Goal: Task Accomplishment & Management: Manage account settings

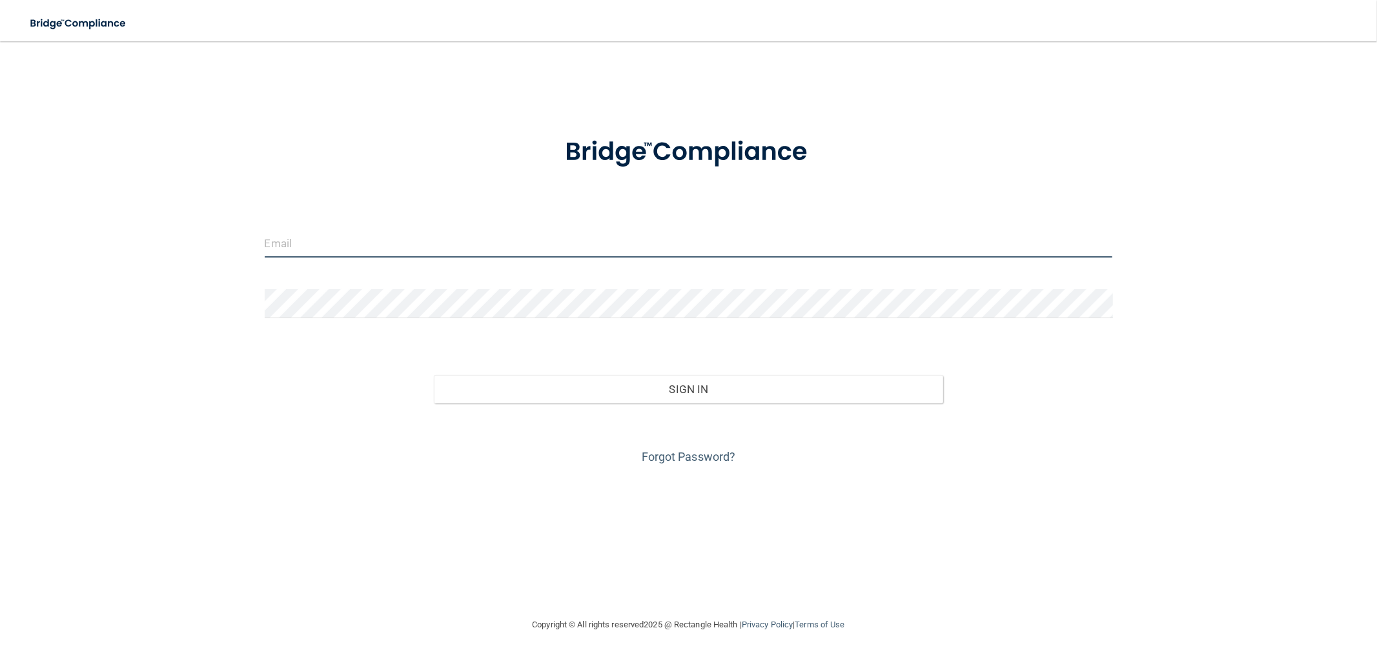
click at [301, 249] on input "email" at bounding box center [689, 242] width 848 height 29
type input "[EMAIL_ADDRESS][DOMAIN_NAME]"
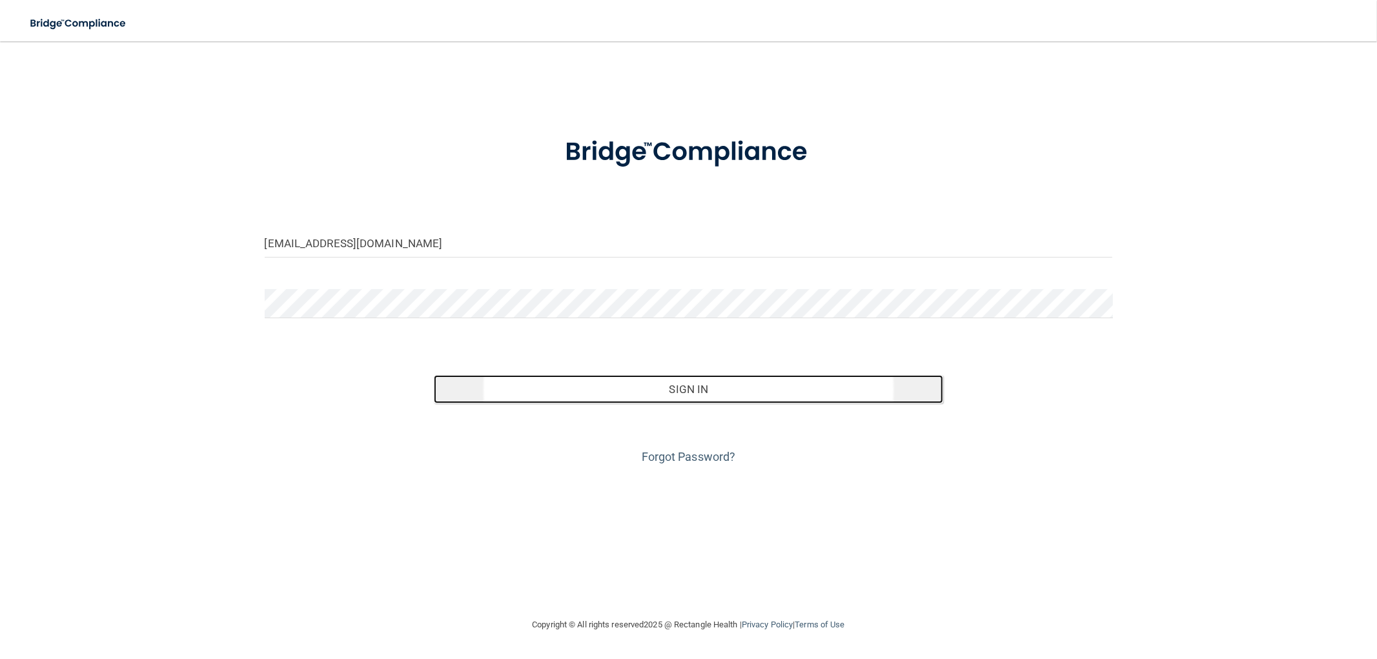
click at [583, 378] on button "Sign In" at bounding box center [688, 389] width 509 height 28
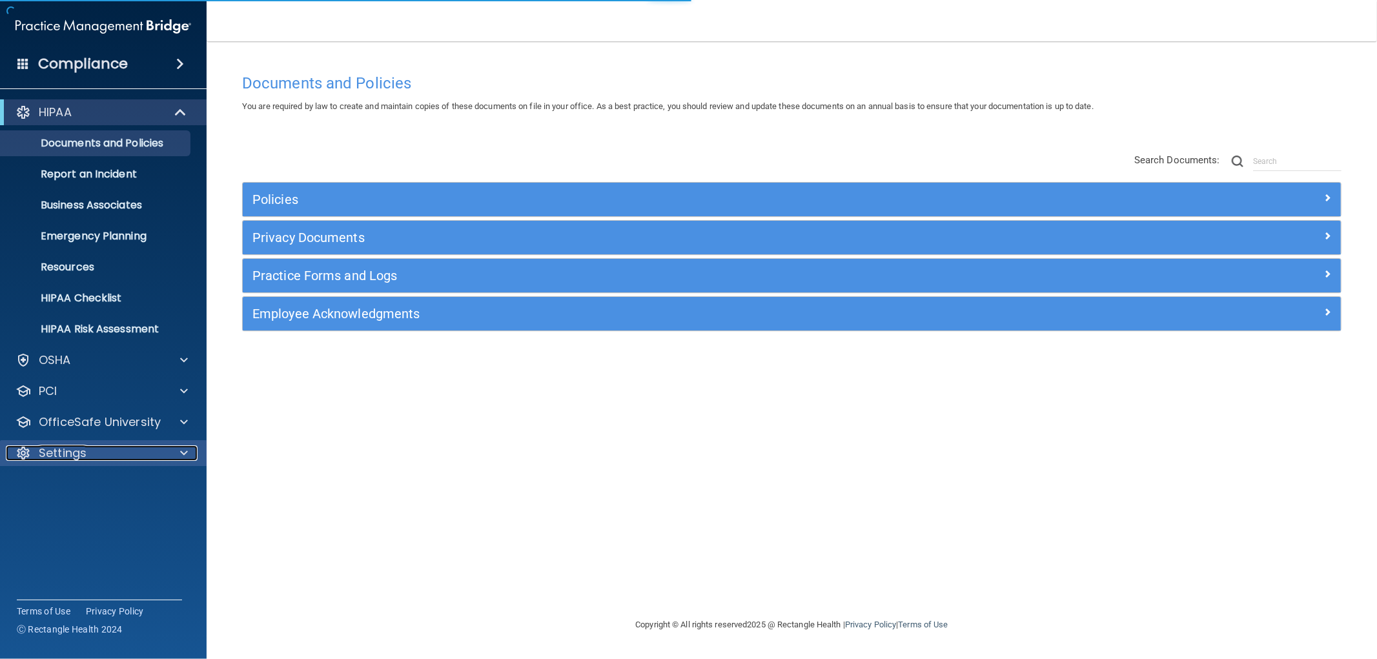
click at [91, 447] on div "Settings" at bounding box center [86, 452] width 160 height 15
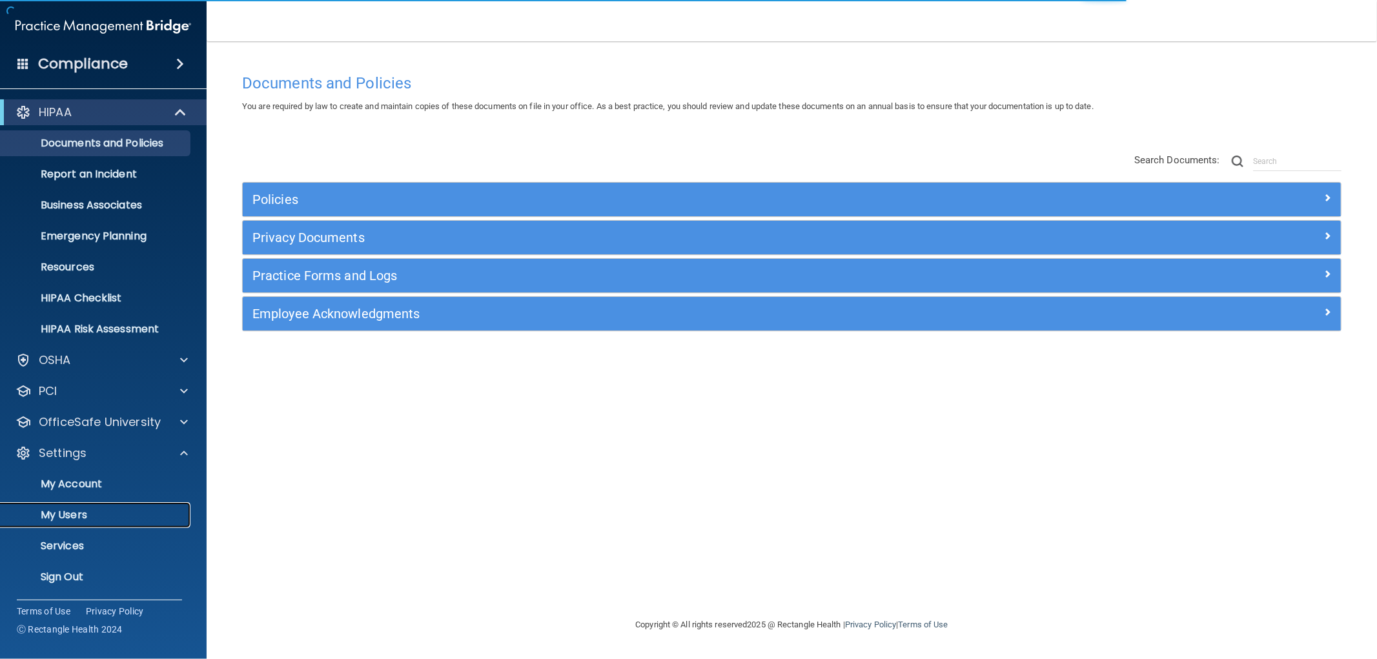
click at [72, 512] on p "My Users" at bounding box center [96, 515] width 176 height 13
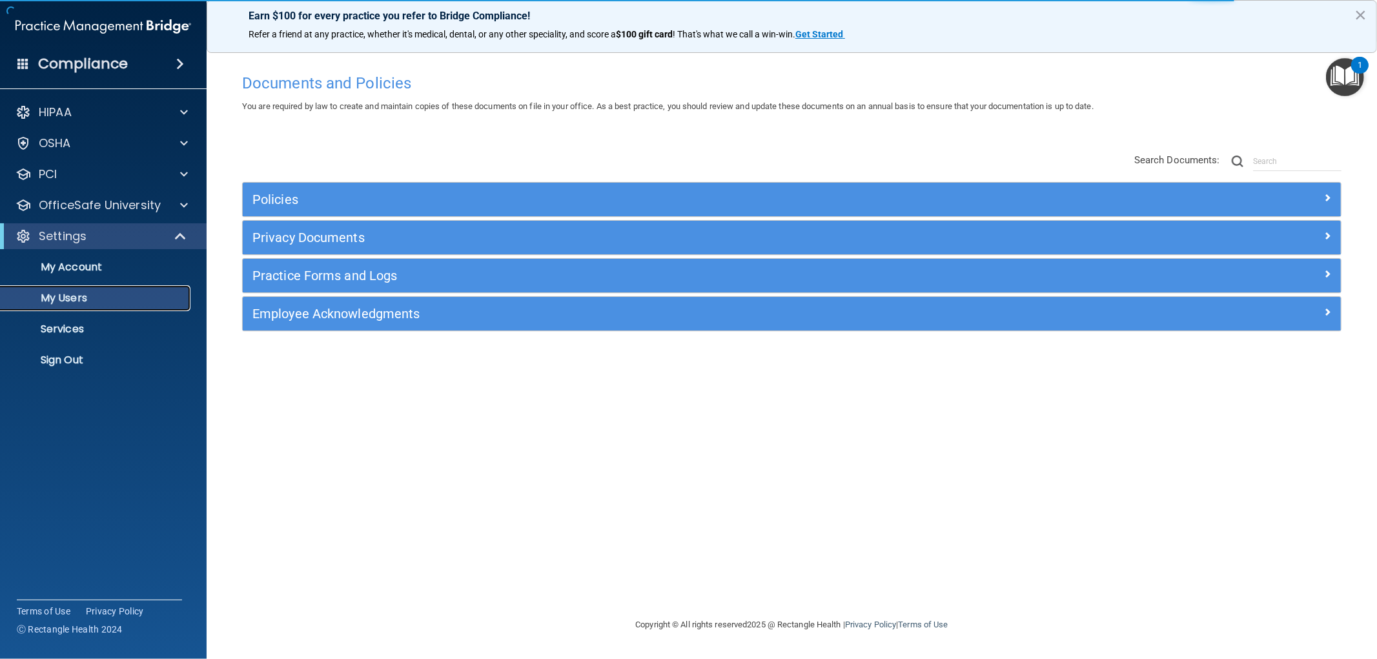
select select "20"
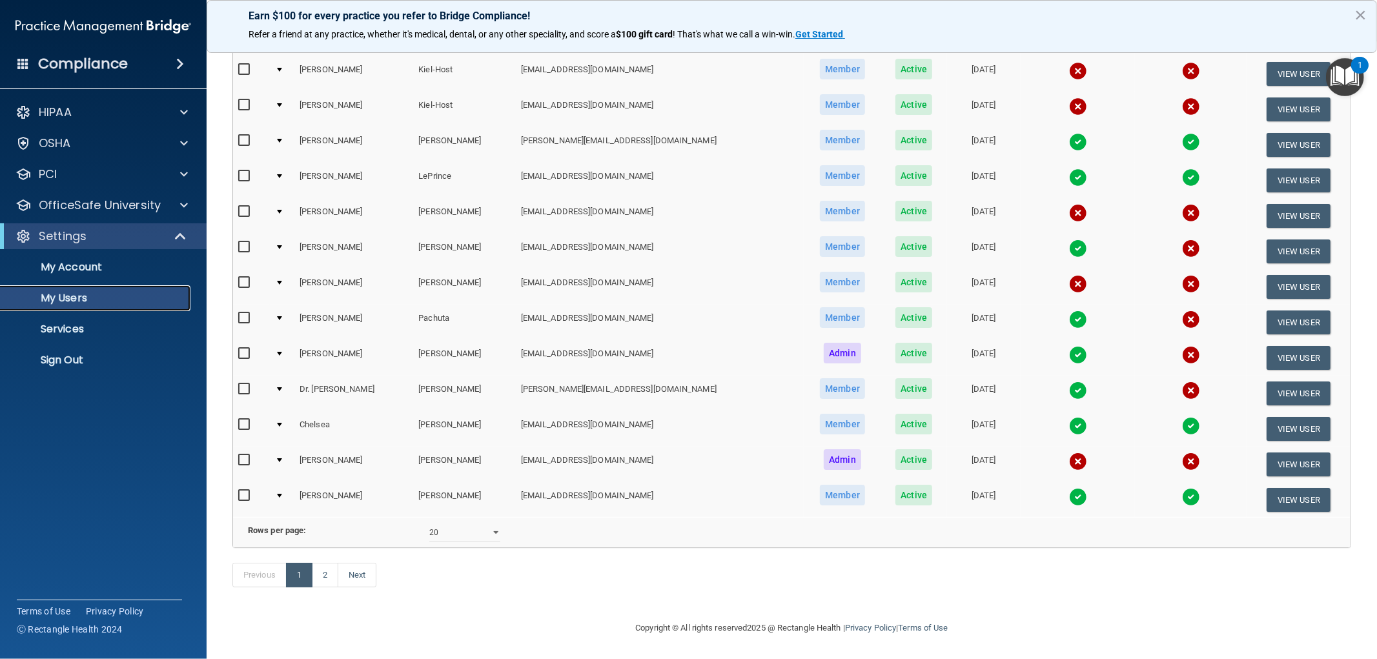
scroll to position [401, 0]
click at [327, 576] on link "2" at bounding box center [325, 575] width 26 height 25
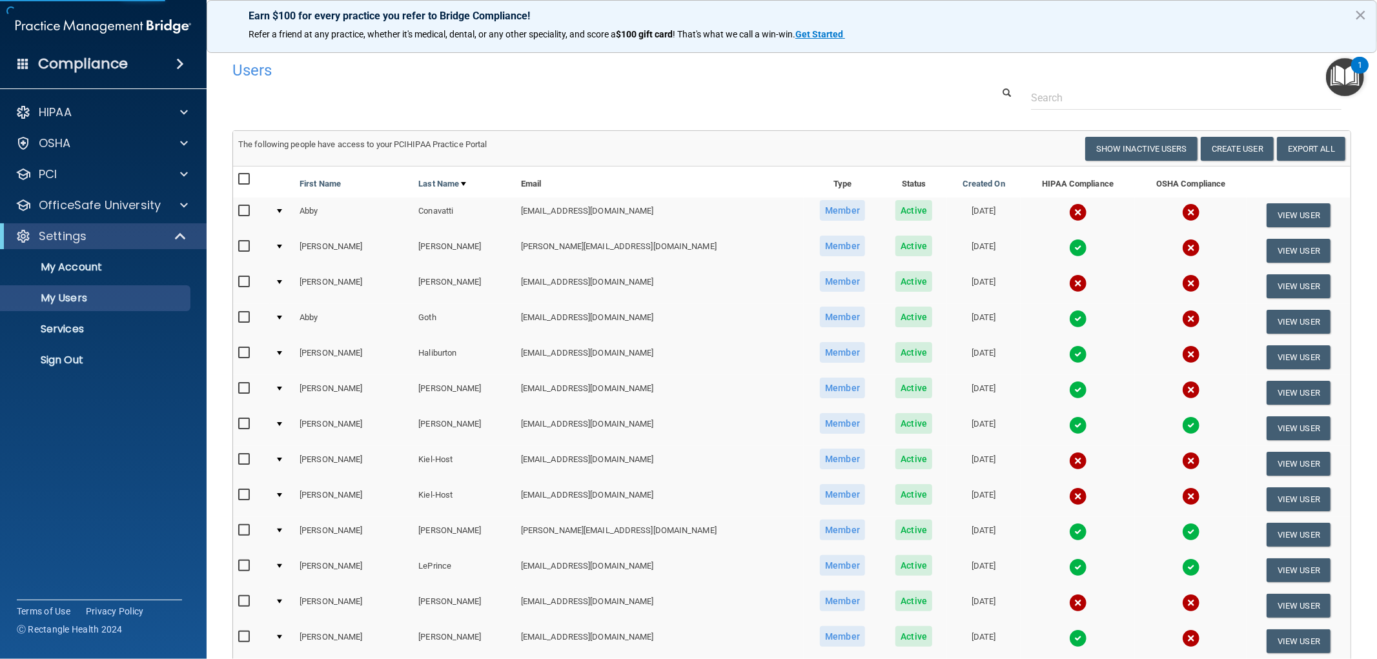
select select "20"
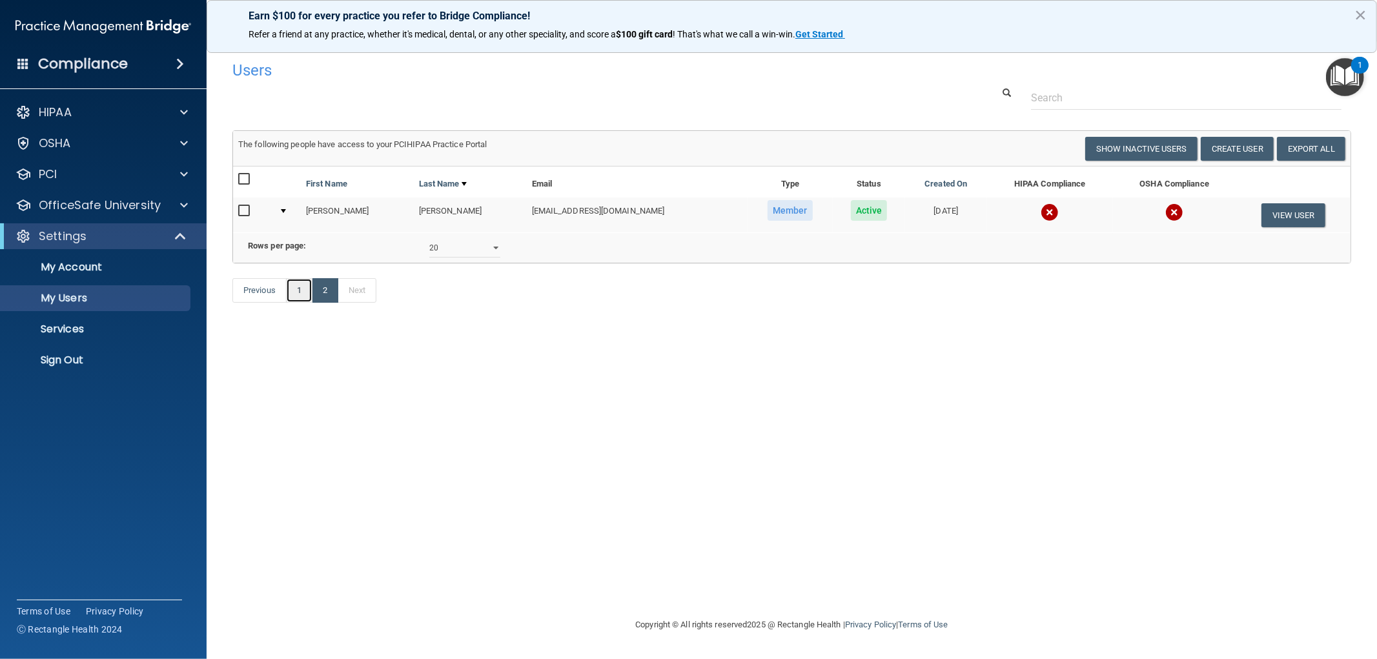
click at [308, 303] on link "1" at bounding box center [299, 290] width 26 height 25
select select "20"
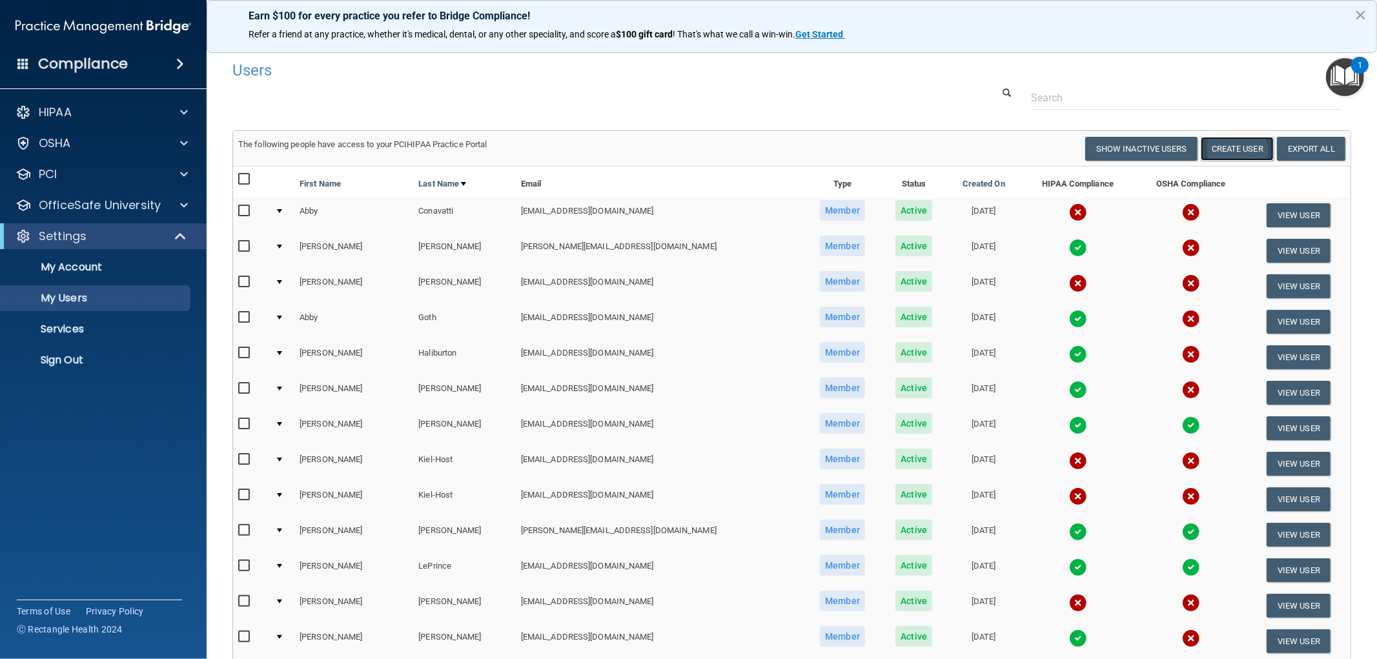
click at [1217, 151] on button "Create User" at bounding box center [1237, 149] width 73 height 24
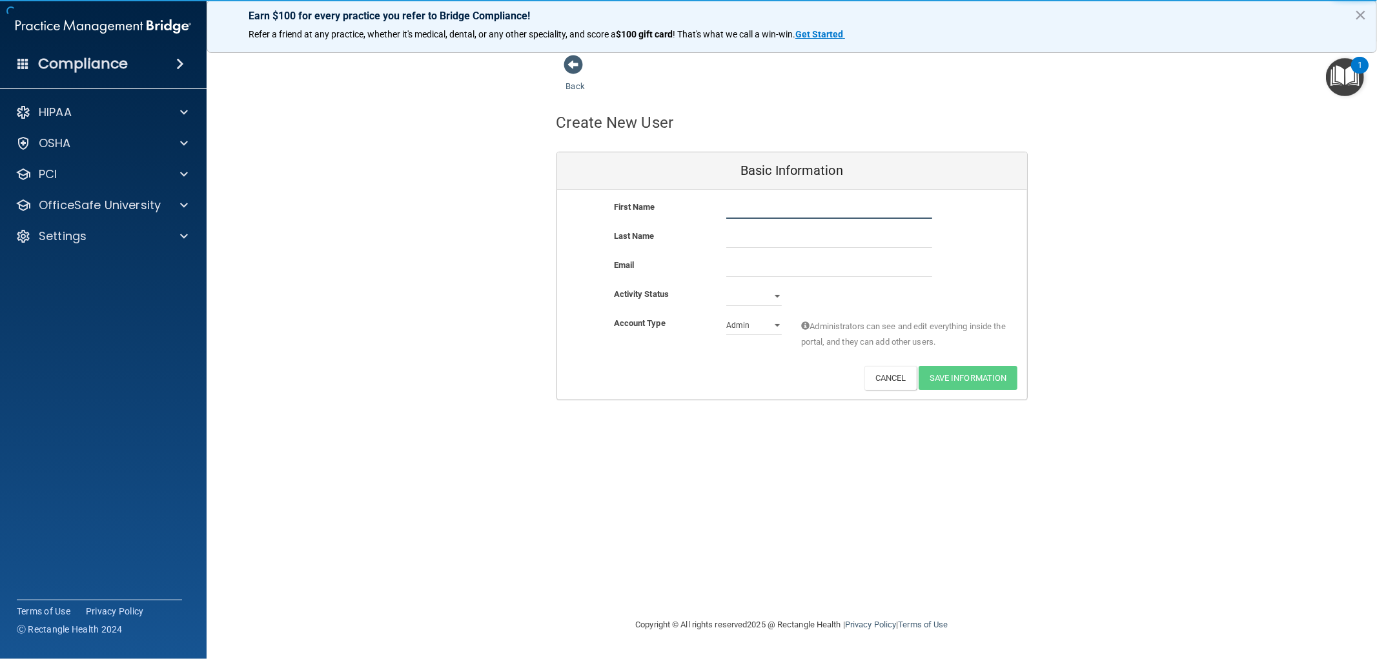
click at [756, 209] on input "text" at bounding box center [829, 208] width 206 height 19
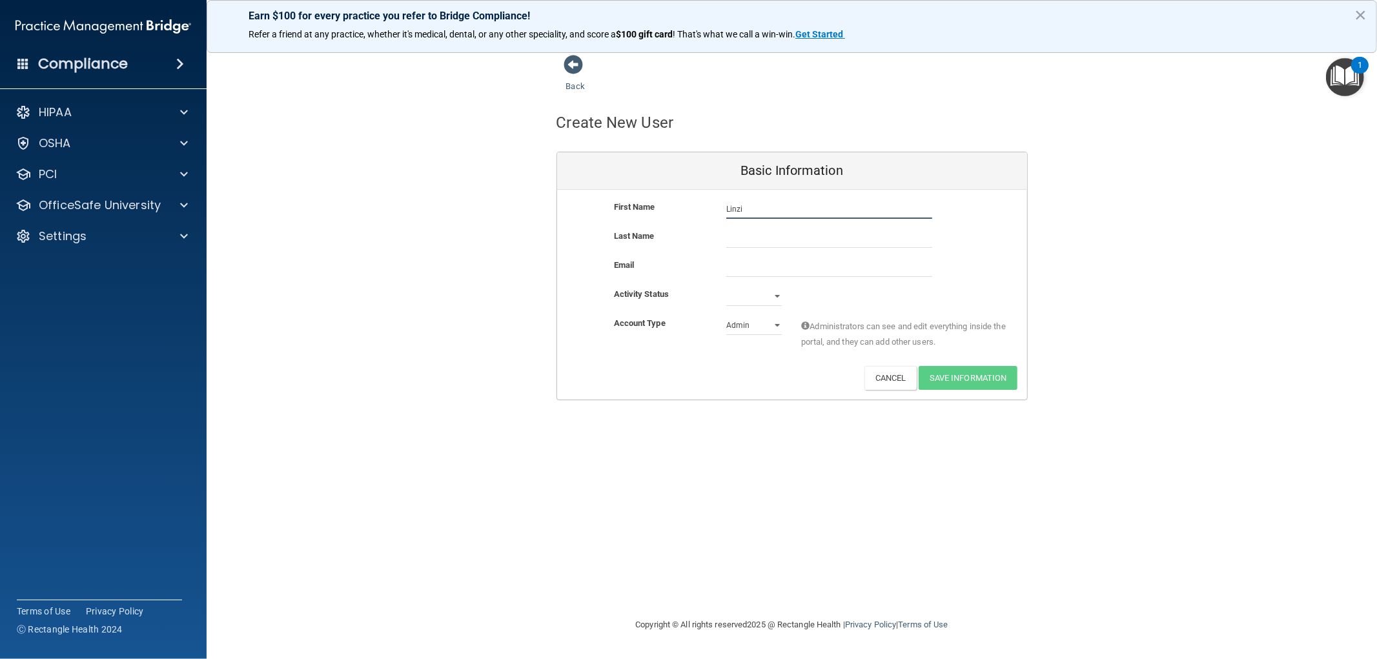
type input "Linzi"
click at [733, 241] on input "text" at bounding box center [829, 237] width 206 height 19
type input "Friedrich"
click at [758, 269] on input "email" at bounding box center [829, 267] width 206 height 19
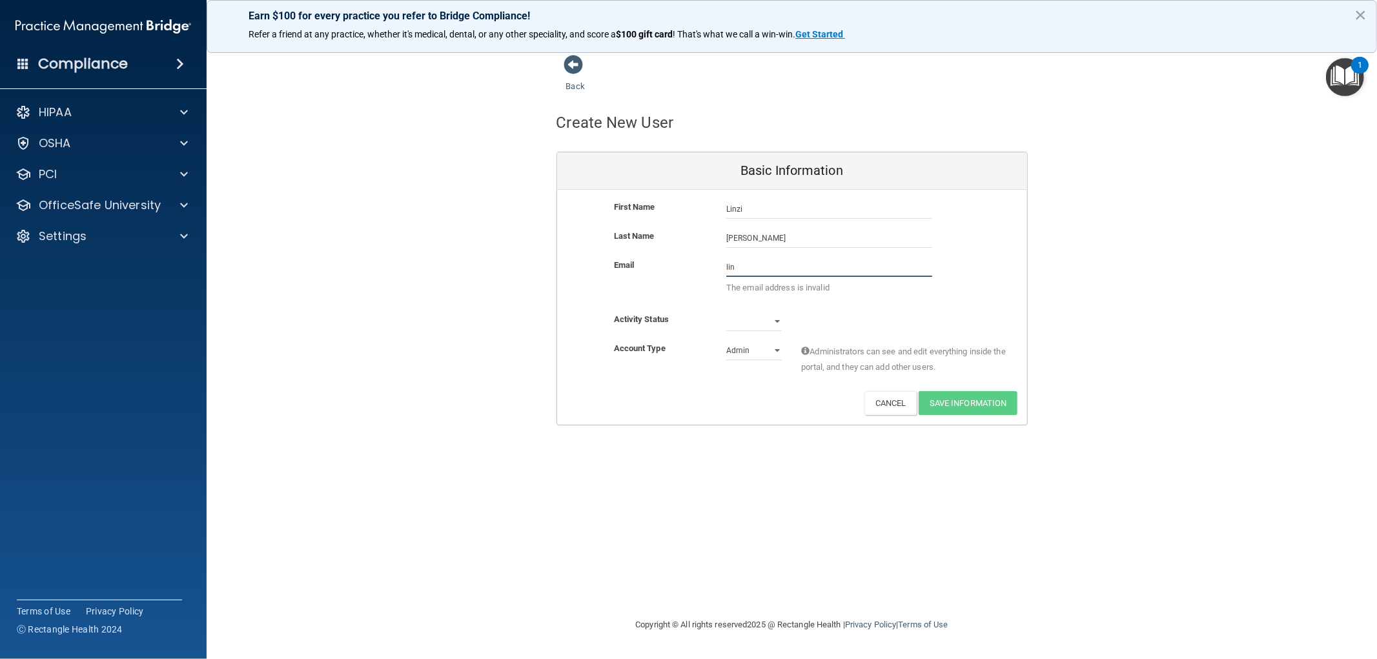
type input "linzi.konrad@gmail.com"
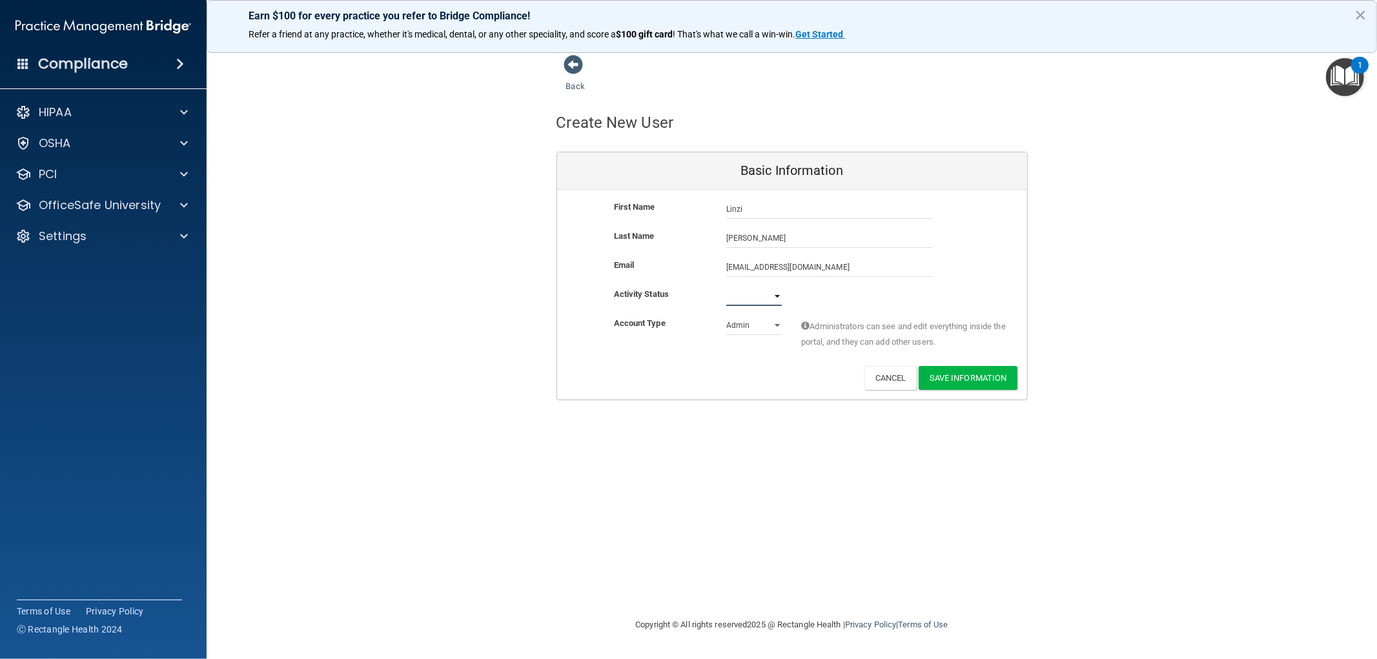
click at [775, 296] on select "Active Inactive" at bounding box center [754, 296] width 56 height 19
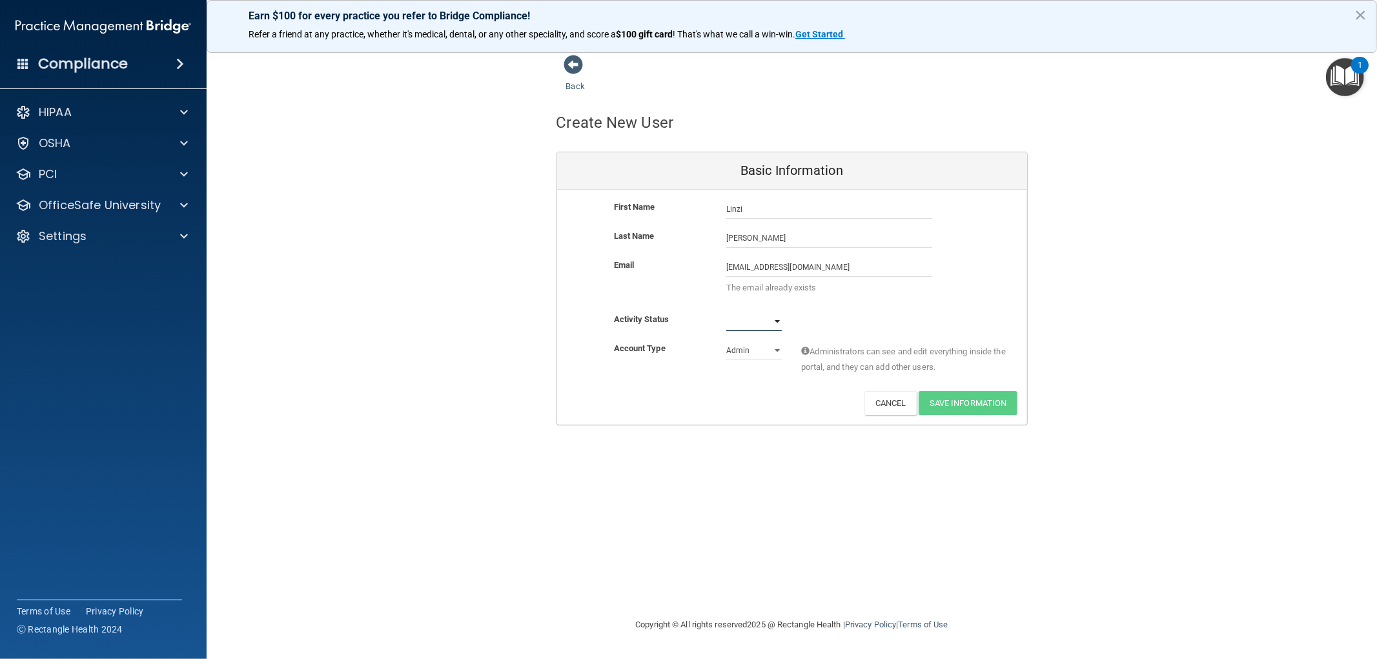
select select "active"
click at [726, 312] on select "Active Inactive" at bounding box center [754, 321] width 56 height 19
click at [773, 352] on select "Admin Member" at bounding box center [754, 350] width 56 height 19
select select "practice_member"
click at [726, 341] on select "Admin Member" at bounding box center [754, 350] width 56 height 19
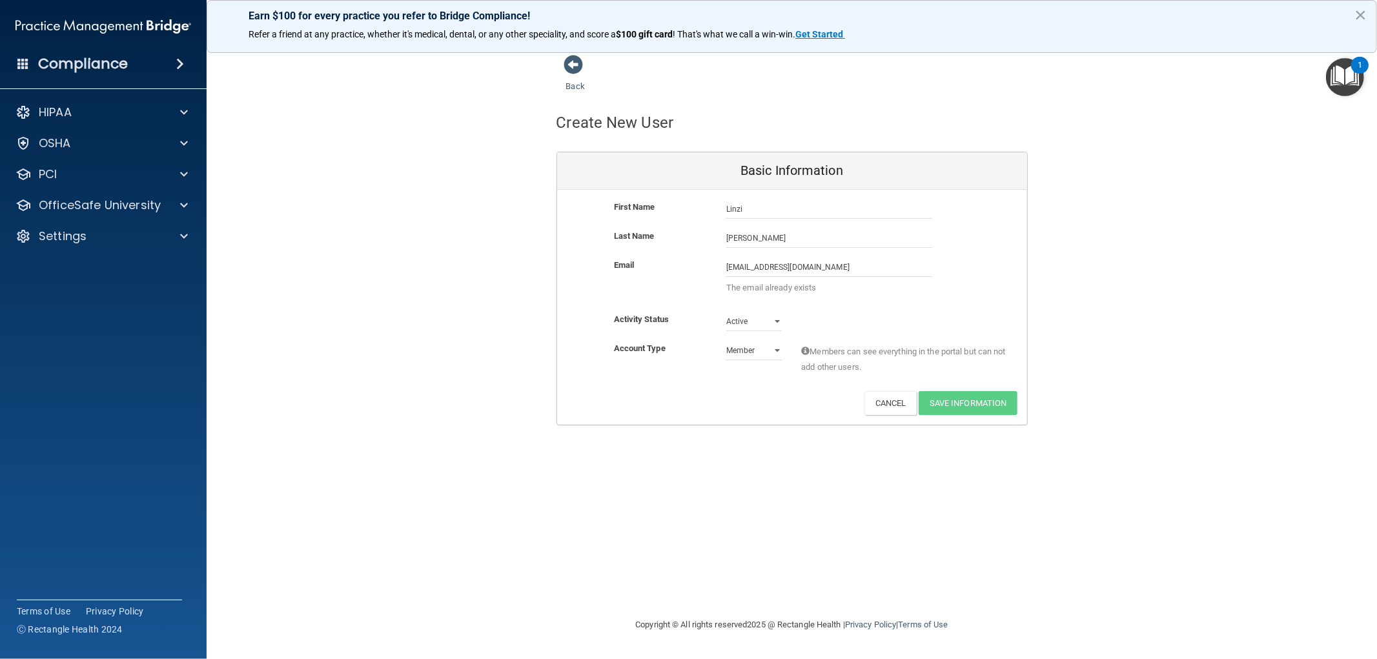
click at [573, 76] on div "Back" at bounding box center [595, 74] width 79 height 40
click at [573, 87] on link "Back" at bounding box center [575, 78] width 19 height 25
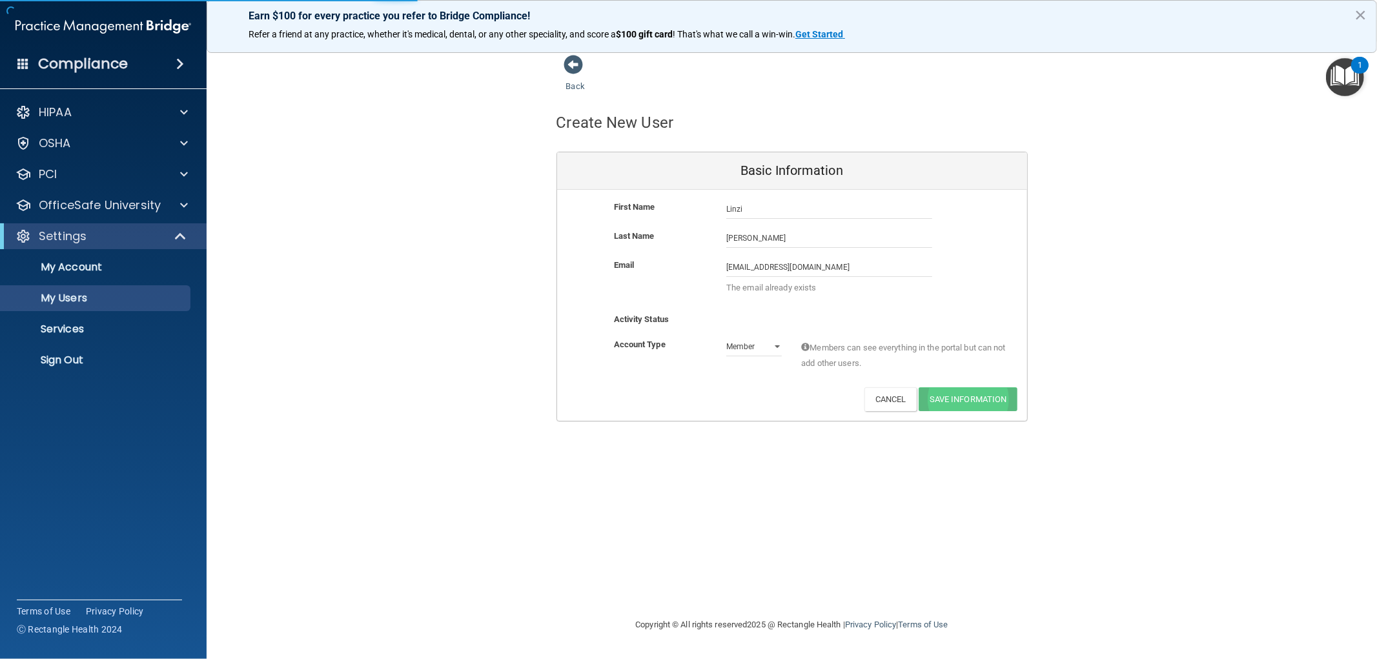
select select "20"
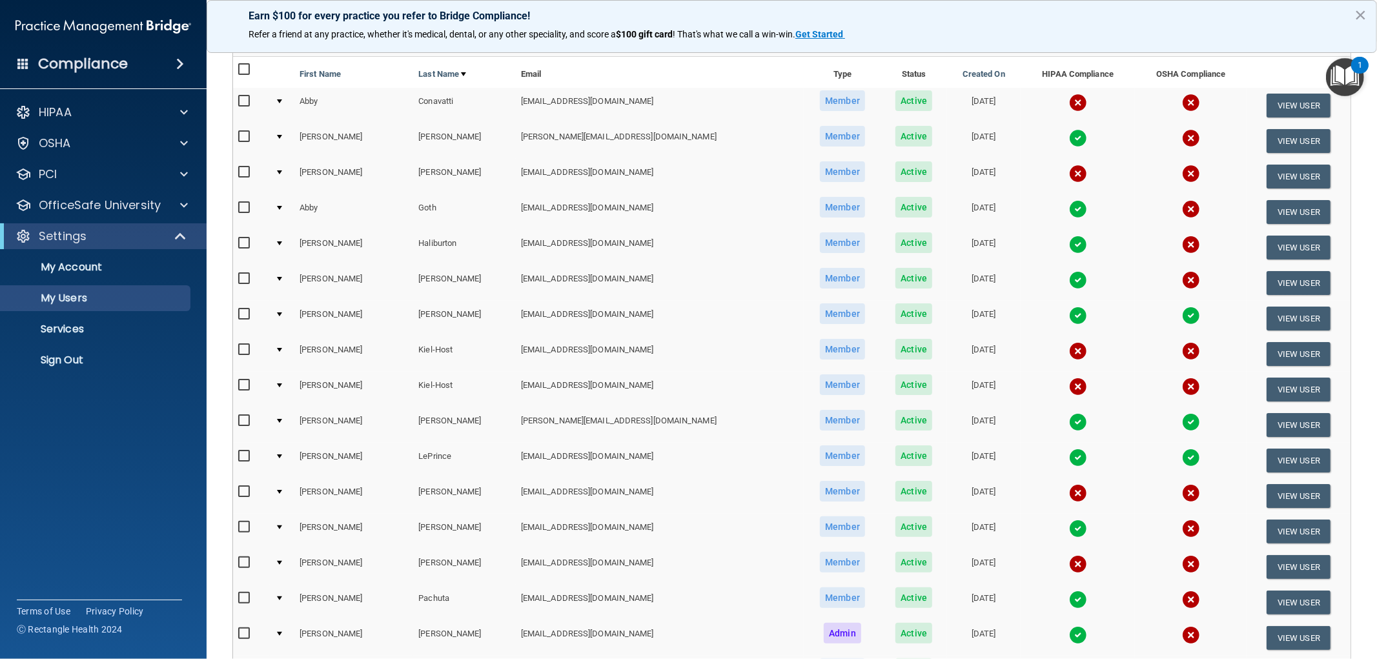
scroll to position [43, 0]
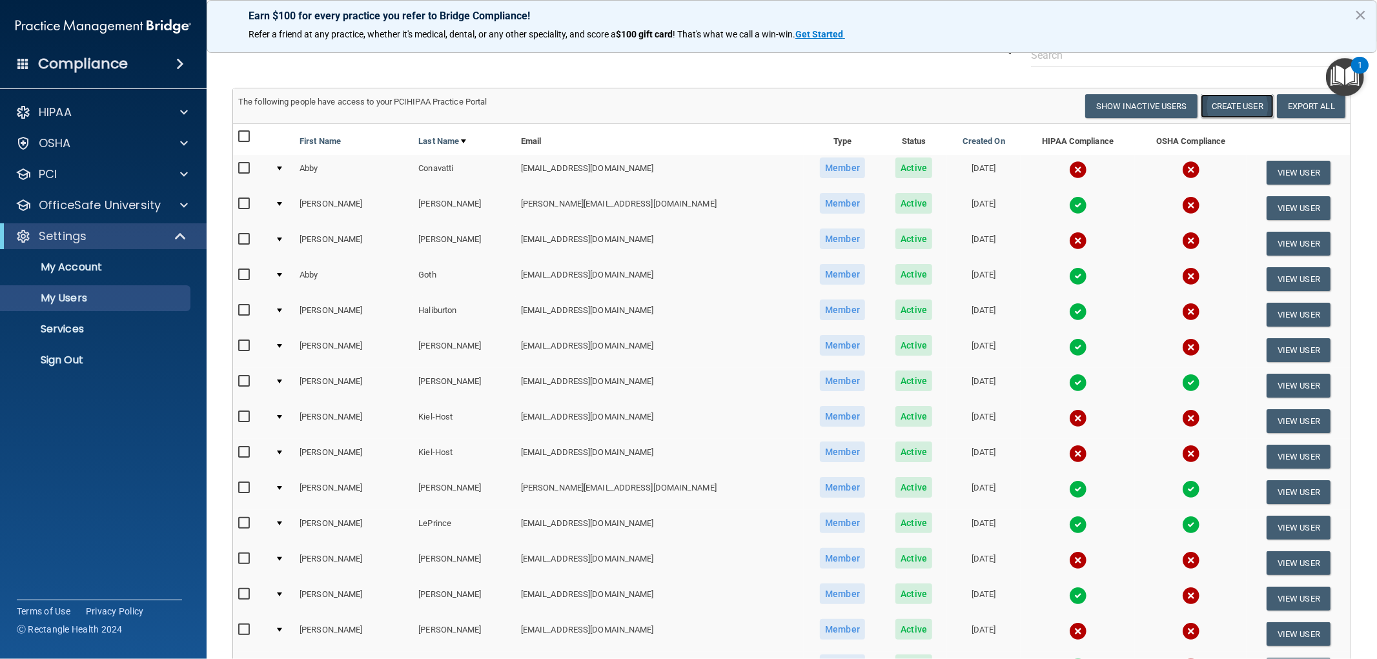
click at [1239, 110] on button "Create User" at bounding box center [1237, 106] width 73 height 24
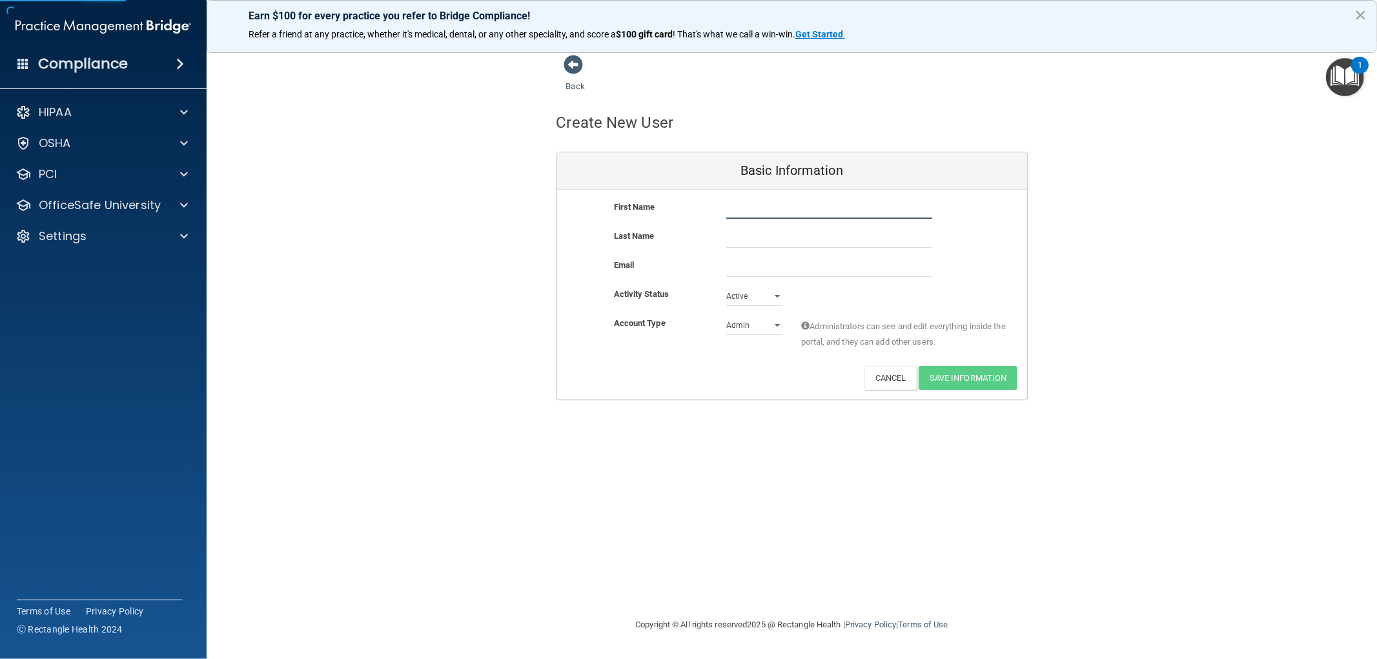
click at [769, 209] on input "text" at bounding box center [829, 208] width 206 height 19
type input "Linzi"
click at [738, 235] on input "text" at bounding box center [829, 237] width 206 height 19
type input "Friedrich"
click at [758, 261] on input "email" at bounding box center [829, 267] width 206 height 19
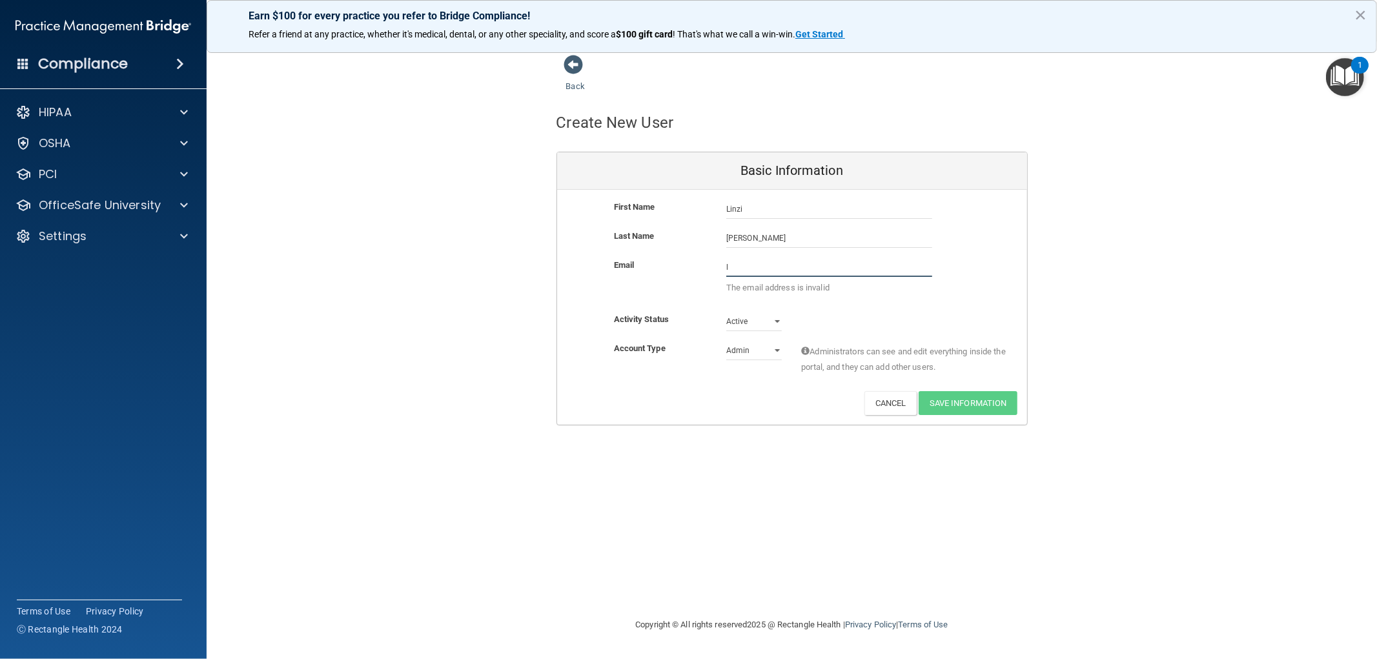
type input "linzi.konrad@gmail.com"
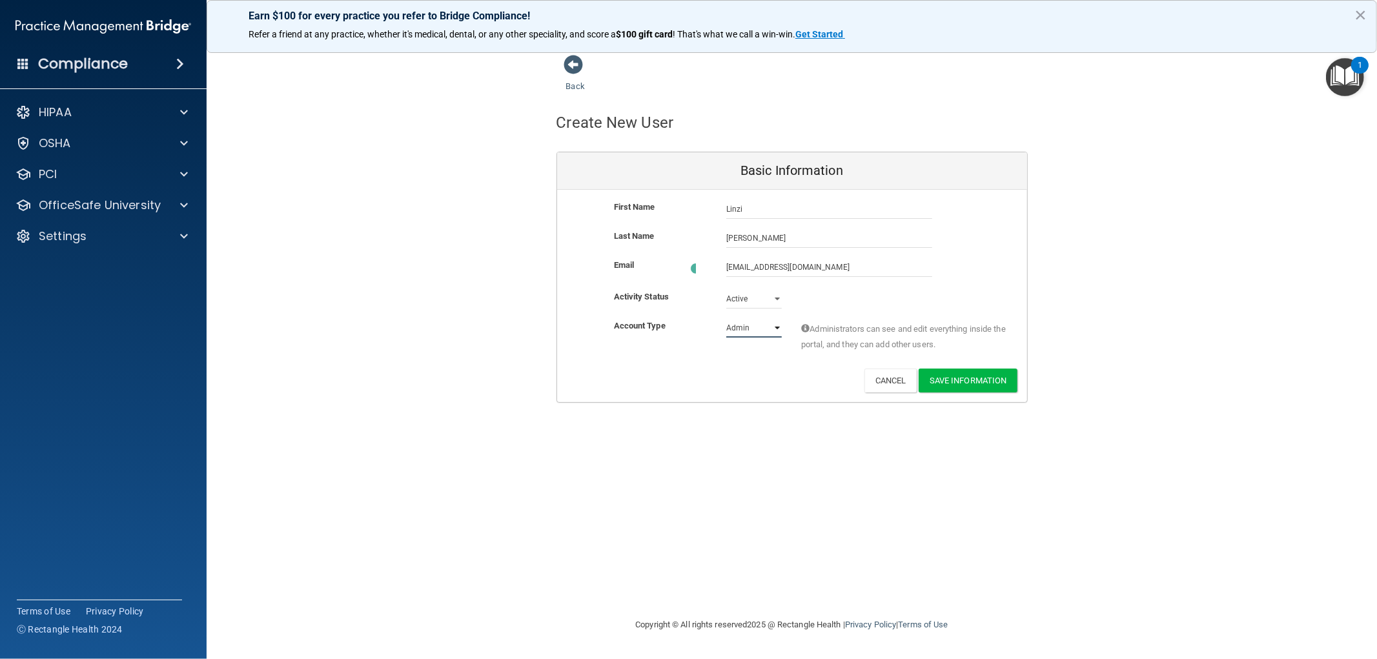
click at [758, 327] on select "Admin Member" at bounding box center [754, 327] width 56 height 19
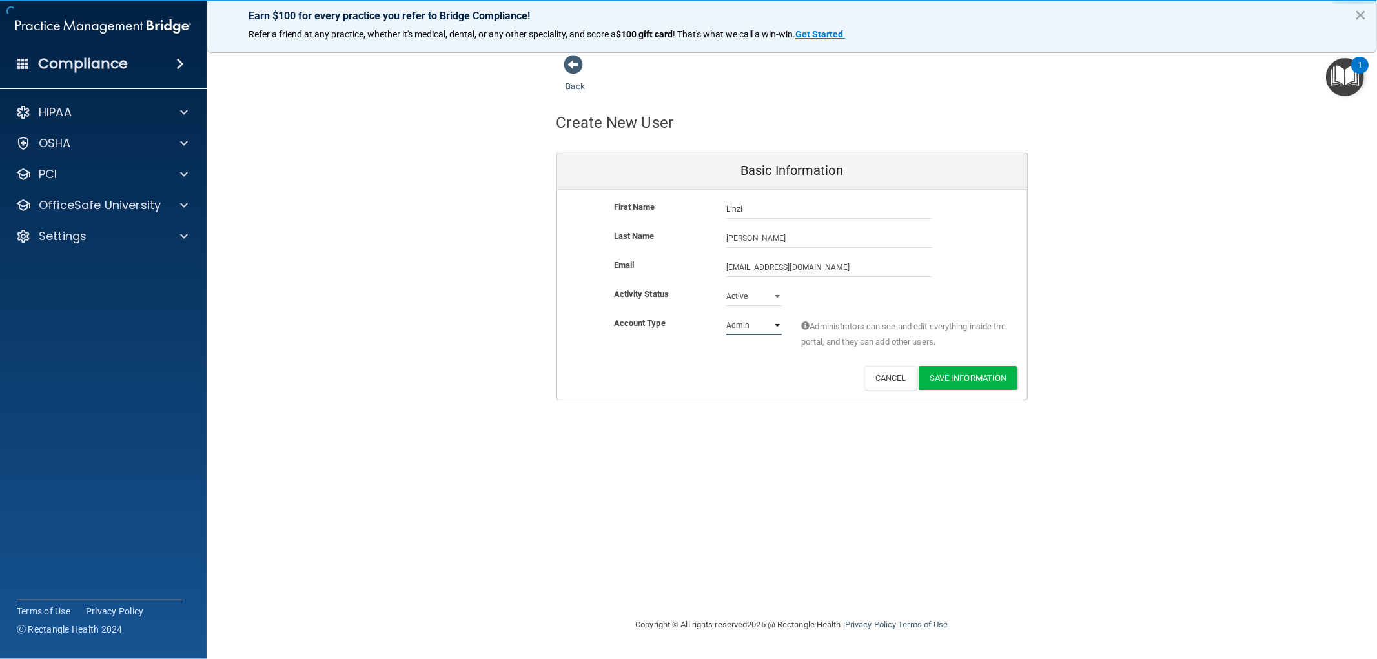
select select "practice_member"
click at [726, 316] on select "Admin Member" at bounding box center [754, 325] width 56 height 19
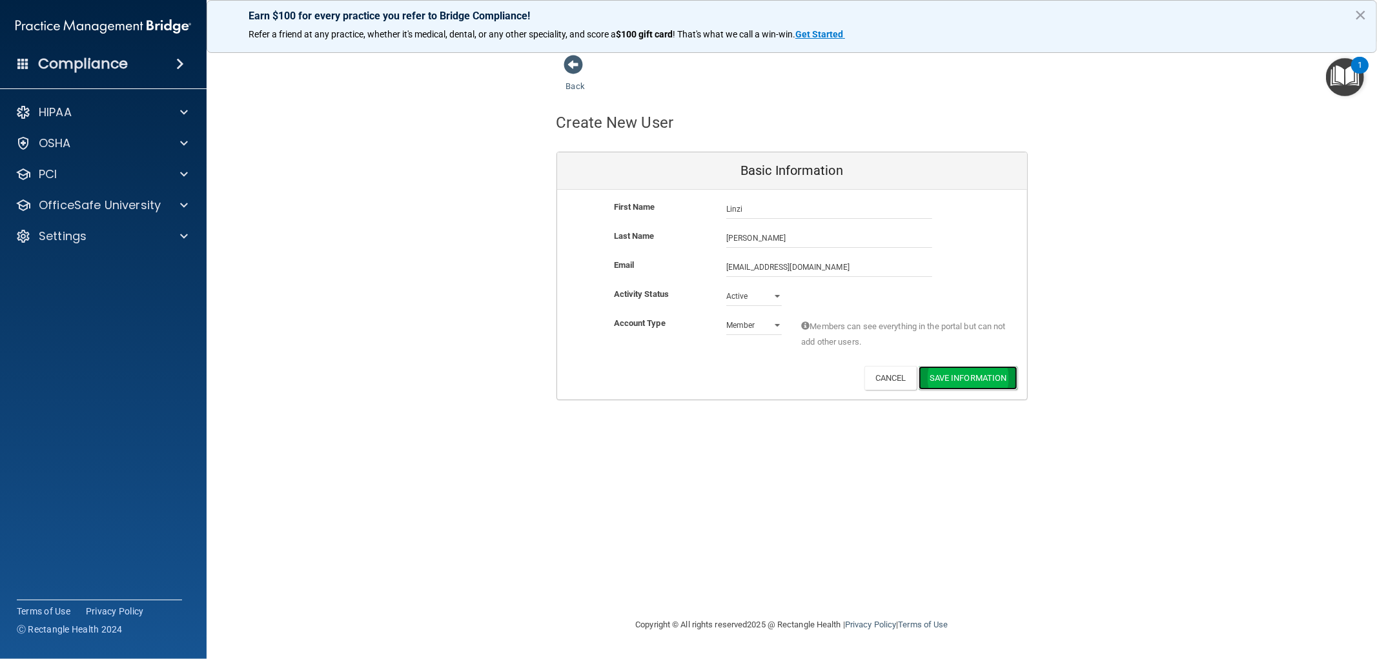
click at [966, 376] on button "Save Information" at bounding box center [967, 378] width 99 height 24
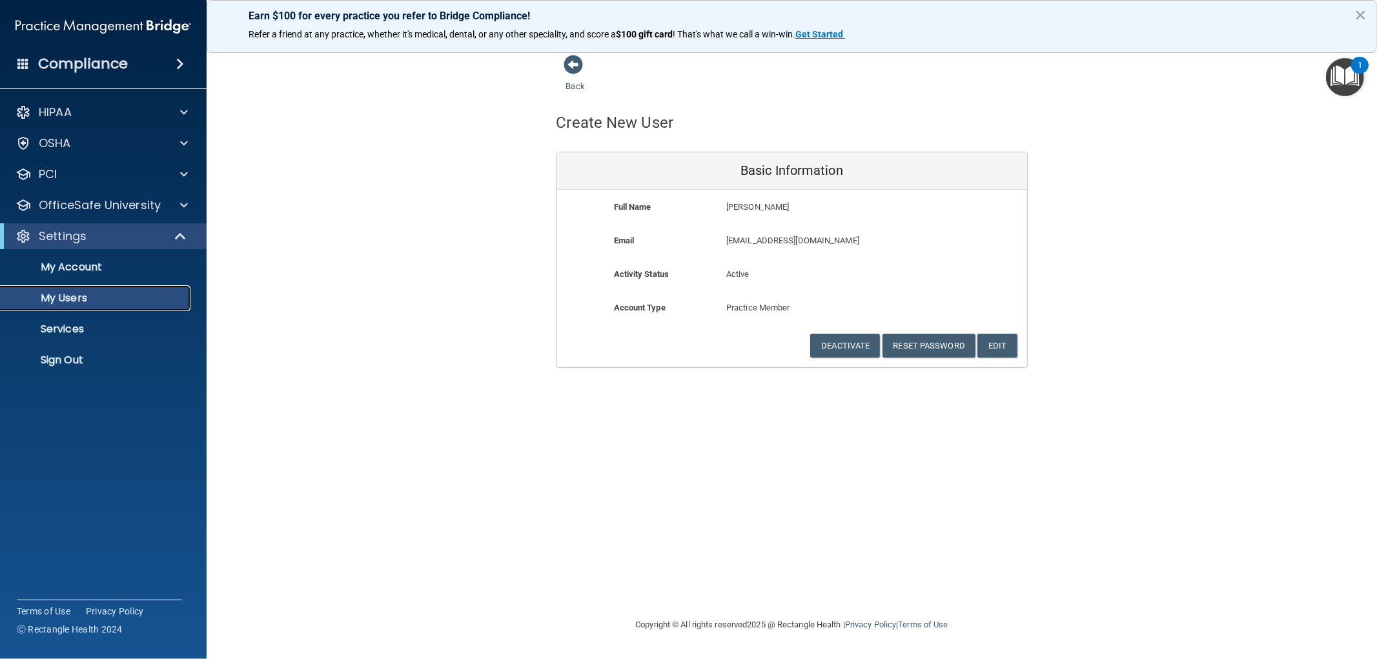
click at [81, 294] on p "My Users" at bounding box center [96, 298] width 176 height 13
click at [573, 60] on span at bounding box center [573, 64] width 19 height 19
click at [574, 87] on link "Back" at bounding box center [575, 78] width 19 height 25
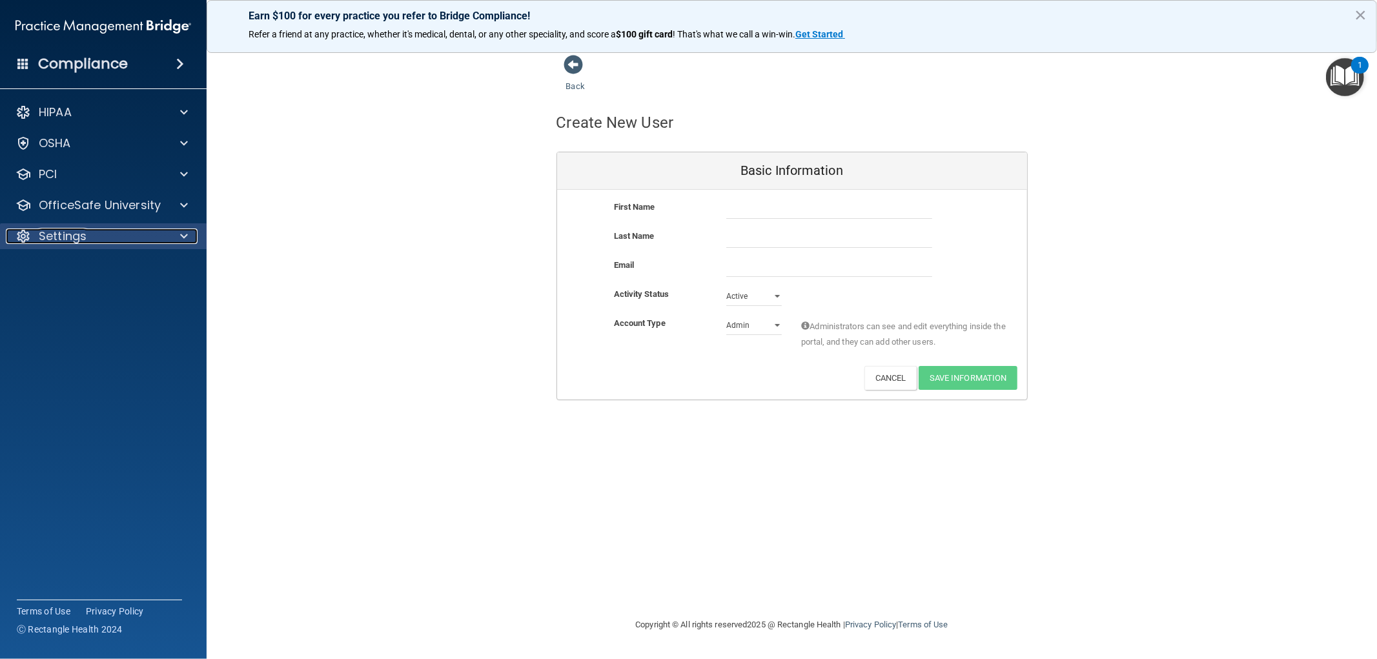
click at [62, 230] on p "Settings" at bounding box center [63, 235] width 48 height 15
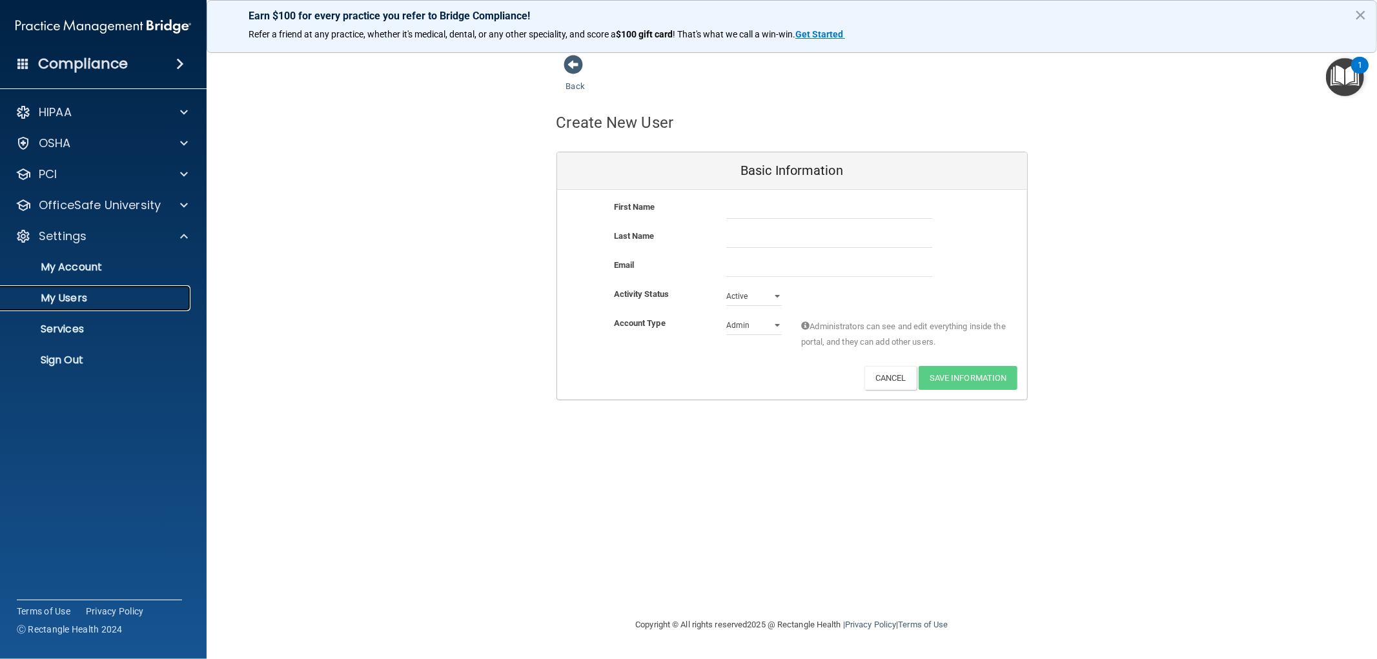
click at [70, 294] on p "My Users" at bounding box center [96, 298] width 176 height 13
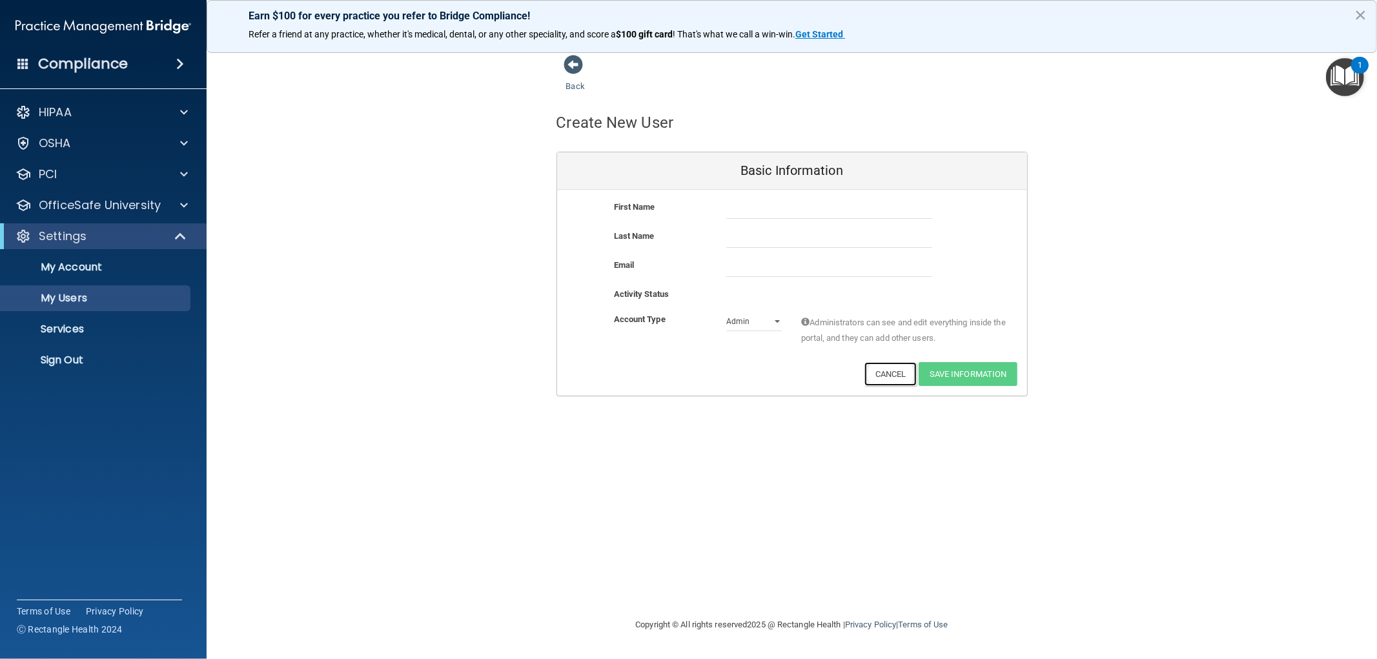
click at [880, 376] on button "Cancel" at bounding box center [890, 374] width 52 height 24
click at [573, 80] on link "Back" at bounding box center [575, 78] width 19 height 25
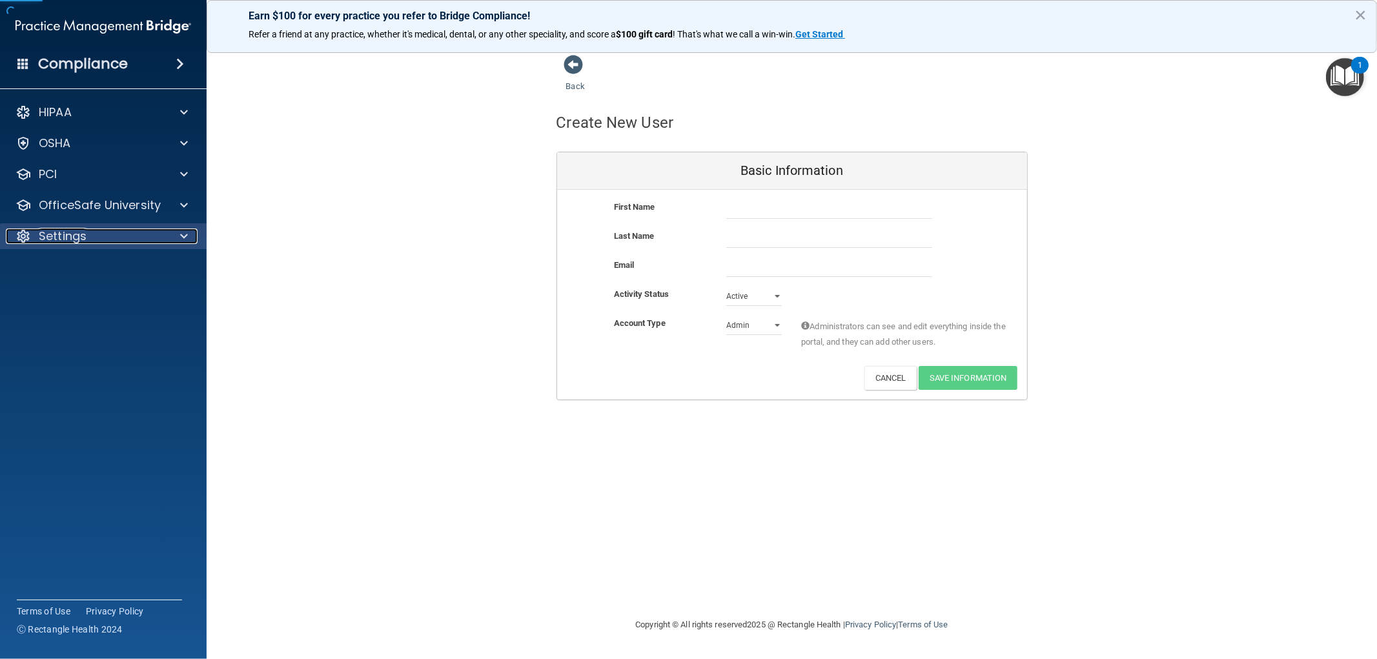
click at [70, 230] on p "Settings" at bounding box center [63, 235] width 48 height 15
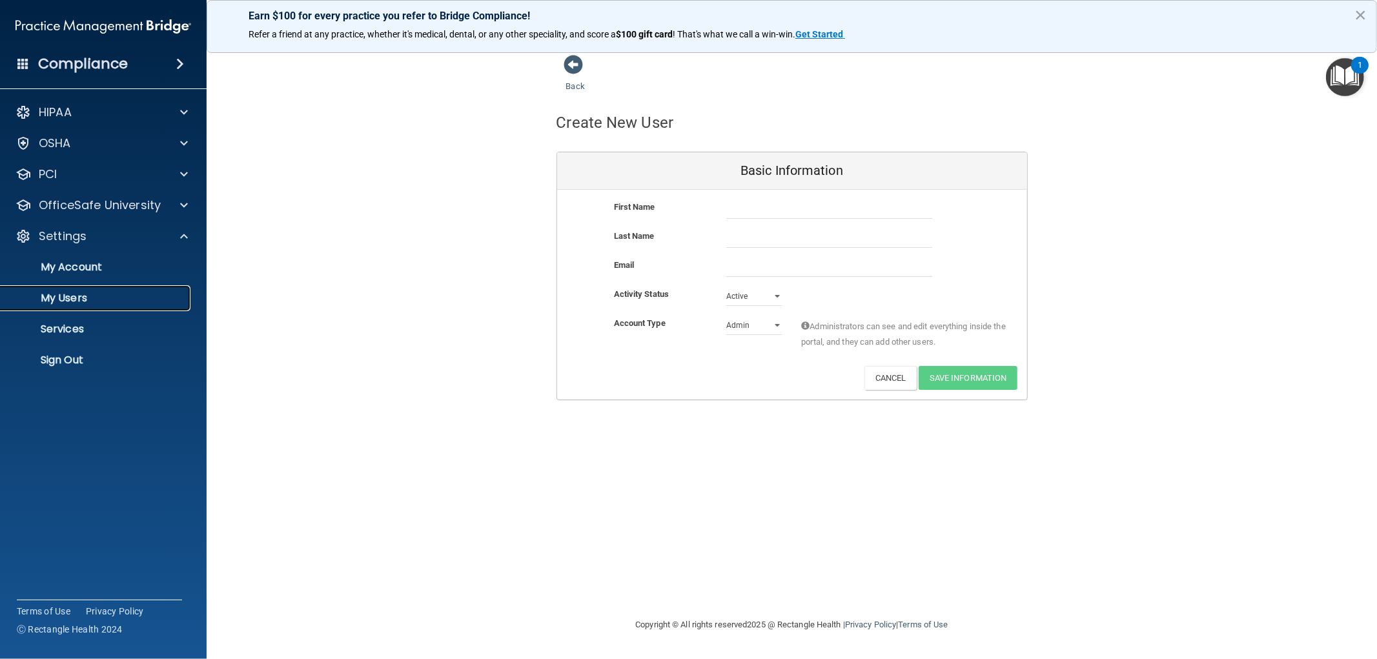
click at [68, 303] on p "My Users" at bounding box center [96, 298] width 176 height 13
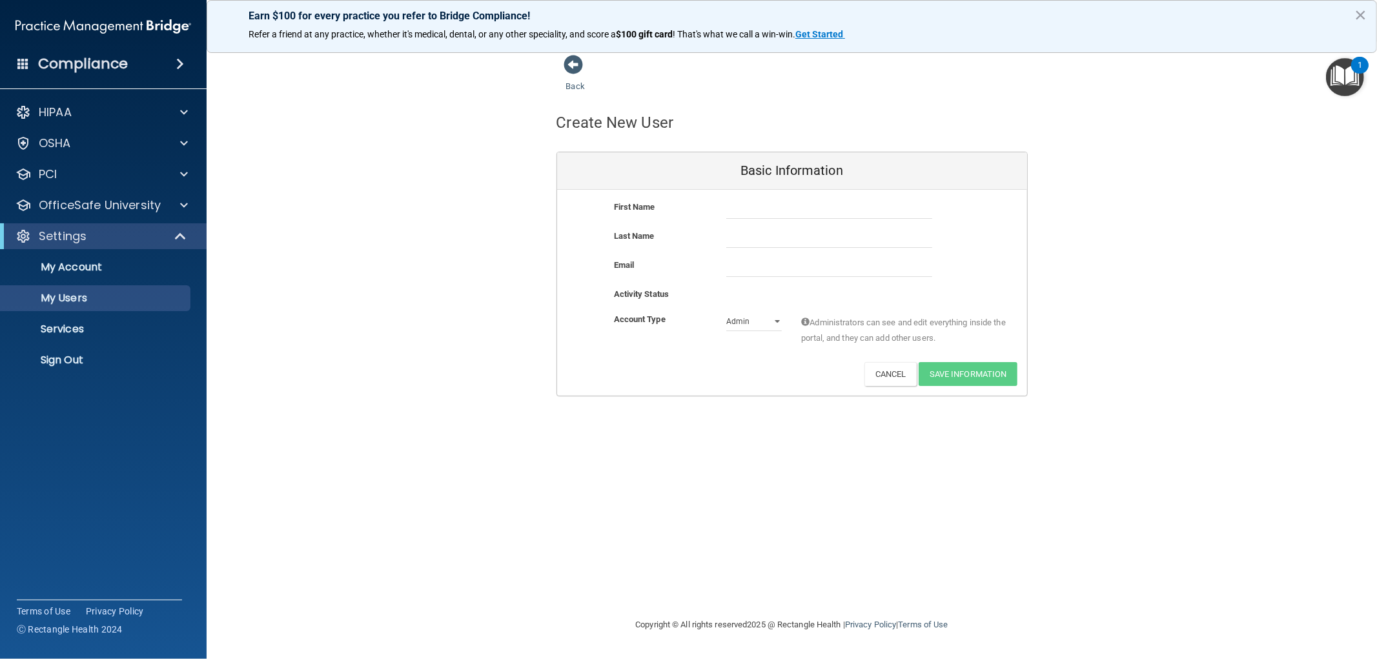
click at [574, 79] on div "Back" at bounding box center [595, 74] width 79 height 40
click at [112, 265] on p "My Account" at bounding box center [96, 267] width 176 height 13
click at [79, 300] on p "My Users" at bounding box center [96, 298] width 176 height 13
click at [72, 270] on p "My Account" at bounding box center [96, 267] width 176 height 13
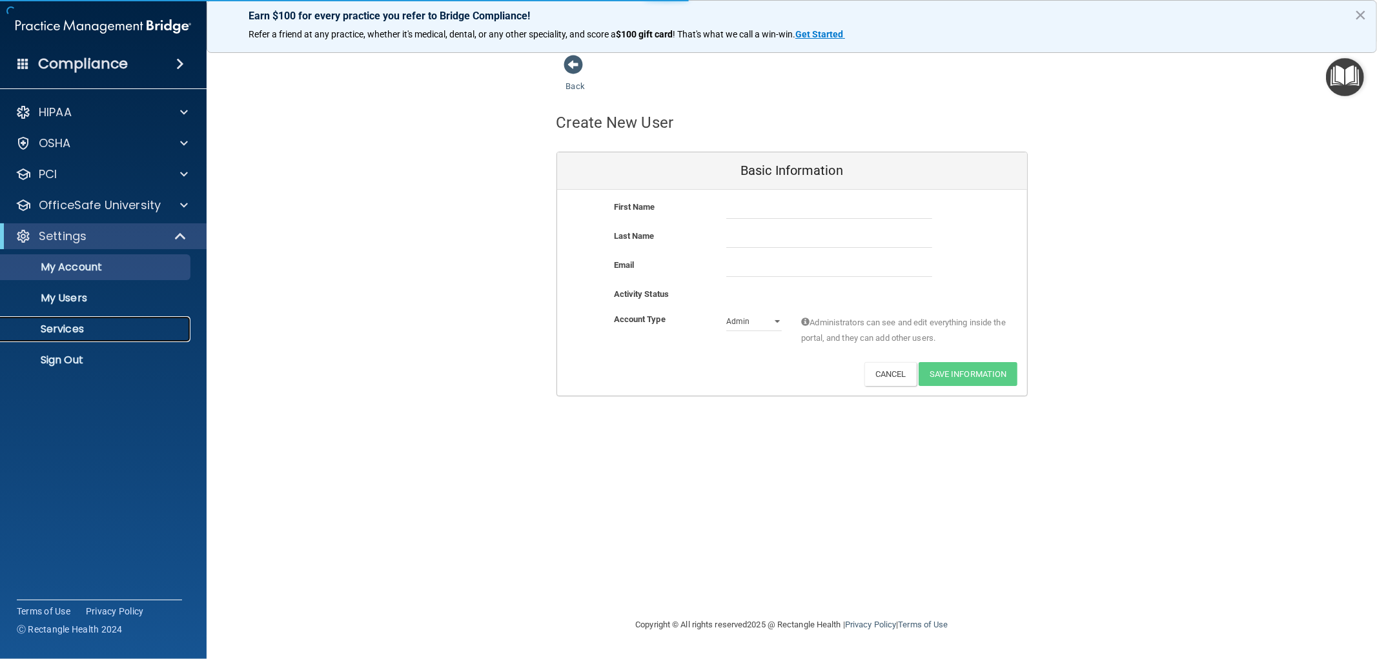
click at [57, 336] on link "Services" at bounding box center [88, 329] width 203 height 26
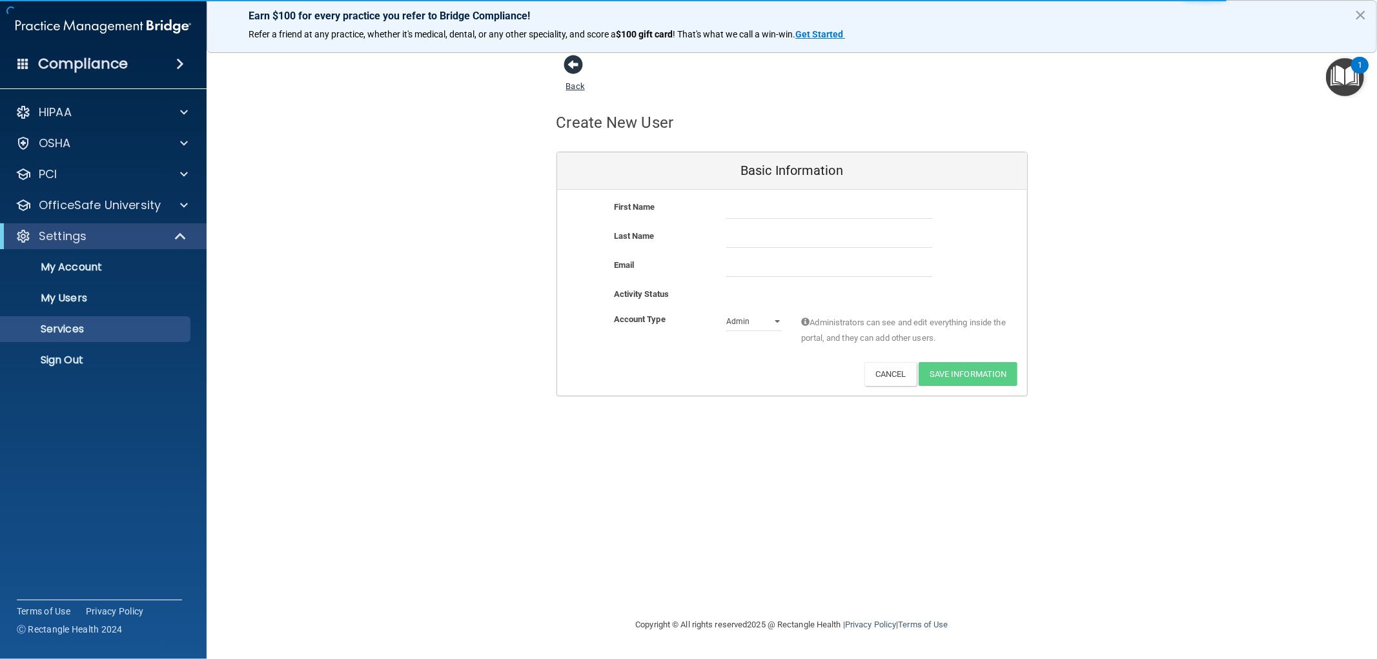
click at [576, 84] on link "Back" at bounding box center [575, 78] width 19 height 25
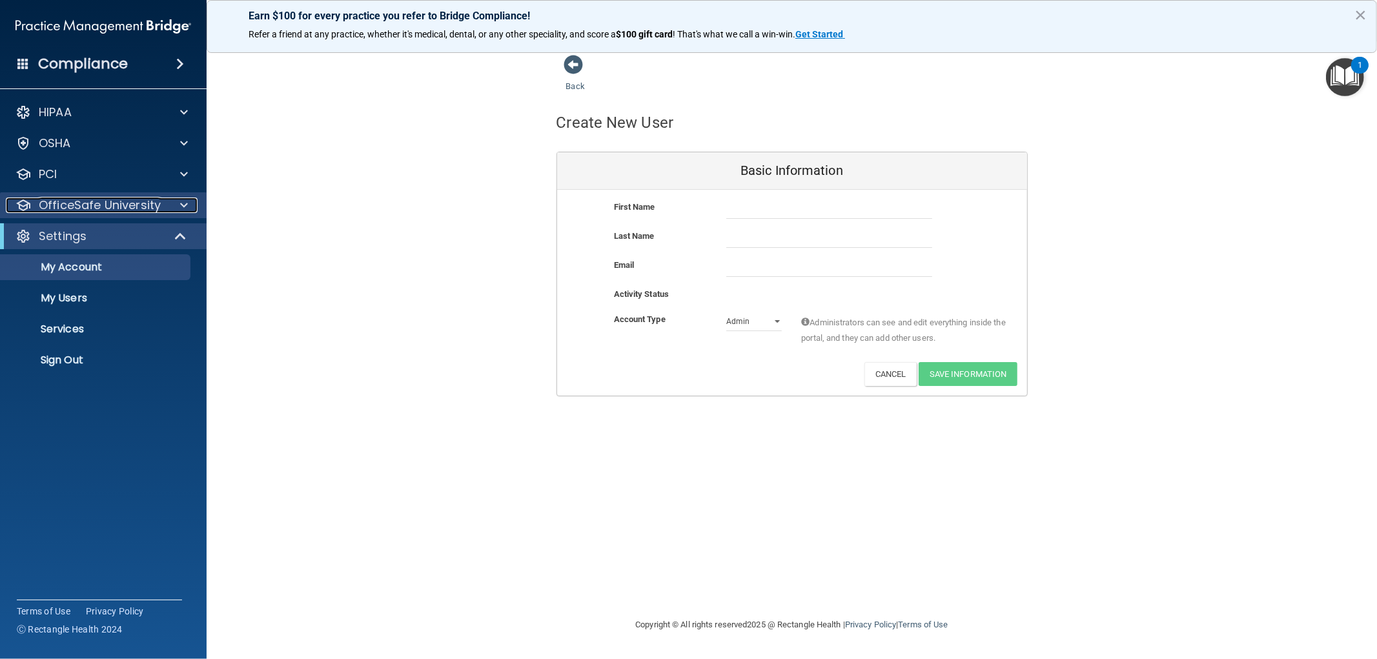
click at [87, 210] on p "OfficeSafe University" at bounding box center [100, 205] width 122 height 15
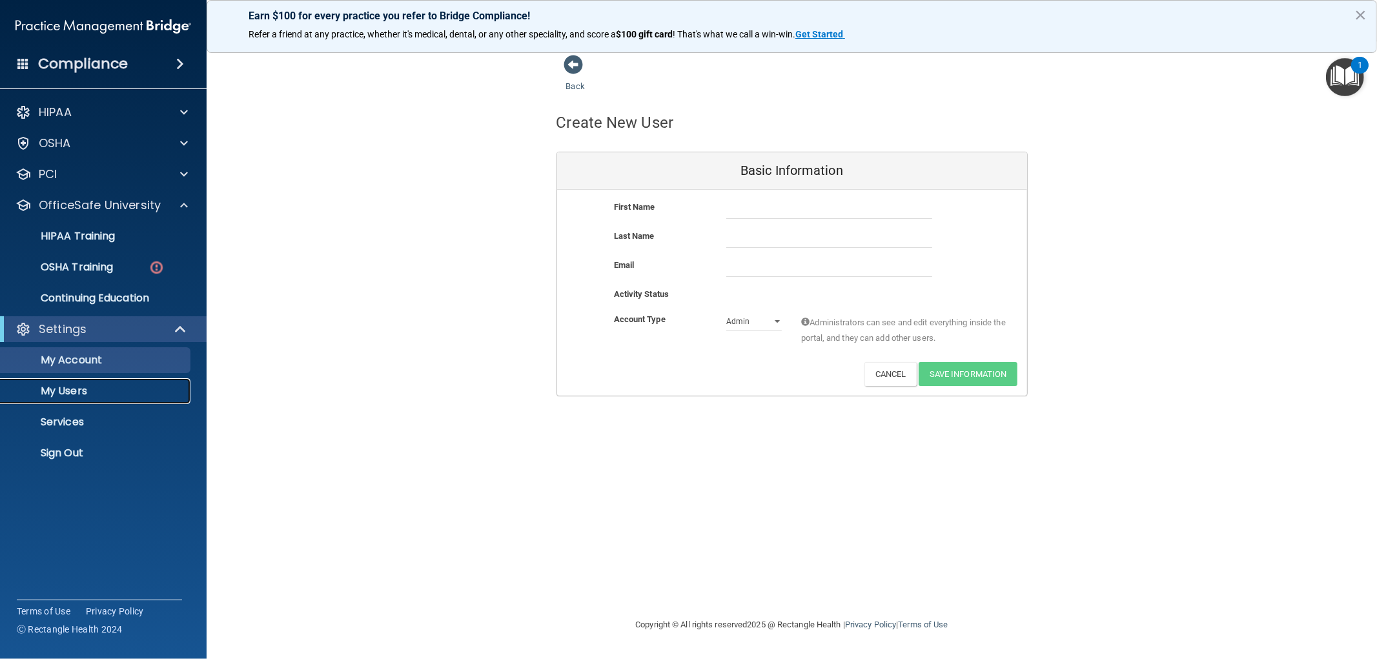
click at [85, 387] on p "My Users" at bounding box center [96, 391] width 176 height 13
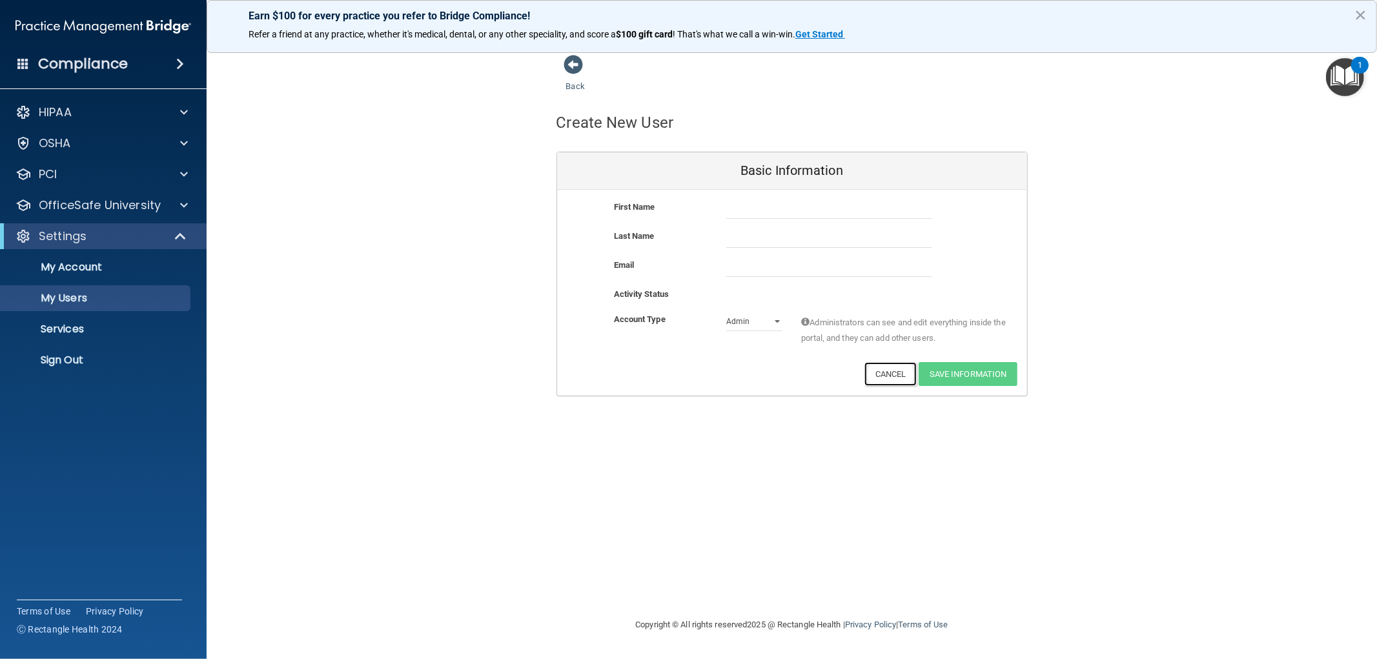
click at [901, 376] on button "Cancel" at bounding box center [890, 374] width 52 height 24
click at [571, 78] on div "Back" at bounding box center [595, 74] width 79 height 40
click at [573, 85] on link "Back" at bounding box center [575, 78] width 19 height 25
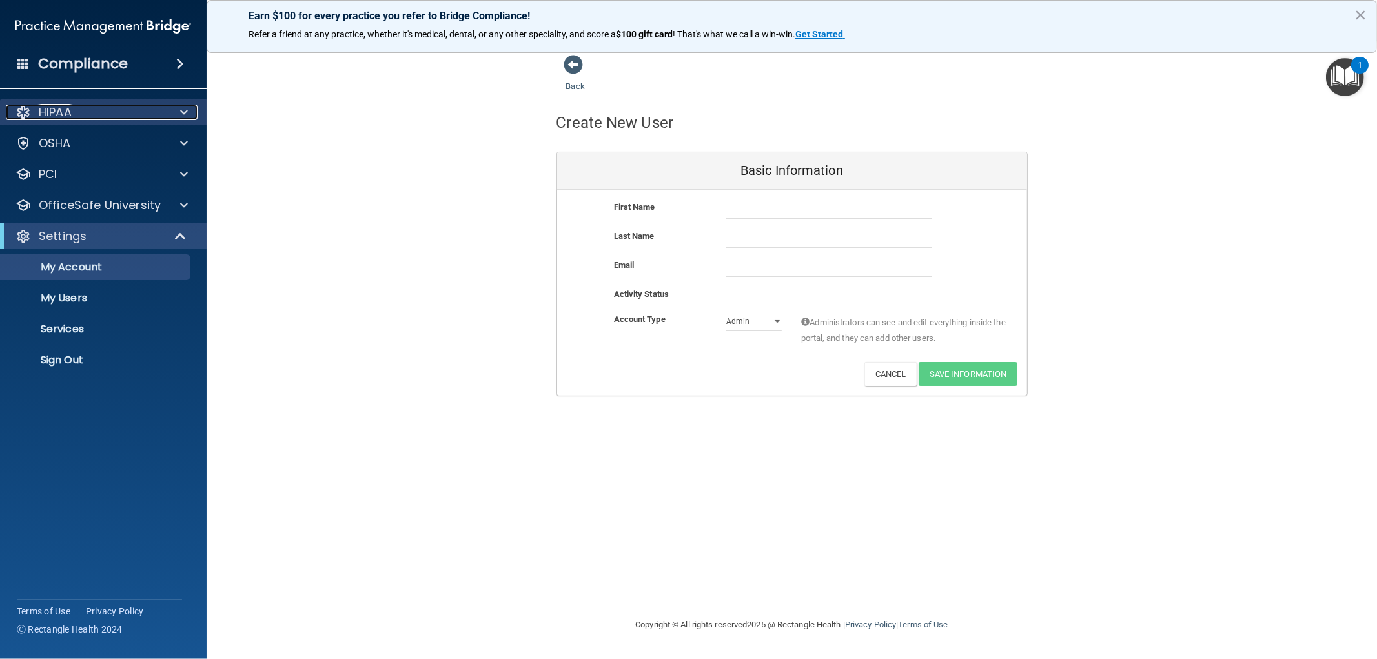
click at [103, 114] on div "HIPAA" at bounding box center [86, 112] width 160 height 15
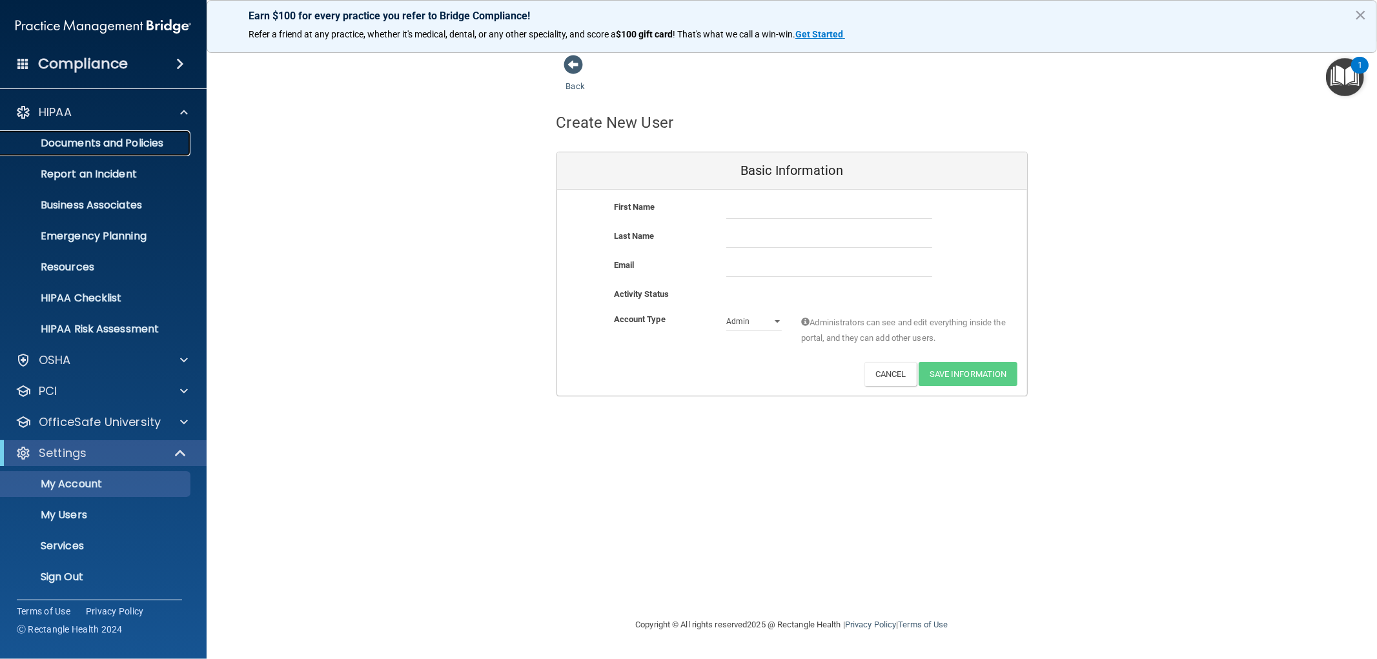
click at [101, 134] on link "Documents and Policies" at bounding box center [88, 143] width 203 height 26
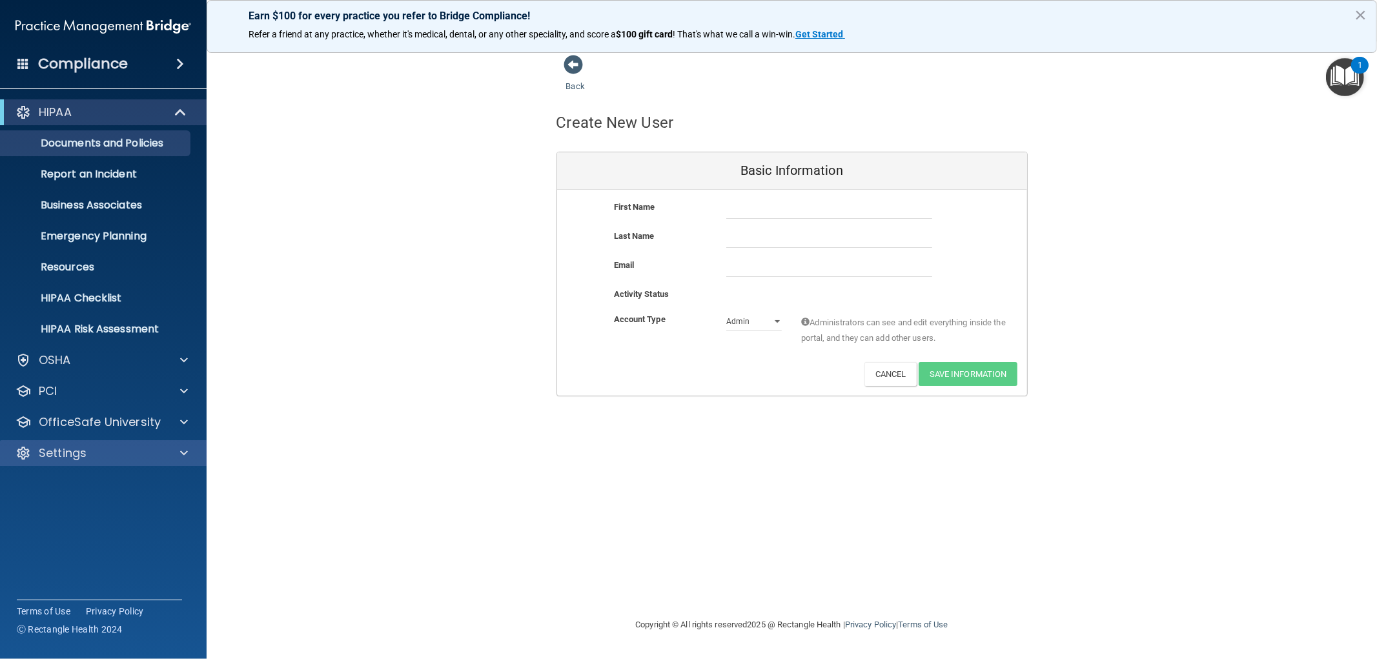
click at [63, 441] on div "Settings" at bounding box center [103, 453] width 207 height 26
click at [63, 449] on p "Settings" at bounding box center [63, 452] width 48 height 15
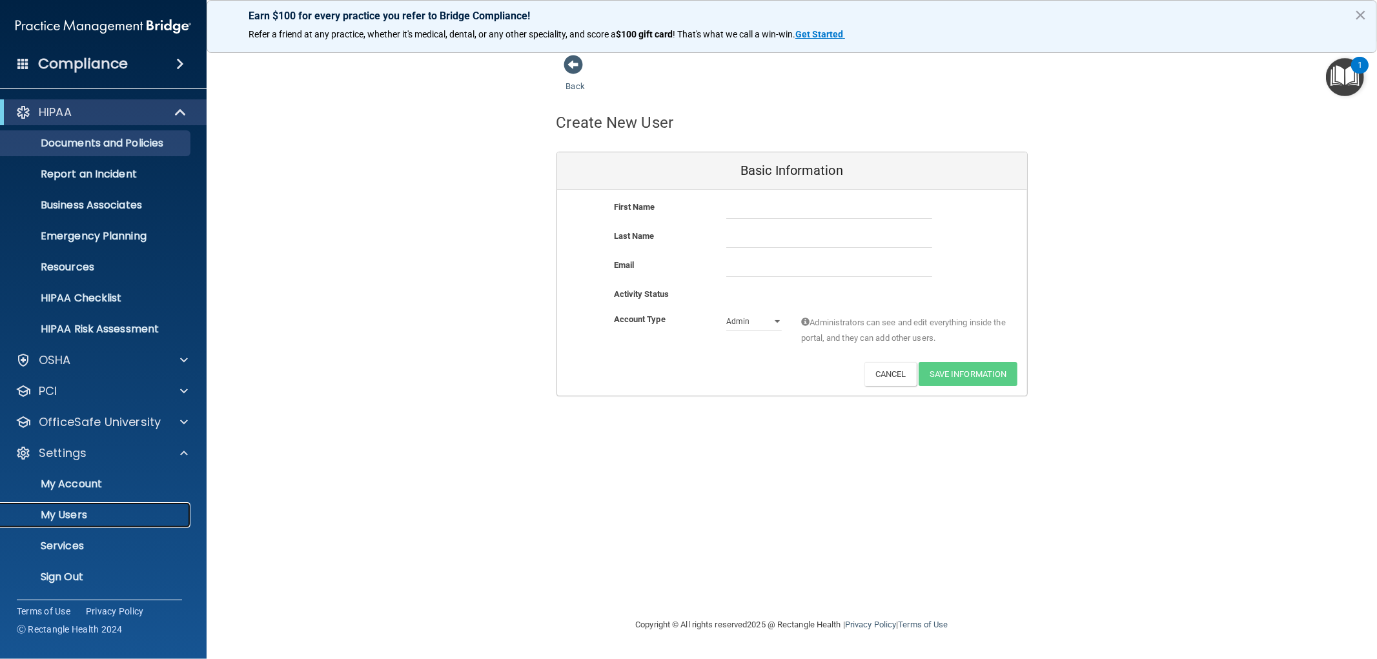
click at [66, 507] on link "My Users" at bounding box center [88, 515] width 203 height 26
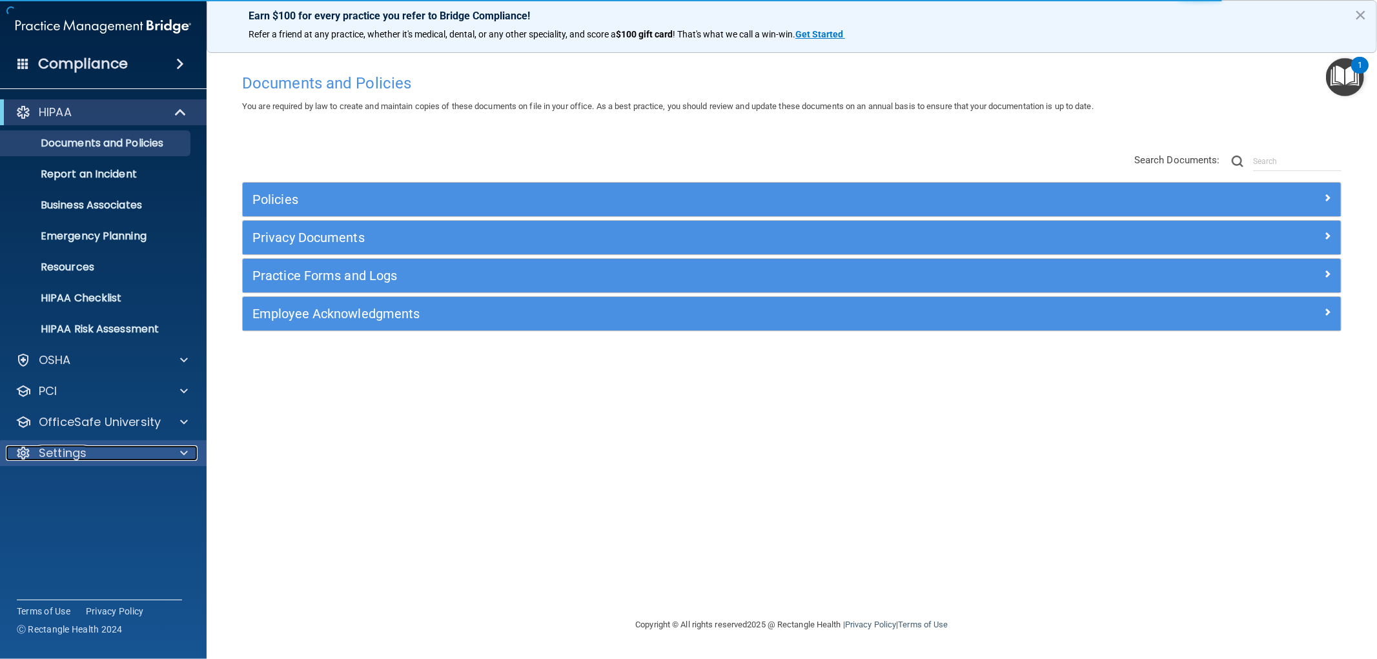
click at [66, 453] on p "Settings" at bounding box center [63, 452] width 48 height 15
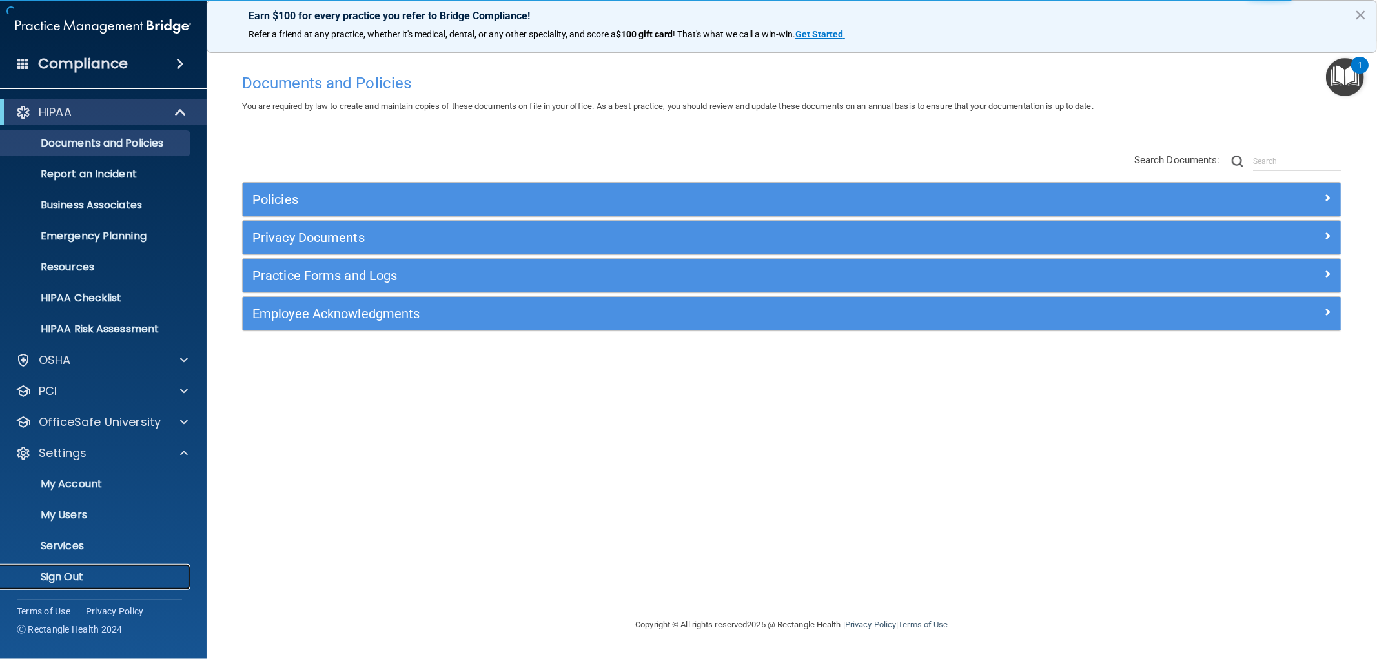
click at [61, 571] on p "Sign Out" at bounding box center [96, 577] width 176 height 13
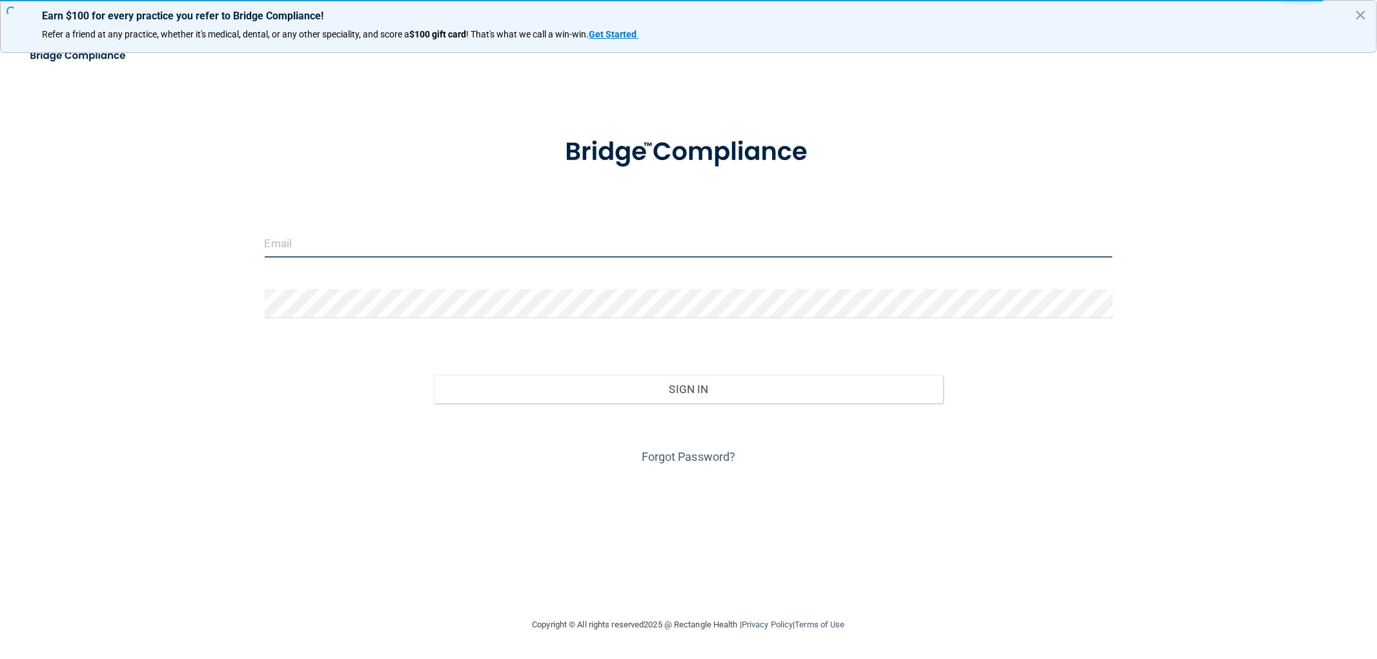
click at [378, 247] on input "email" at bounding box center [689, 242] width 848 height 29
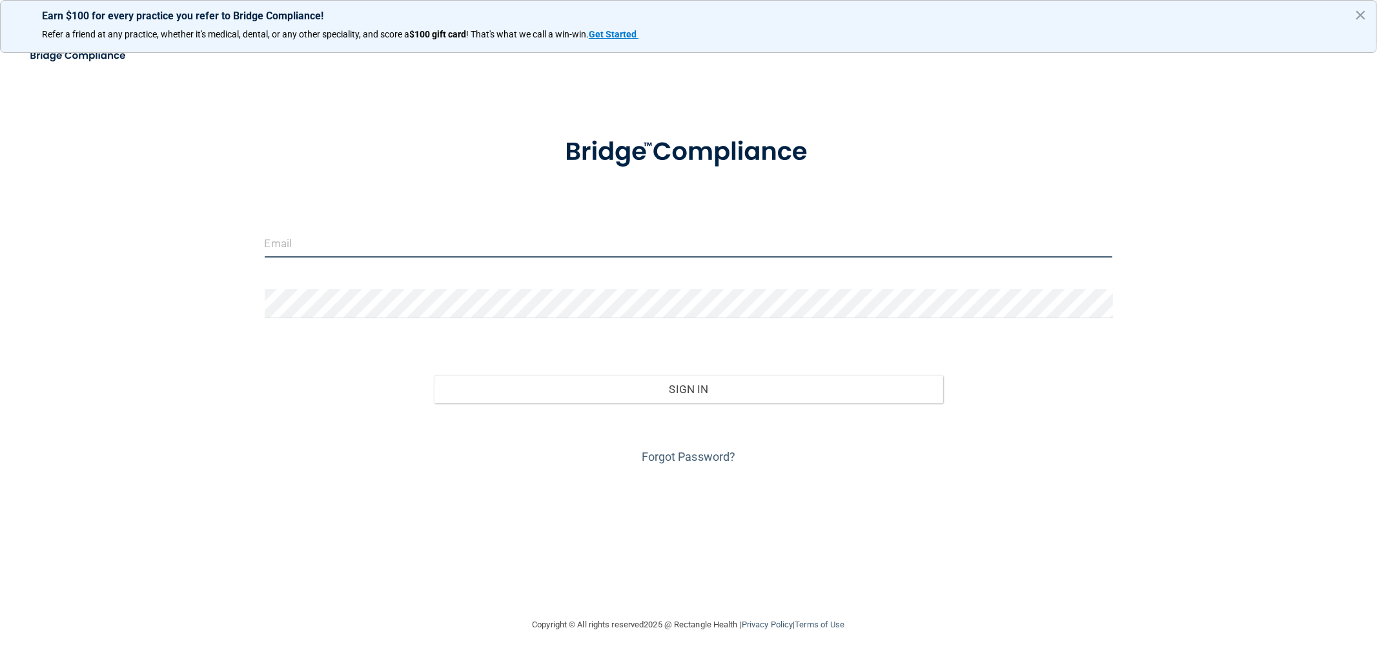
type input "linzi.konrad@gmail.com"
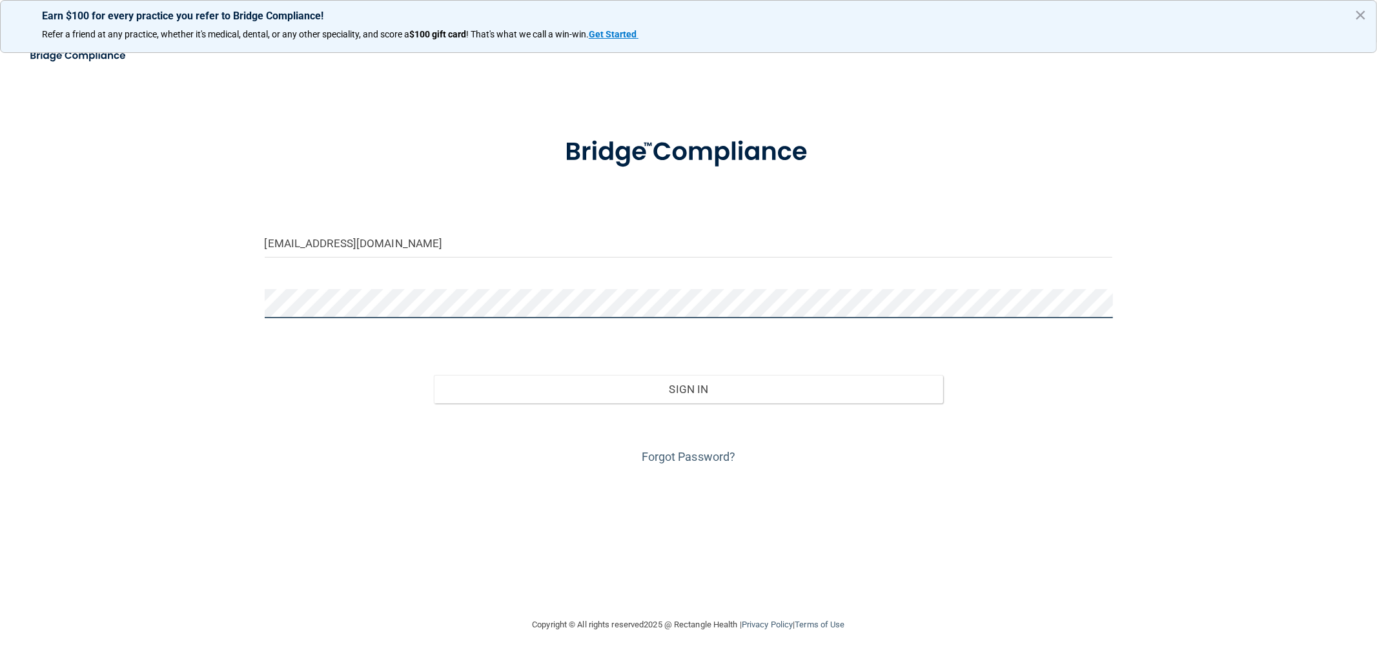
click at [434, 375] on button "Sign In" at bounding box center [688, 389] width 509 height 28
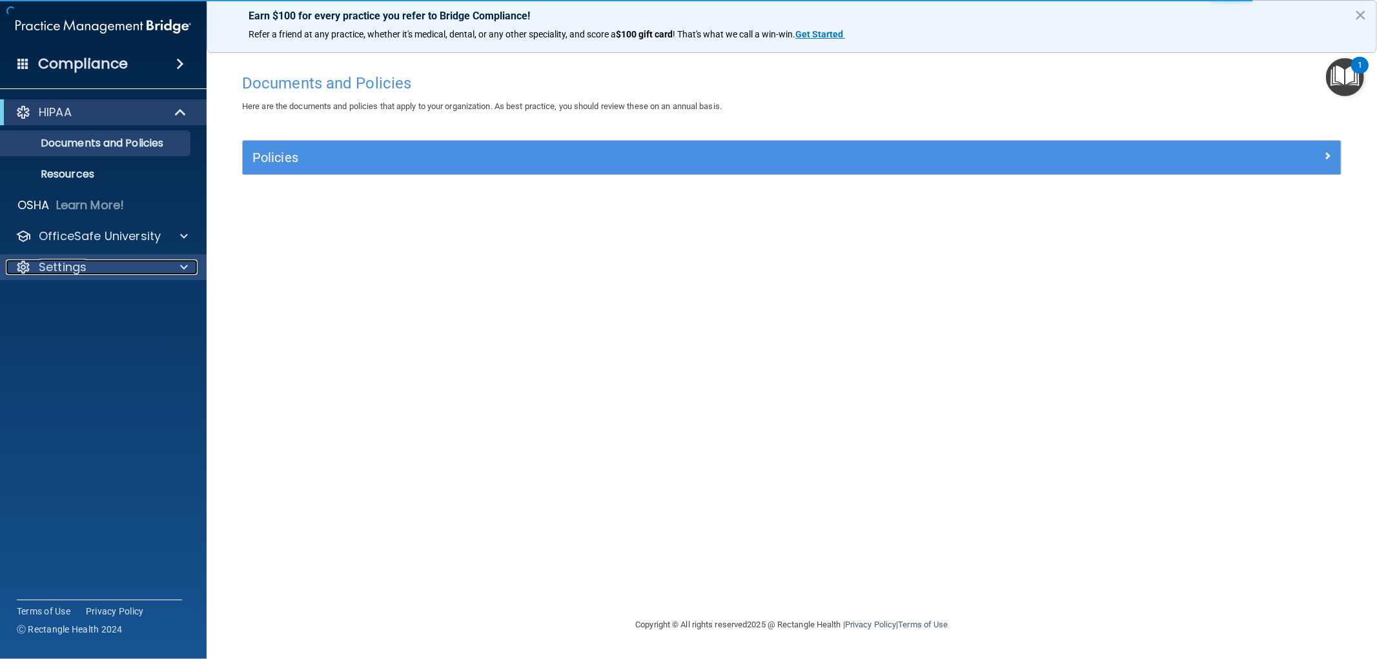
click at [75, 269] on p "Settings" at bounding box center [63, 266] width 48 height 15
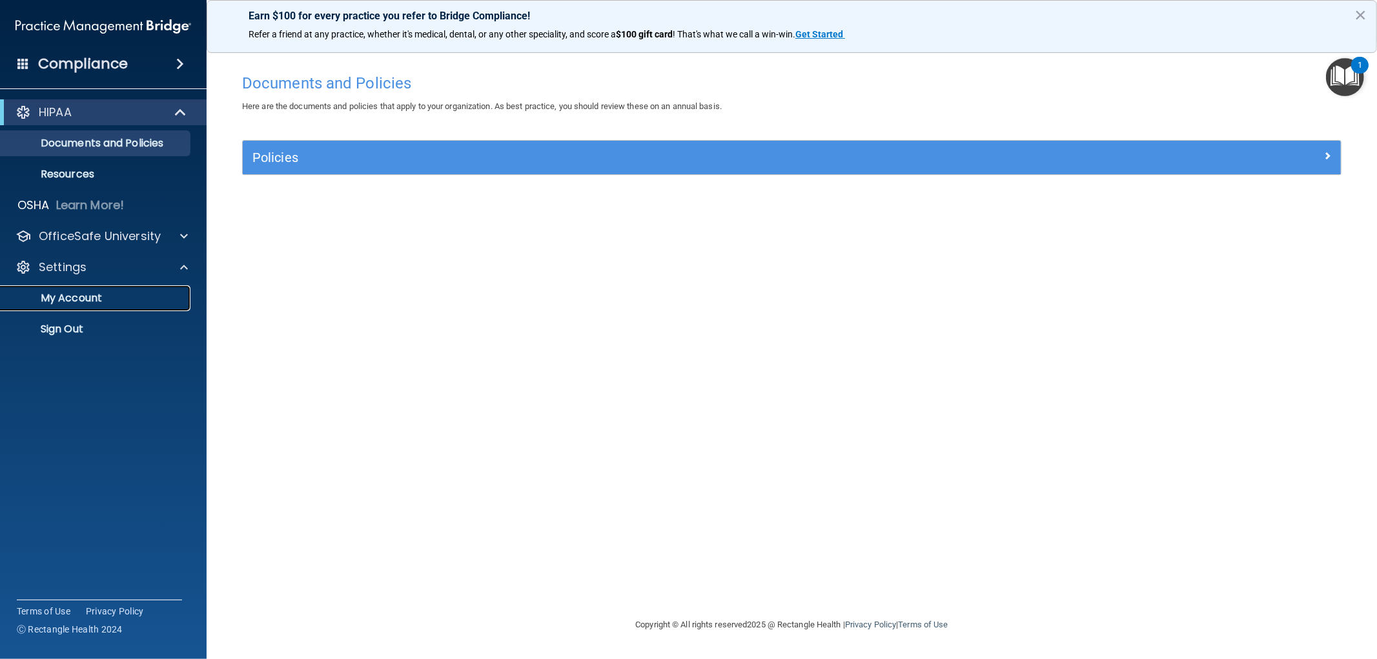
click at [75, 301] on p "My Account" at bounding box center [96, 298] width 176 height 13
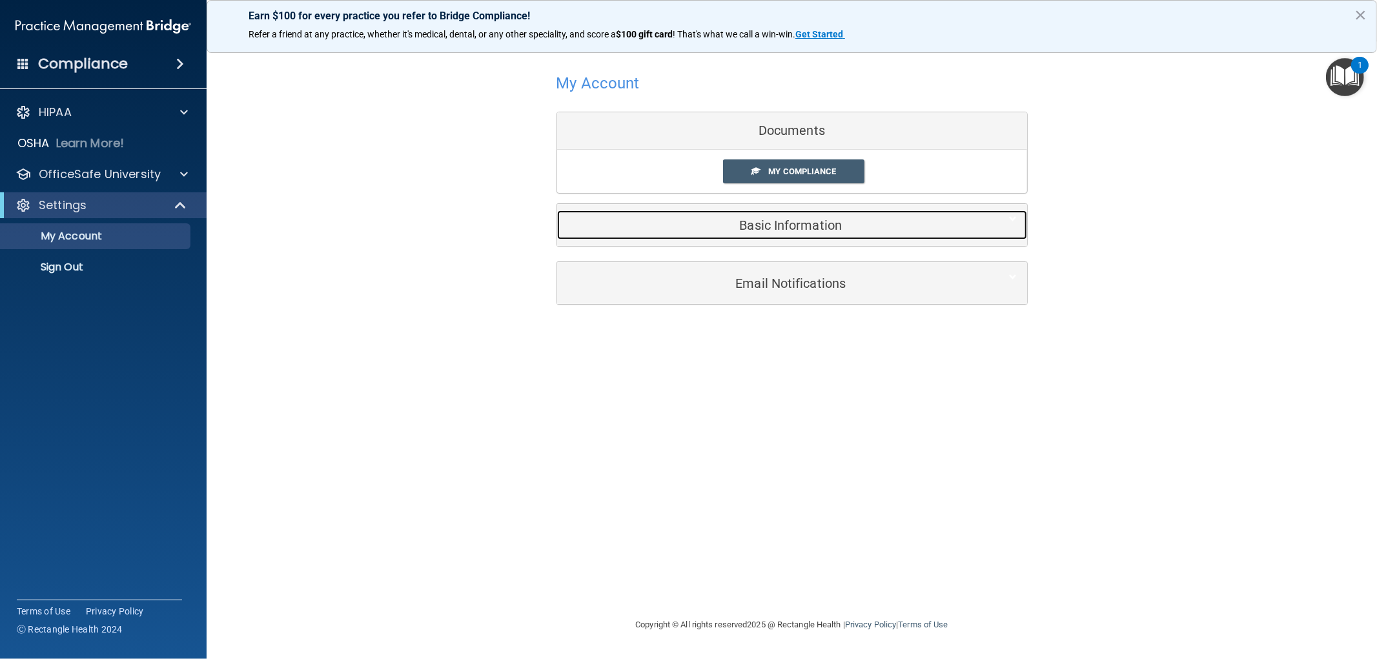
click at [776, 226] on h5 "Basic Information" at bounding box center [772, 225] width 411 height 14
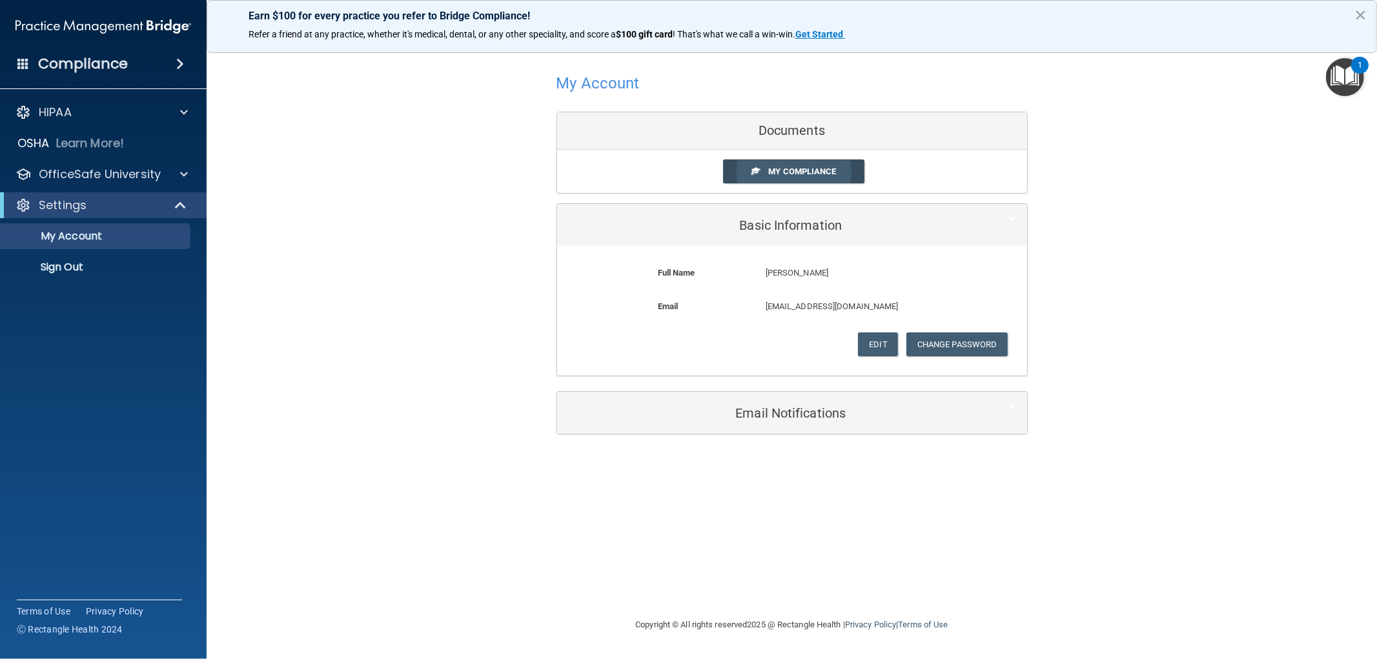
click at [824, 165] on link "My Compliance" at bounding box center [793, 171] width 141 height 24
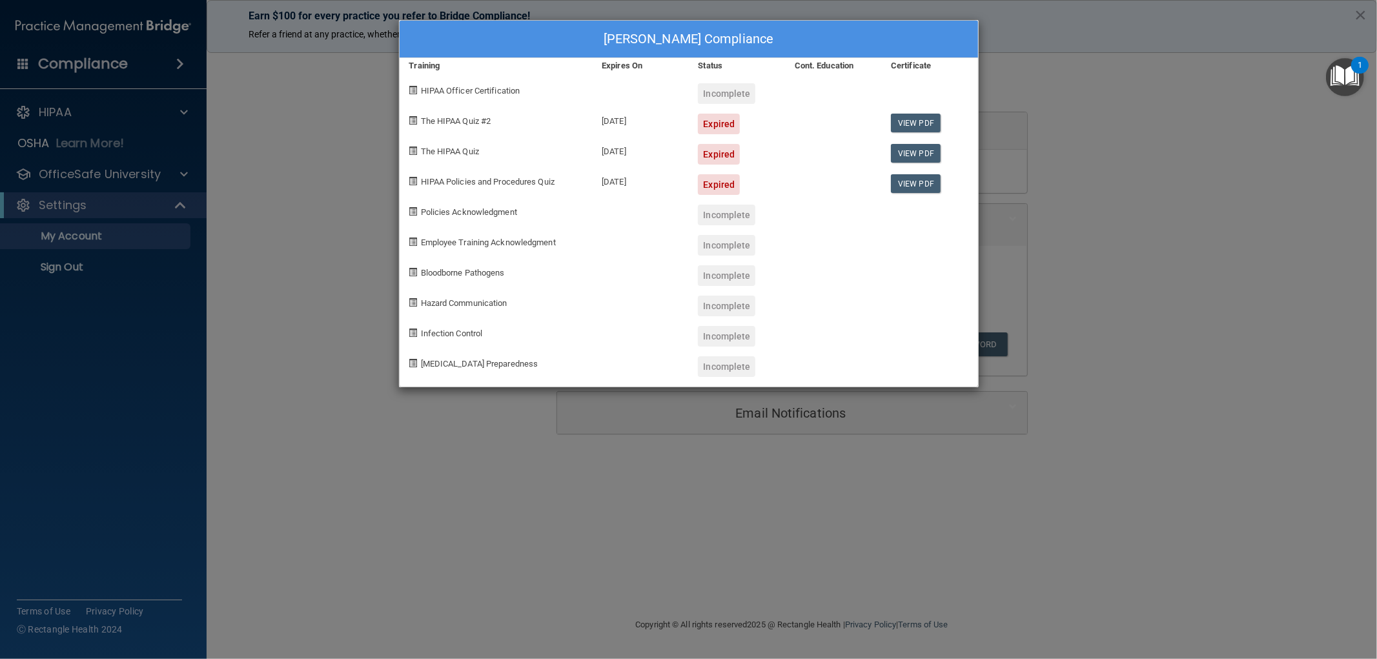
click at [1068, 123] on div "Linzi Friedrich's Compliance Training Expires On Status Cont. Education Certifi…" at bounding box center [688, 329] width 1377 height 659
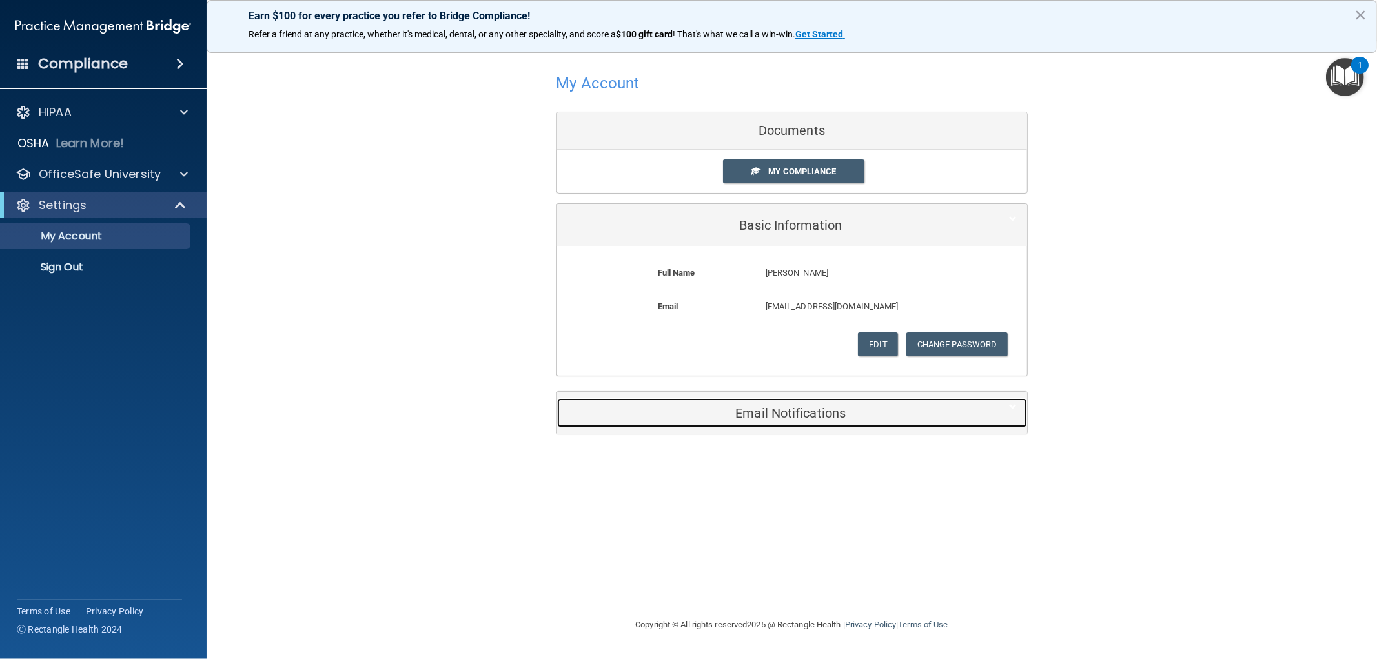
click at [757, 411] on h5 "Email Notifications" at bounding box center [772, 413] width 411 height 14
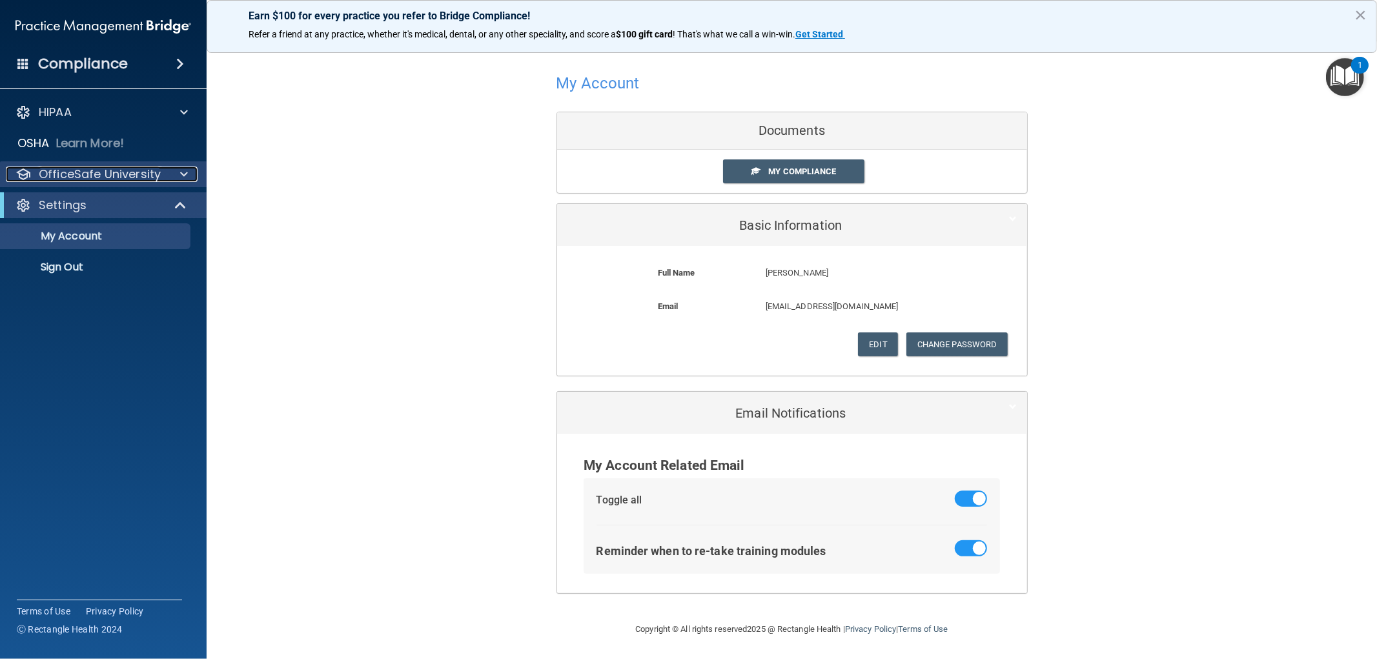
click at [97, 178] on p "OfficeSafe University" at bounding box center [100, 174] width 122 height 15
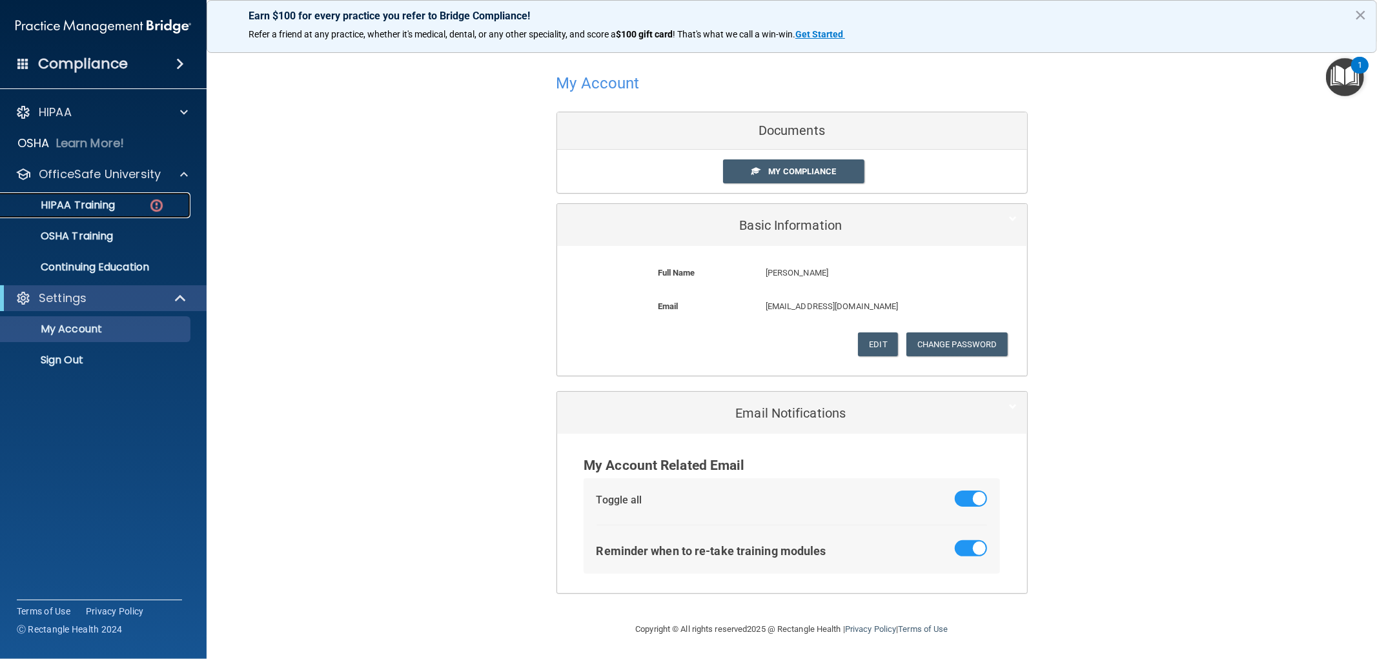
click at [99, 199] on p "HIPAA Training" at bounding box center [61, 205] width 107 height 13
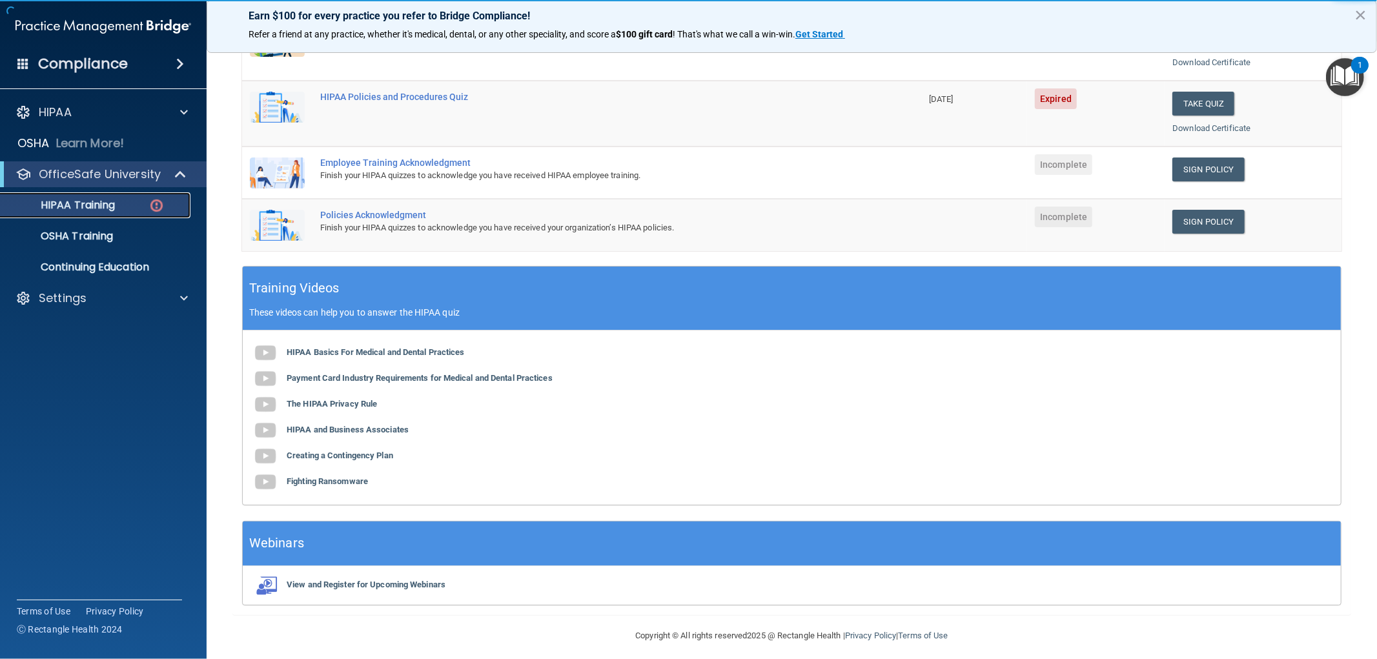
scroll to position [285, 0]
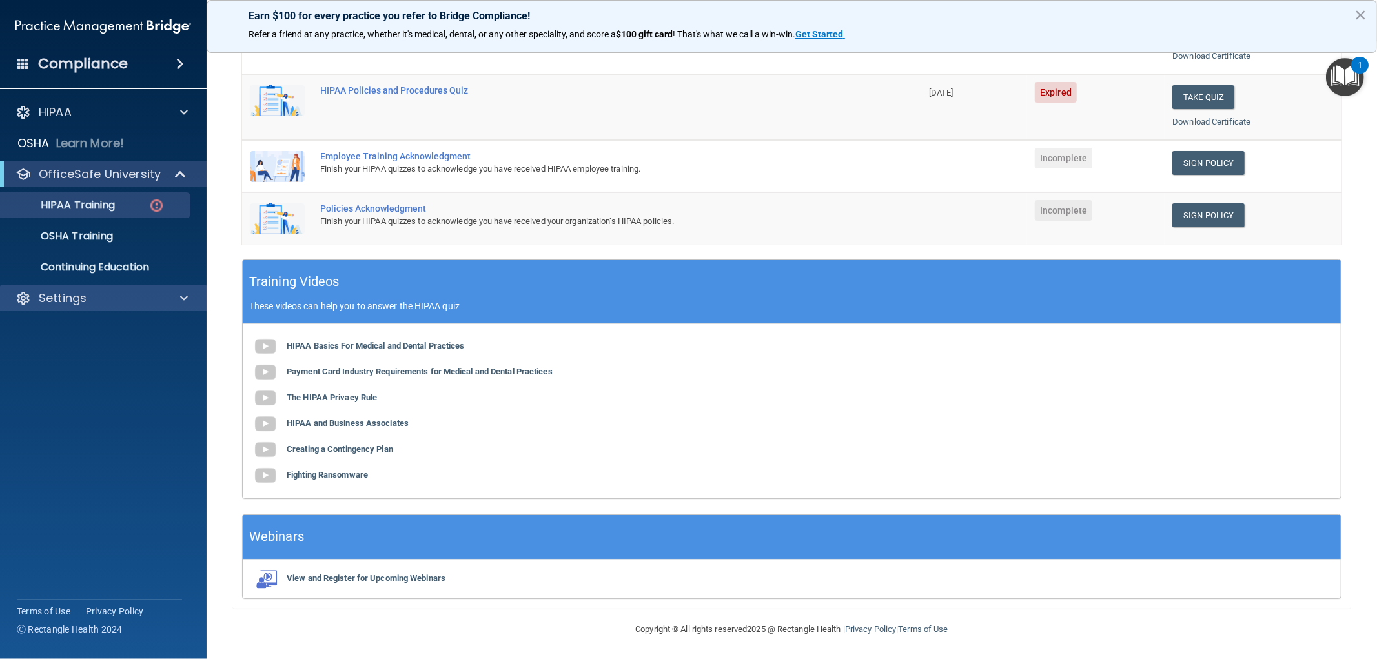
click at [62, 287] on div "Settings" at bounding box center [103, 298] width 207 height 26
click at [65, 301] on p "Settings" at bounding box center [63, 297] width 48 height 15
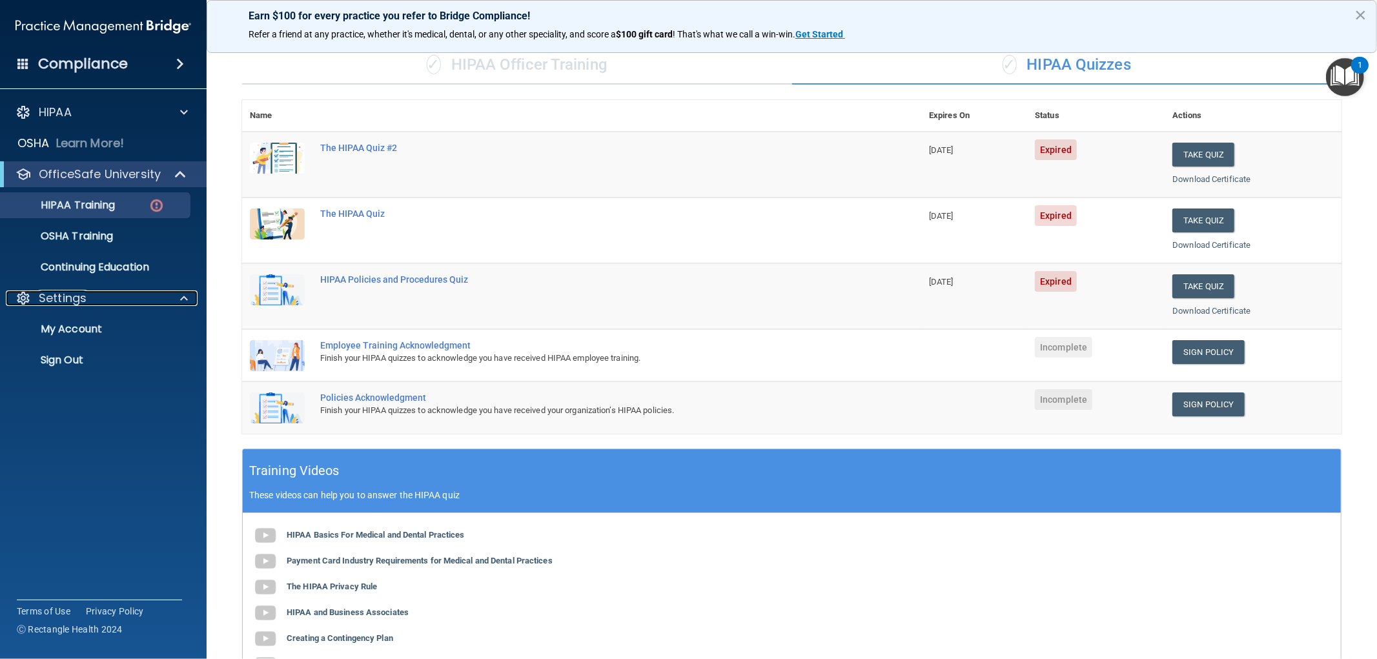
scroll to position [0, 0]
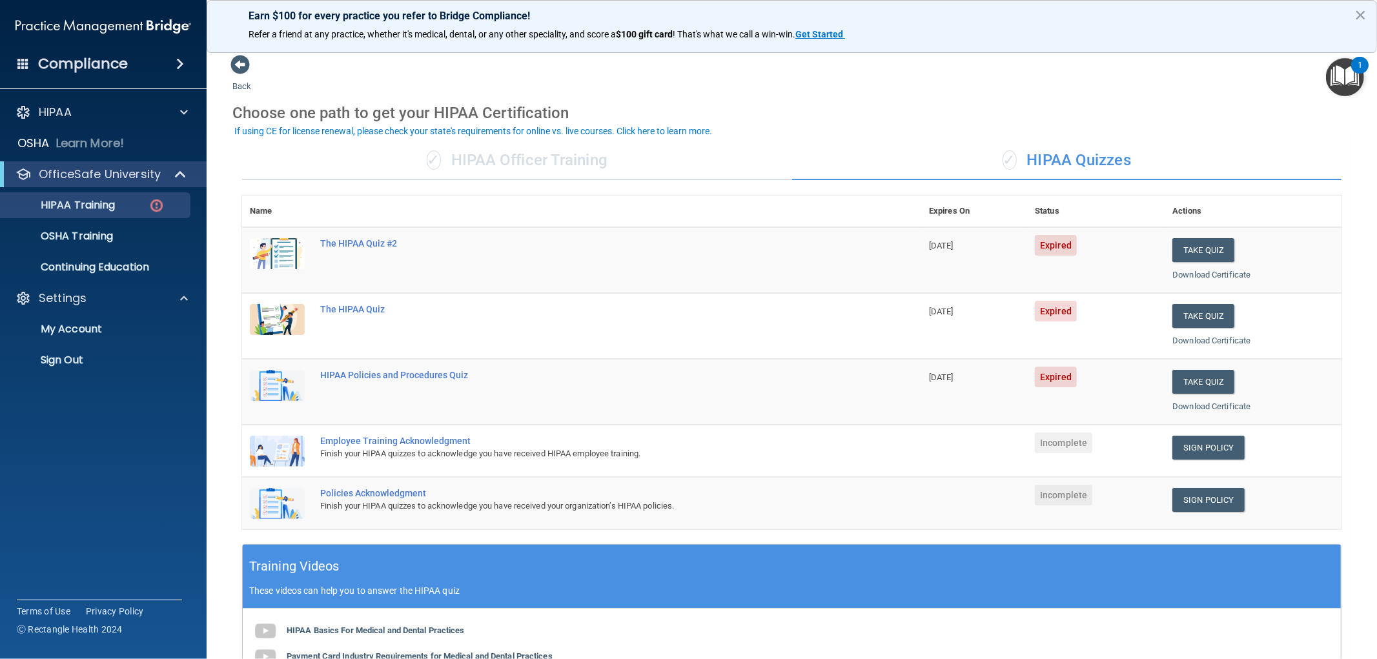
click at [127, 65] on div "Compliance" at bounding box center [103, 64] width 207 height 28
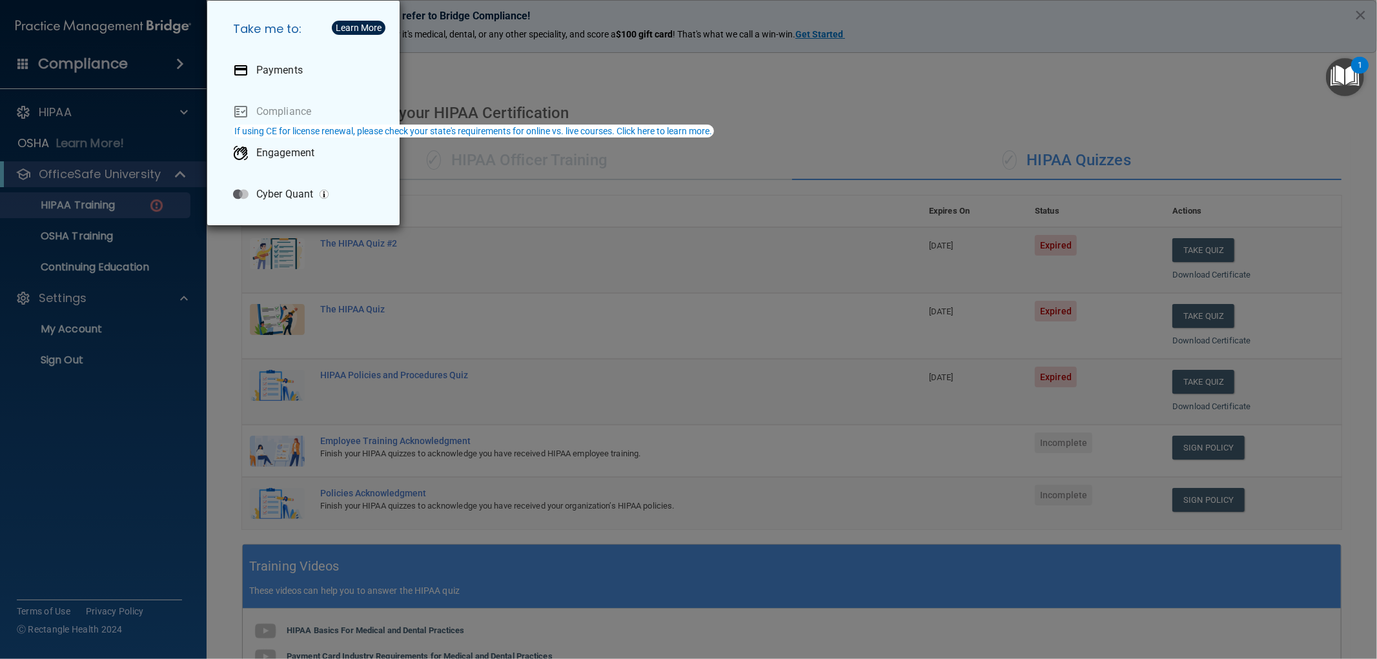
click at [176, 394] on div "Take me to: Payments Compliance Engagement Cyber Quant" at bounding box center [688, 329] width 1377 height 659
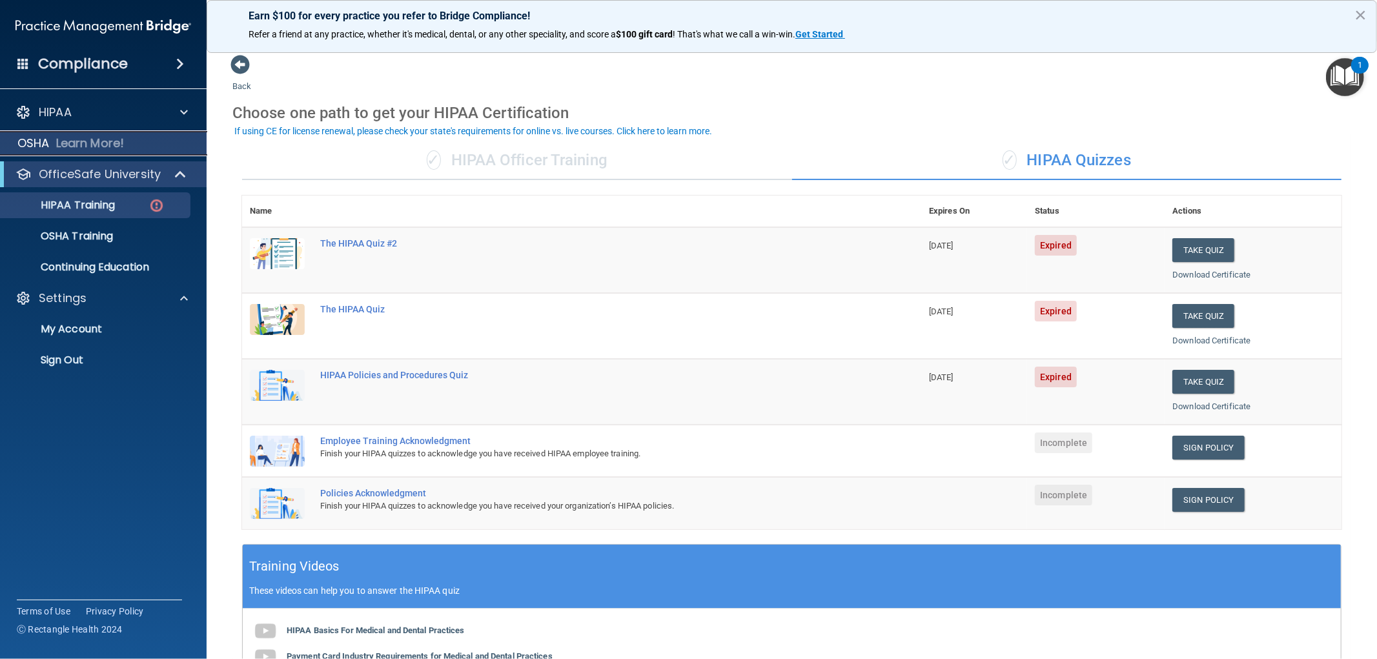
click at [85, 138] on p "Learn More!" at bounding box center [90, 143] width 68 height 15
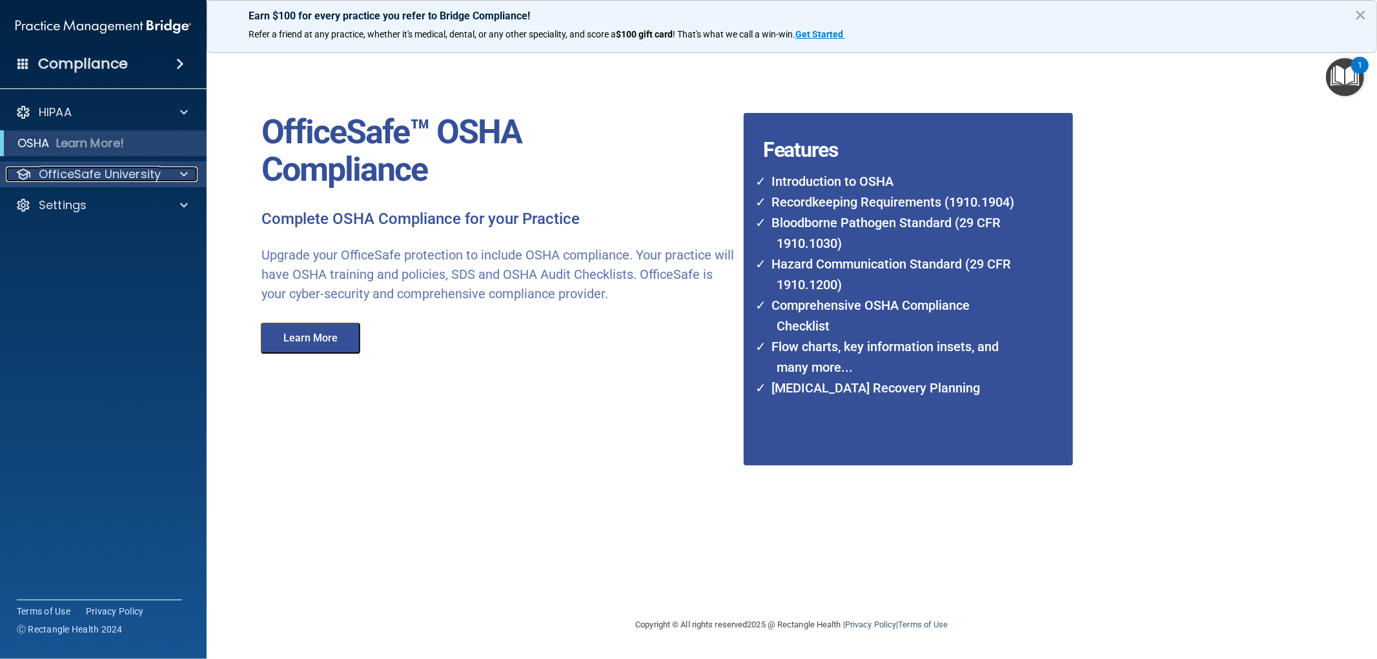
click at [107, 177] on p "OfficeSafe University" at bounding box center [100, 174] width 122 height 15
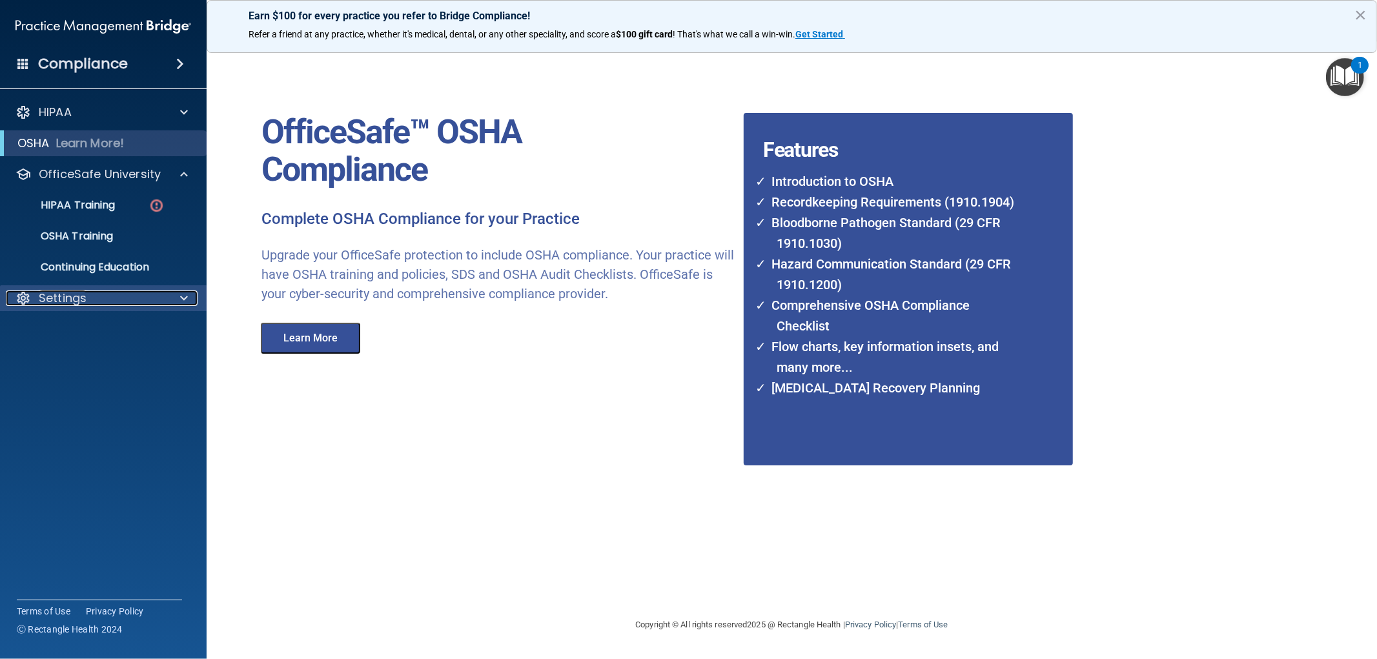
click at [80, 292] on p "Settings" at bounding box center [63, 297] width 48 height 15
click at [78, 336] on p "My Account" at bounding box center [96, 329] width 176 height 13
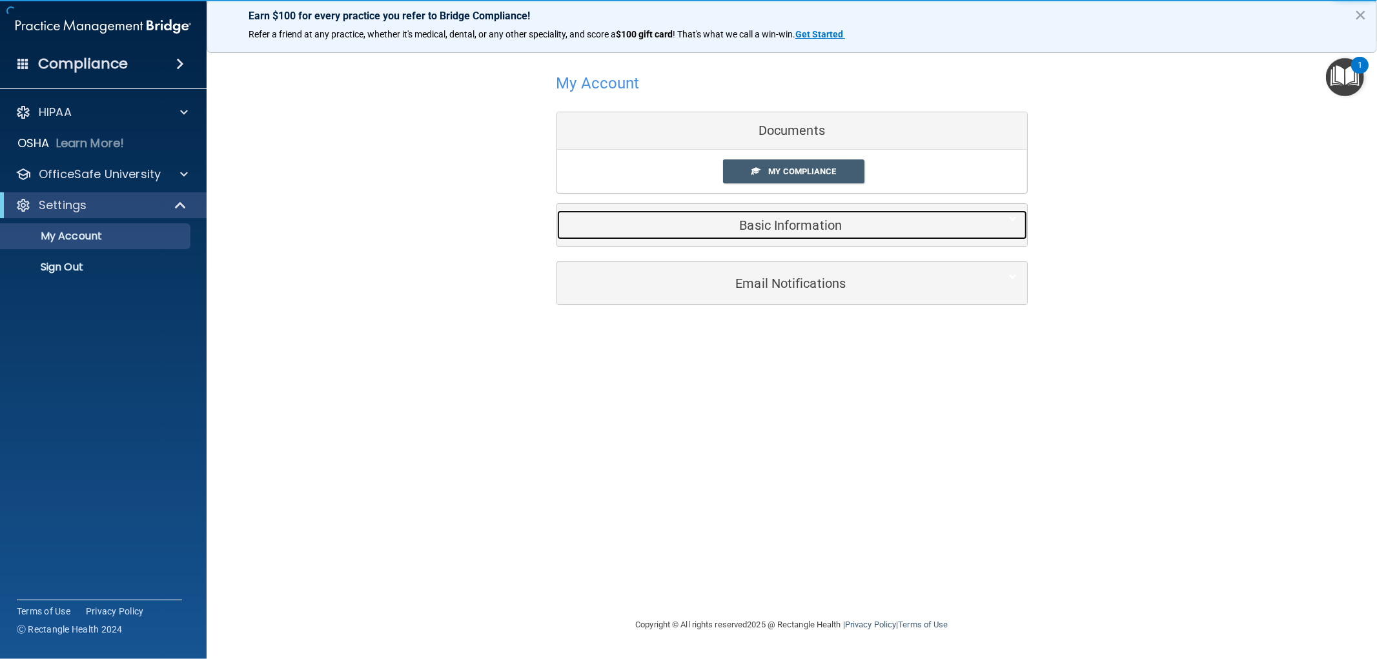
click at [796, 230] on h5 "Basic Information" at bounding box center [772, 225] width 411 height 14
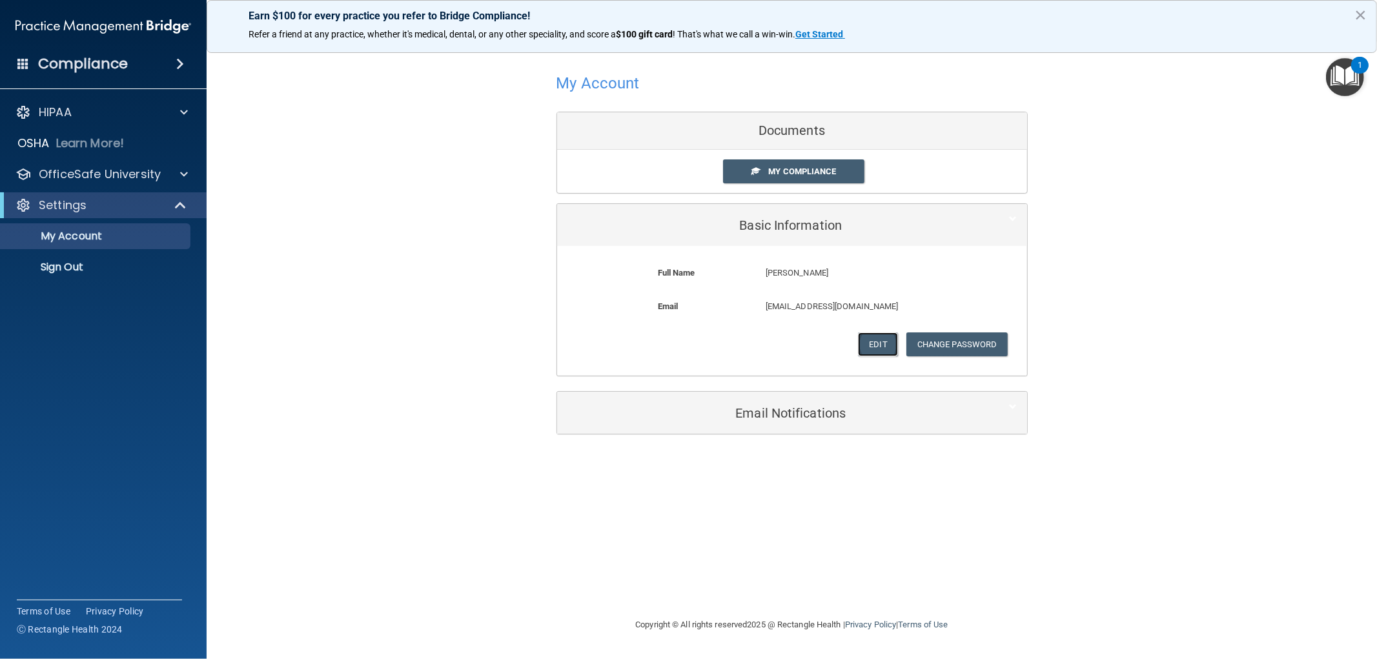
click at [861, 344] on button "Edit" at bounding box center [877, 344] width 39 height 24
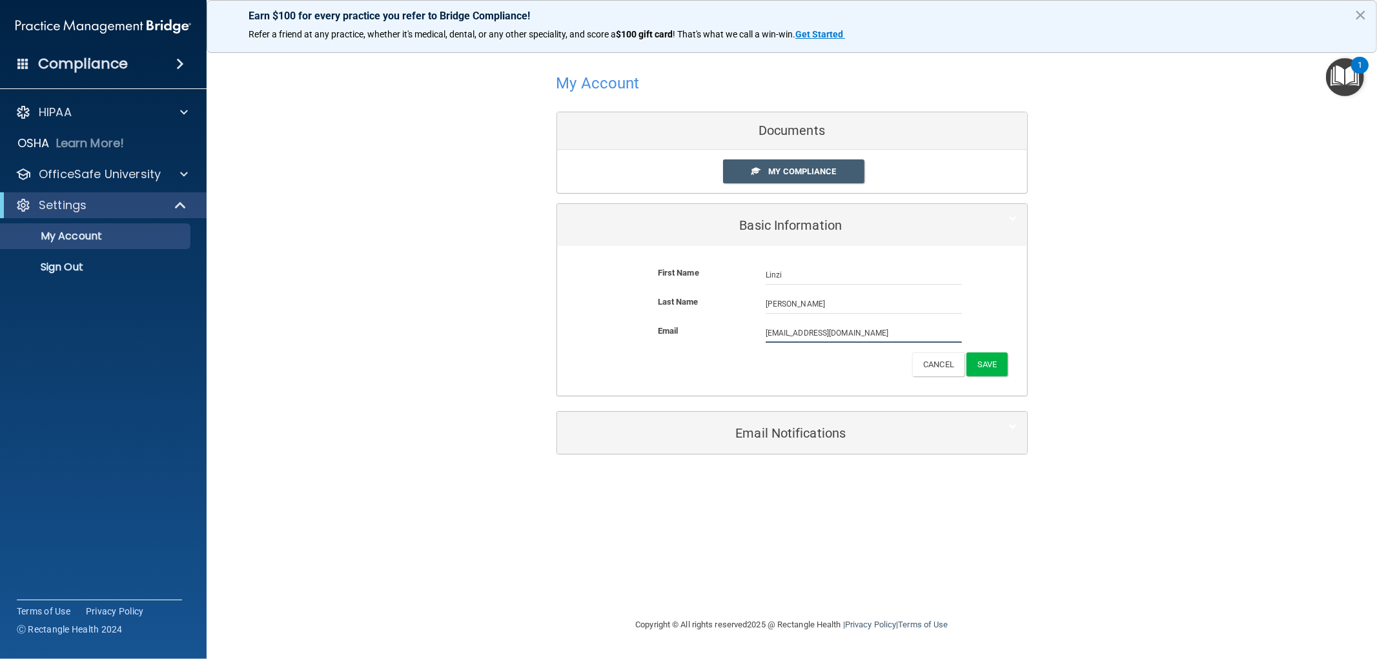
drag, startPoint x: 862, startPoint y: 333, endPoint x: 743, endPoint y: 336, distance: 119.5
click at [743, 336] on div "Email linzi.konrad@gmail.com linzi.konrad@gmail.com" at bounding box center [792, 332] width 451 height 19
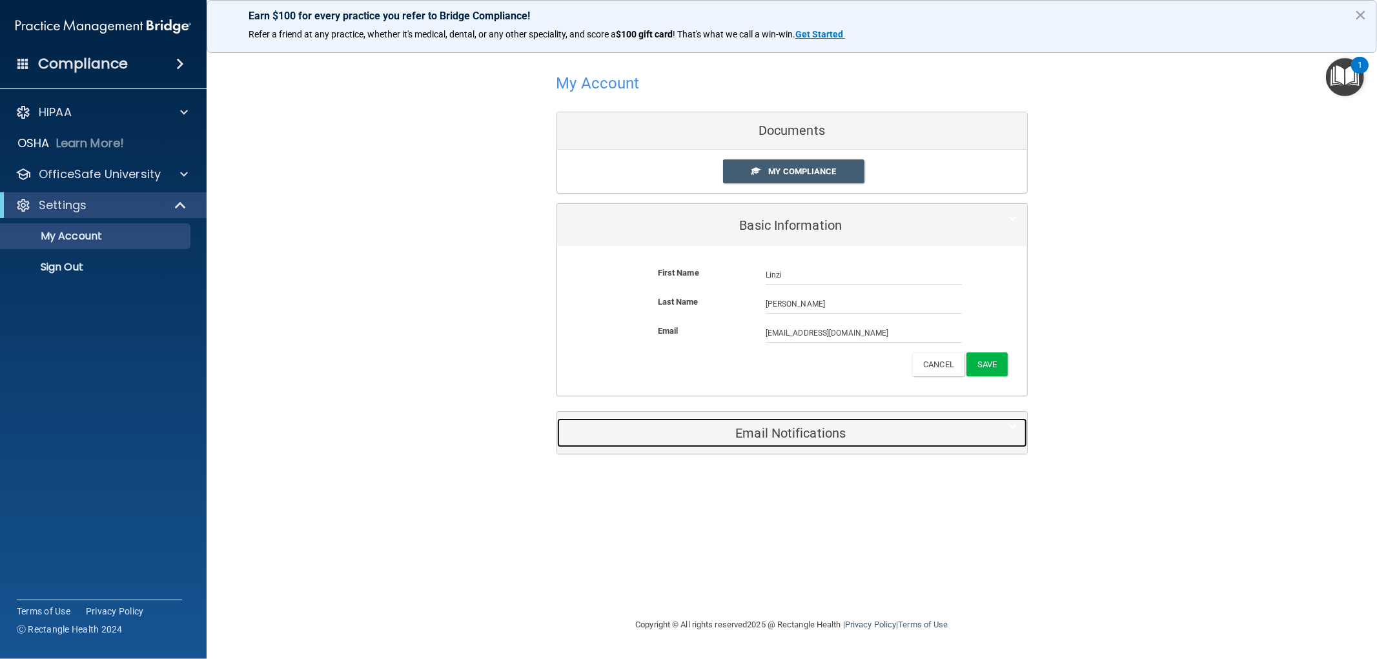
click at [801, 436] on h5 "Email Notifications" at bounding box center [772, 433] width 411 height 14
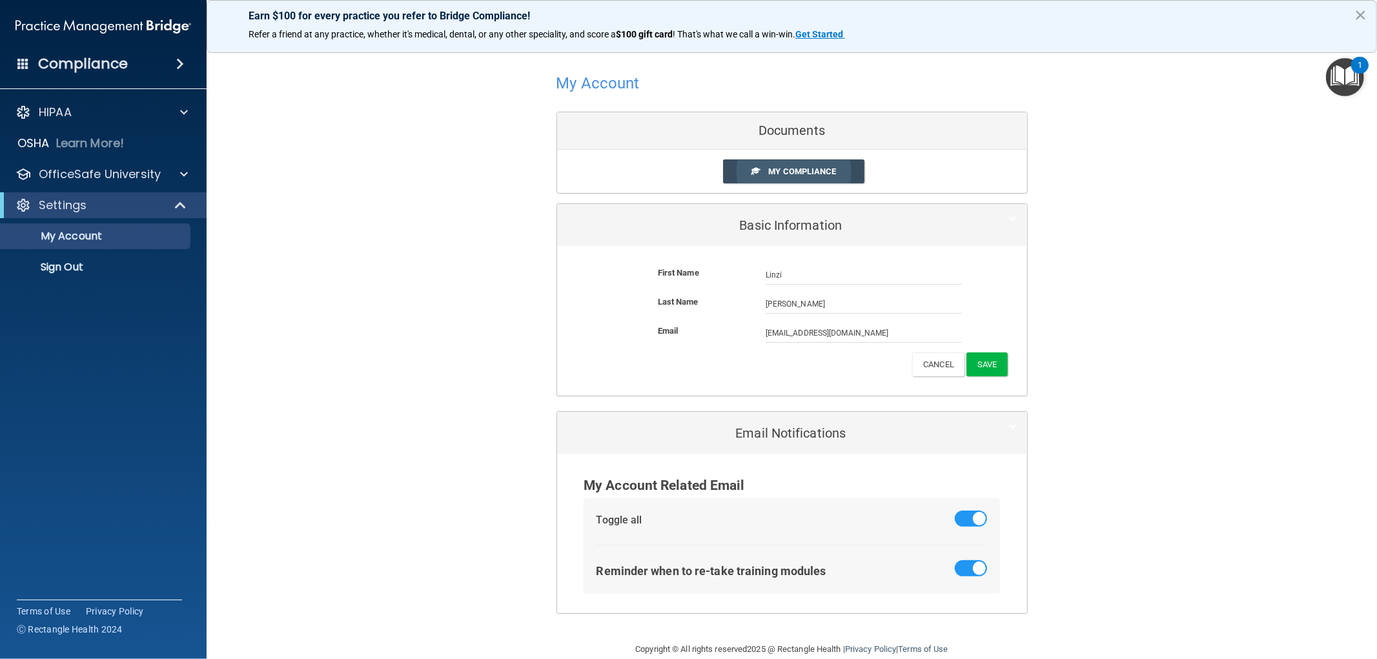
click at [806, 168] on span "My Compliance" at bounding box center [802, 172] width 68 height 10
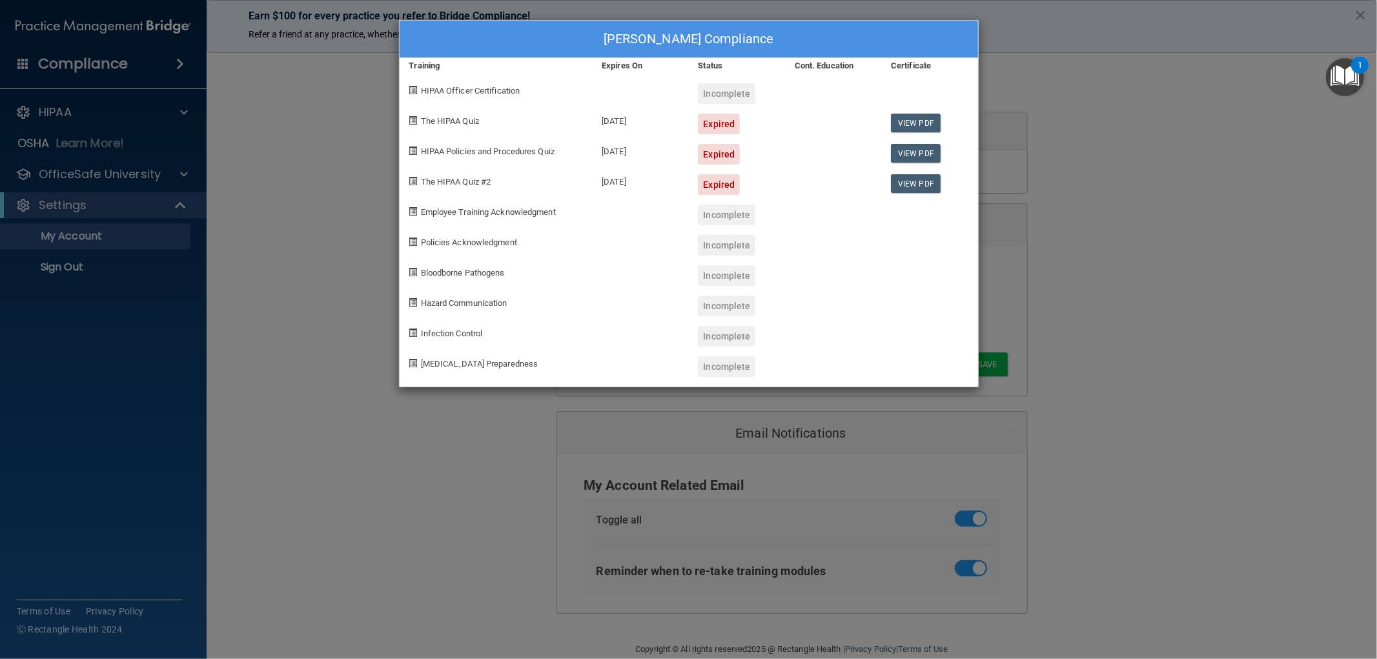
click at [1068, 142] on div "Linzi Friedrich's Compliance Training Expires On Status Cont. Education Certifi…" at bounding box center [688, 329] width 1377 height 659
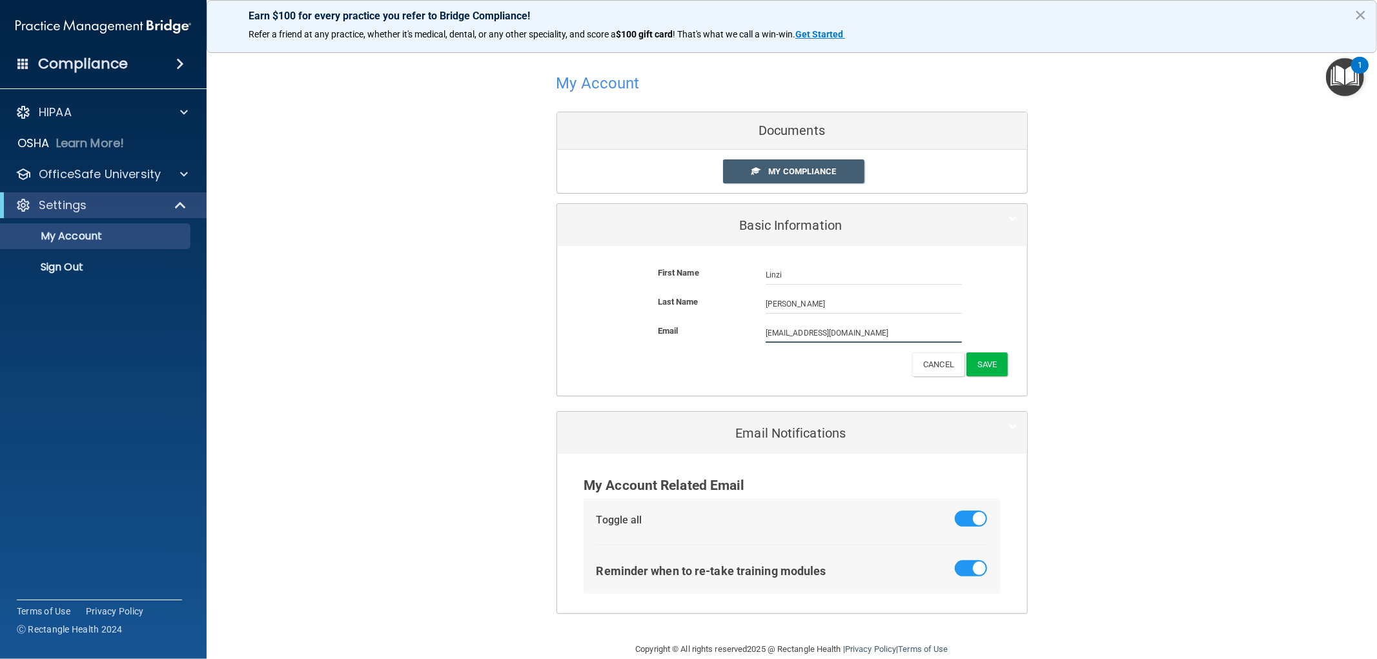
click at [835, 334] on input "linzi.konrad@gmail.com" at bounding box center [864, 332] width 196 height 19
click at [850, 330] on input "linzi.konrad@gmail.com" at bounding box center [864, 332] width 196 height 19
drag, startPoint x: 850, startPoint y: 331, endPoint x: 666, endPoint y: 320, distance: 184.3
click at [666, 320] on form "First Name Linzi Friedrich Linzi Last Name Friedrich Email linzi.konrad@gmail.c…" at bounding box center [792, 321] width 451 height 130
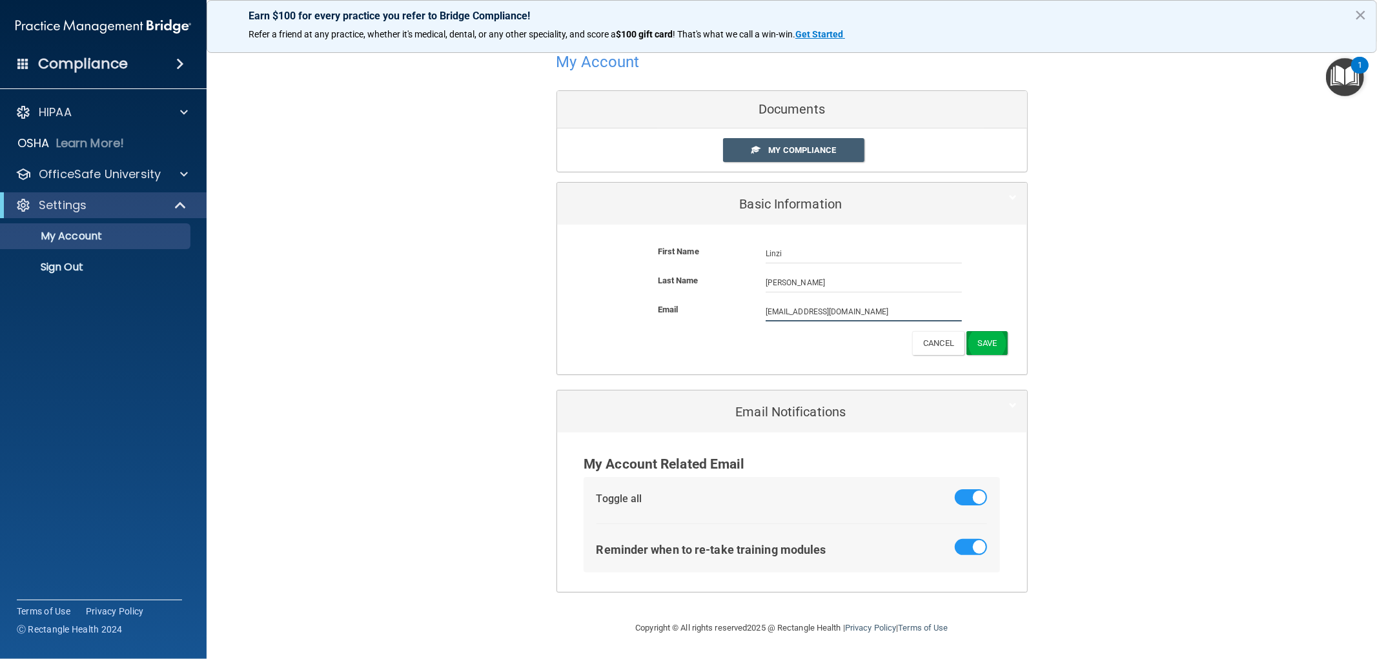
type input "linzi@gmail.com"
click at [991, 338] on button "Save" at bounding box center [986, 345] width 41 height 24
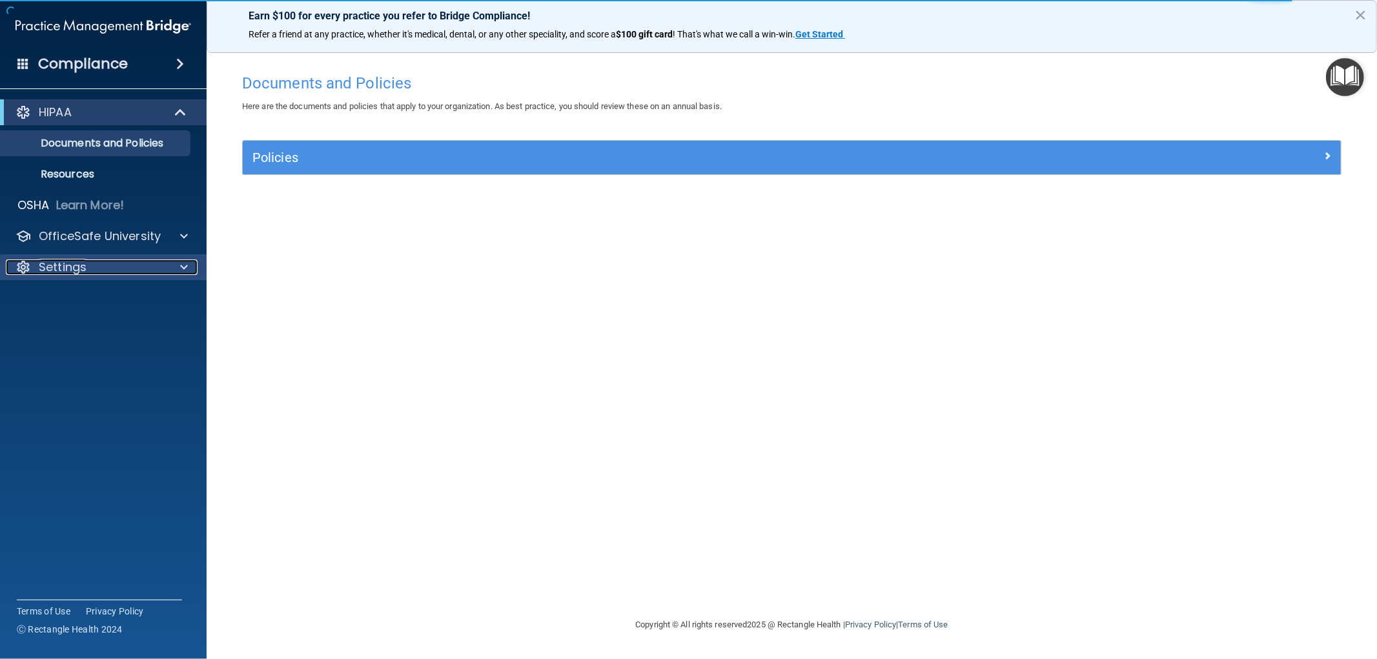
click at [170, 269] on div at bounding box center [182, 266] width 32 height 15
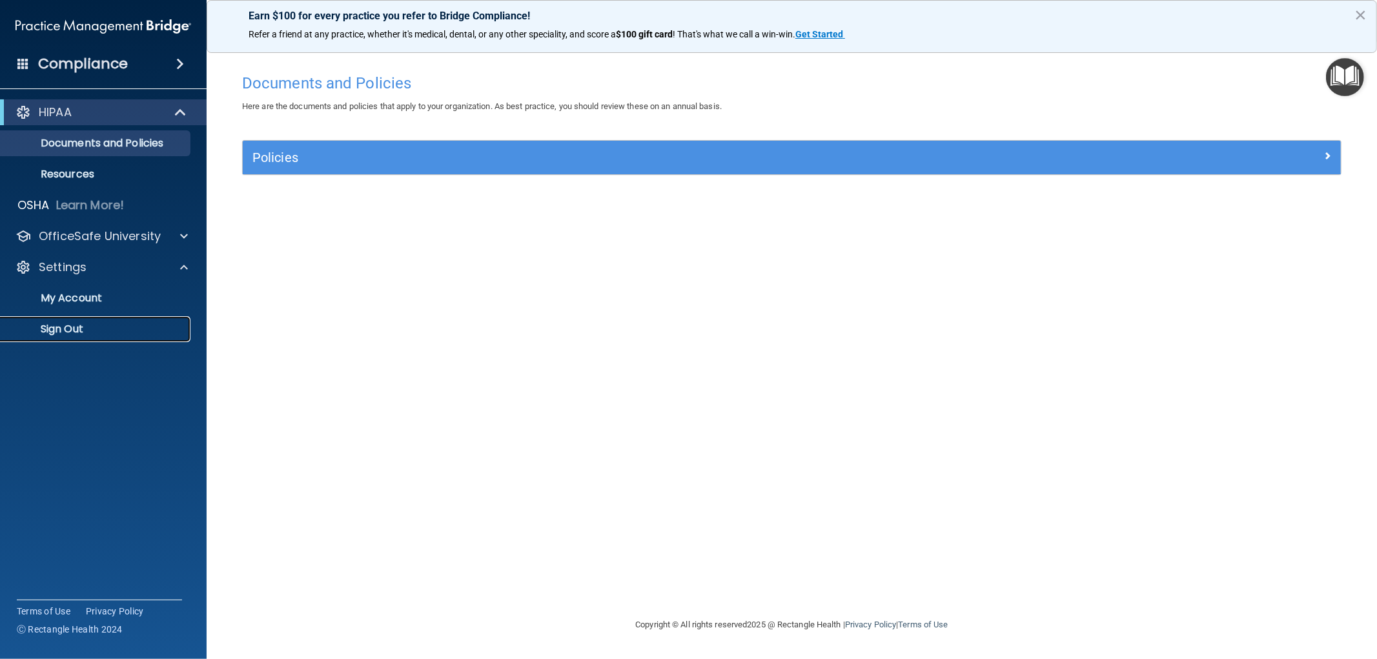
click at [67, 325] on p "Sign Out" at bounding box center [96, 329] width 176 height 13
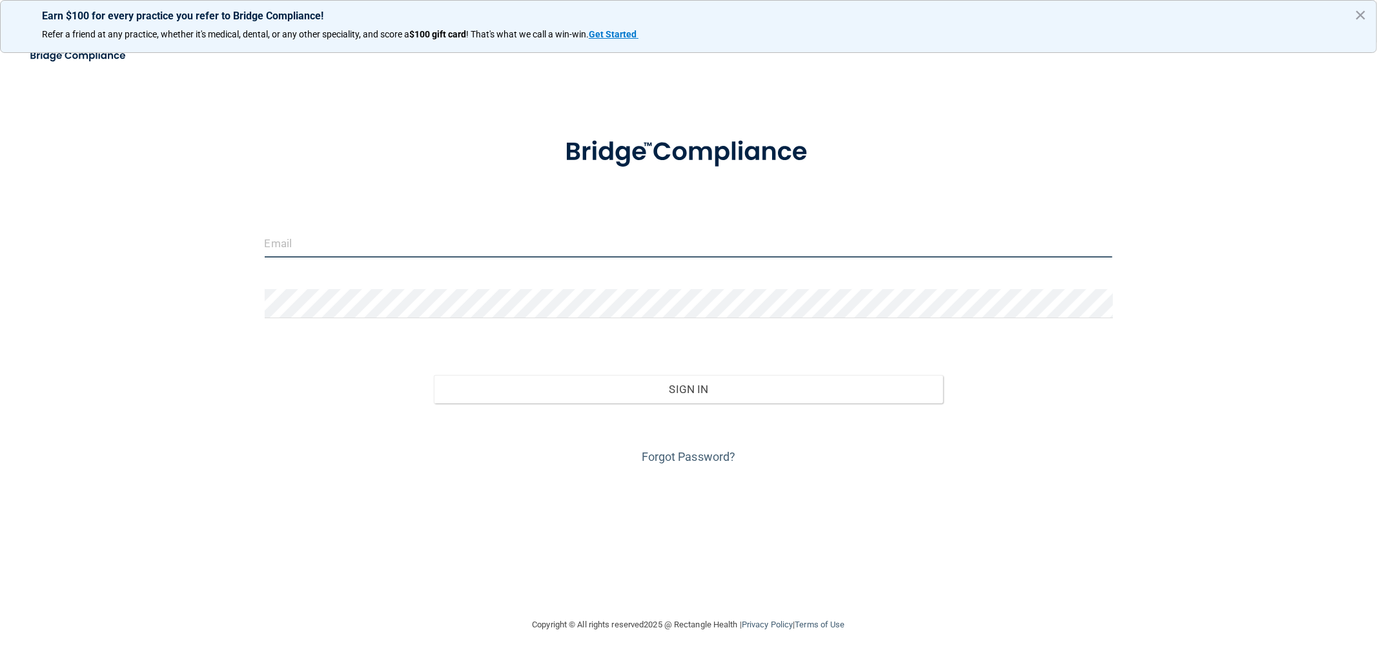
click at [294, 243] on input "email" at bounding box center [689, 242] width 848 height 29
type input "[EMAIL_ADDRESS][DOMAIN_NAME]"
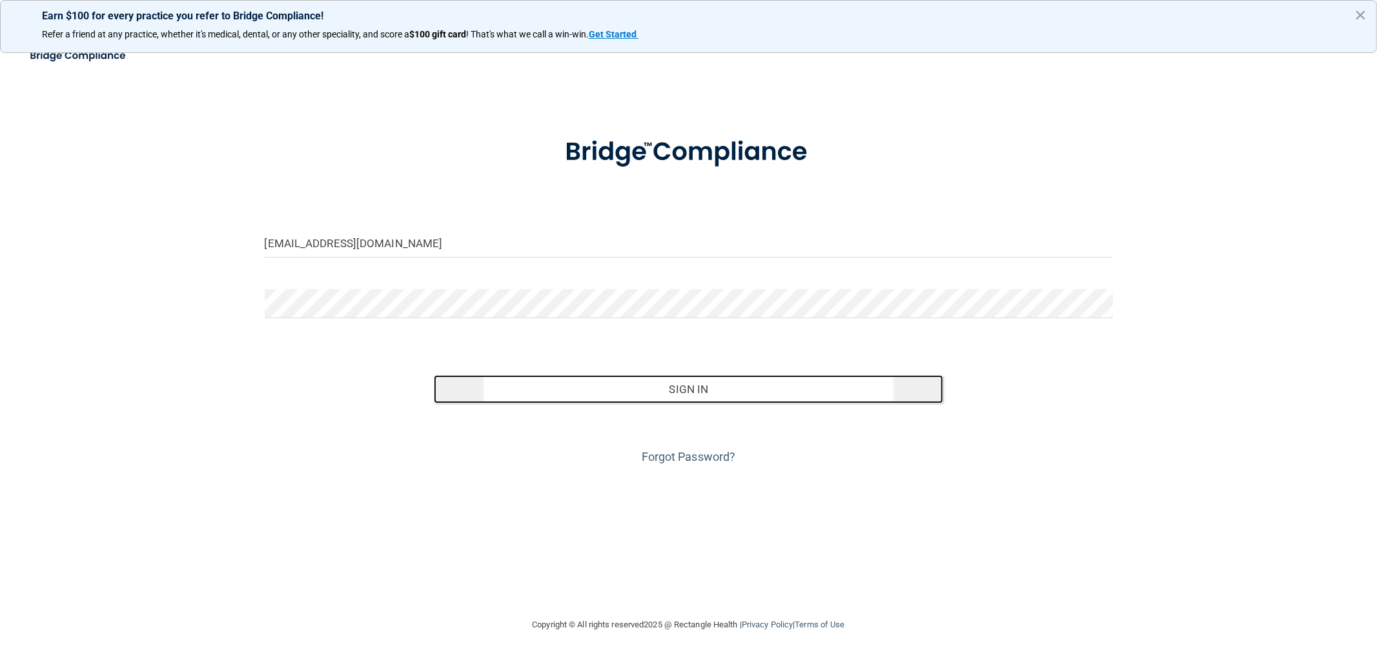
click at [642, 391] on button "Sign In" at bounding box center [688, 389] width 509 height 28
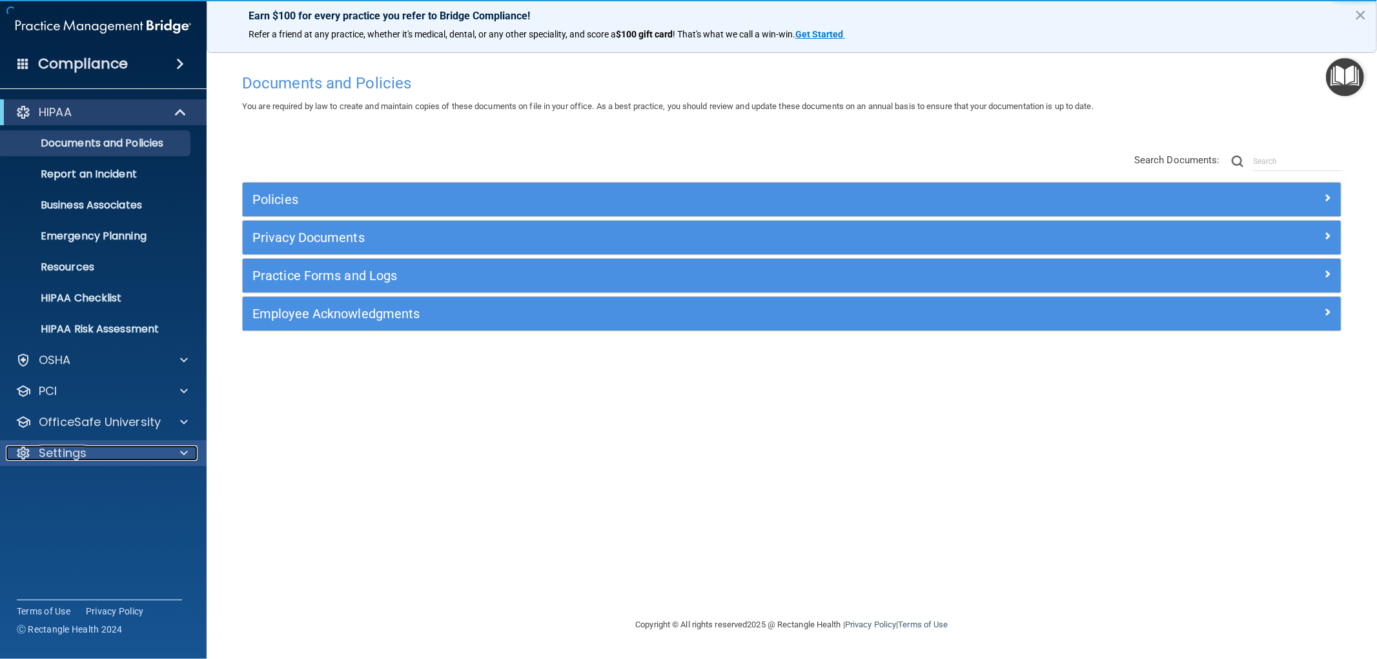
click at [56, 451] on p "Settings" at bounding box center [63, 452] width 48 height 15
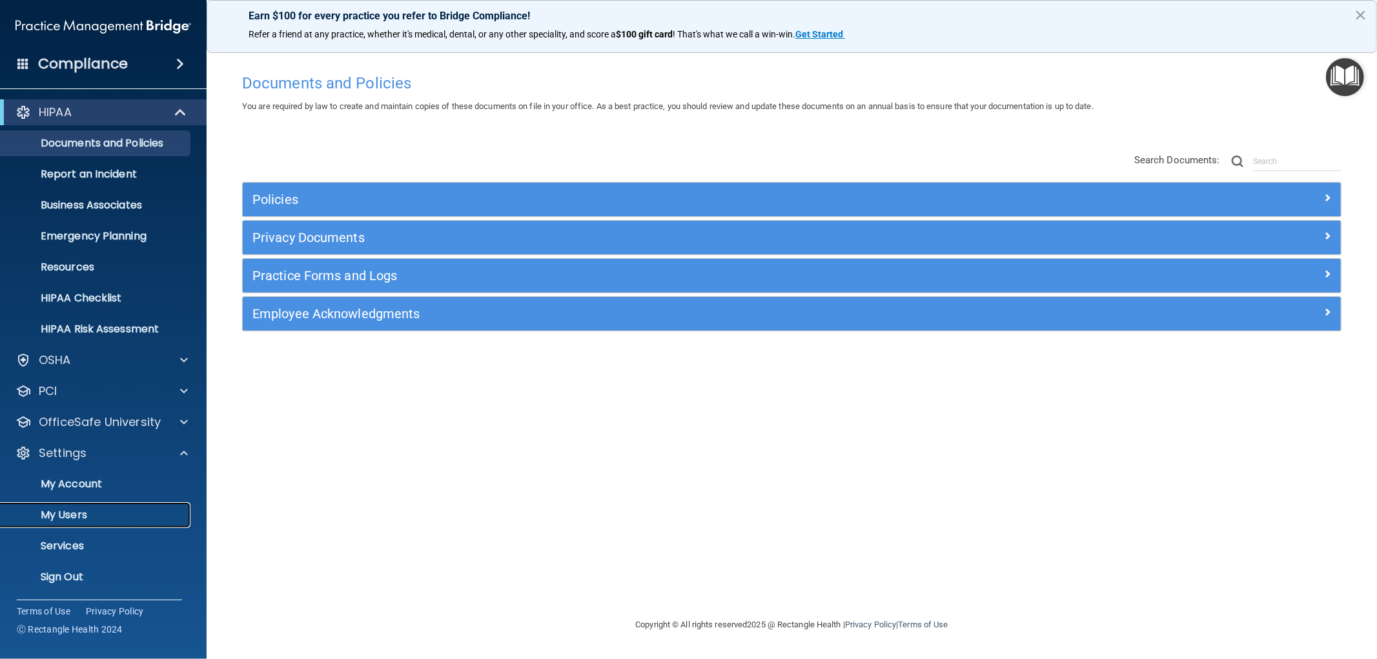
click at [75, 515] on p "My Users" at bounding box center [96, 515] width 176 height 13
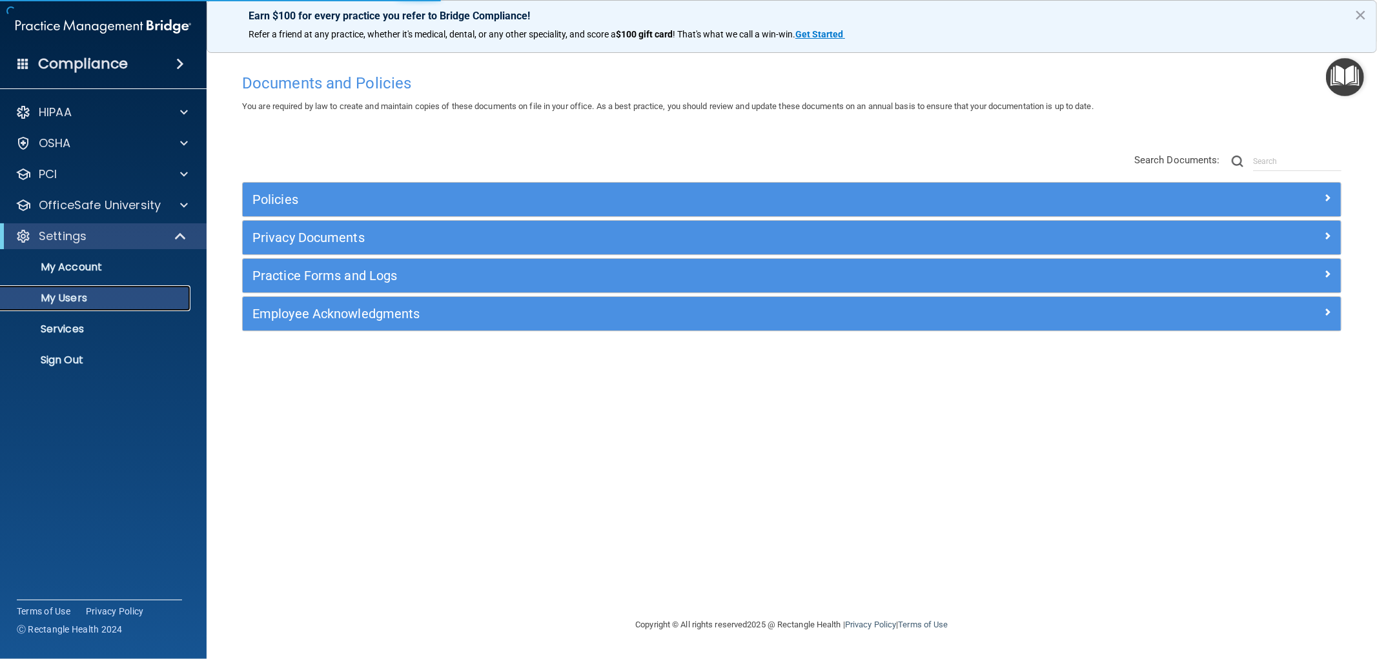
select select "20"
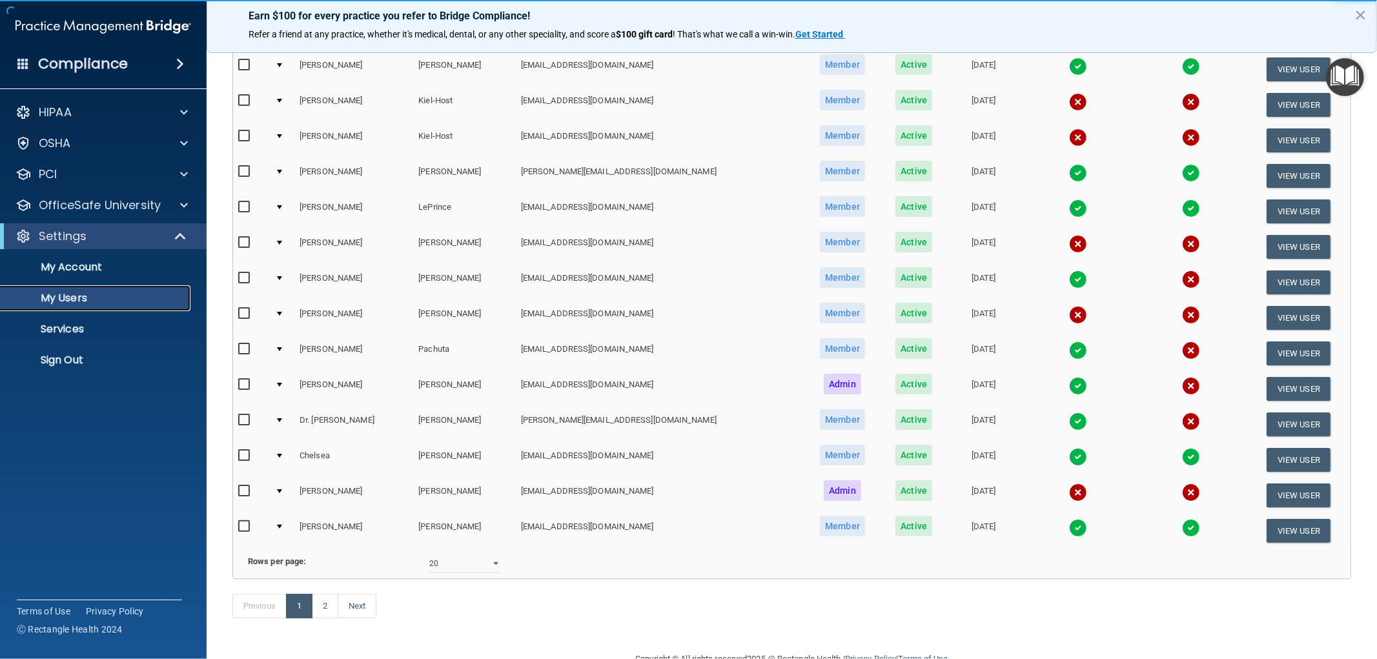
scroll to position [401, 0]
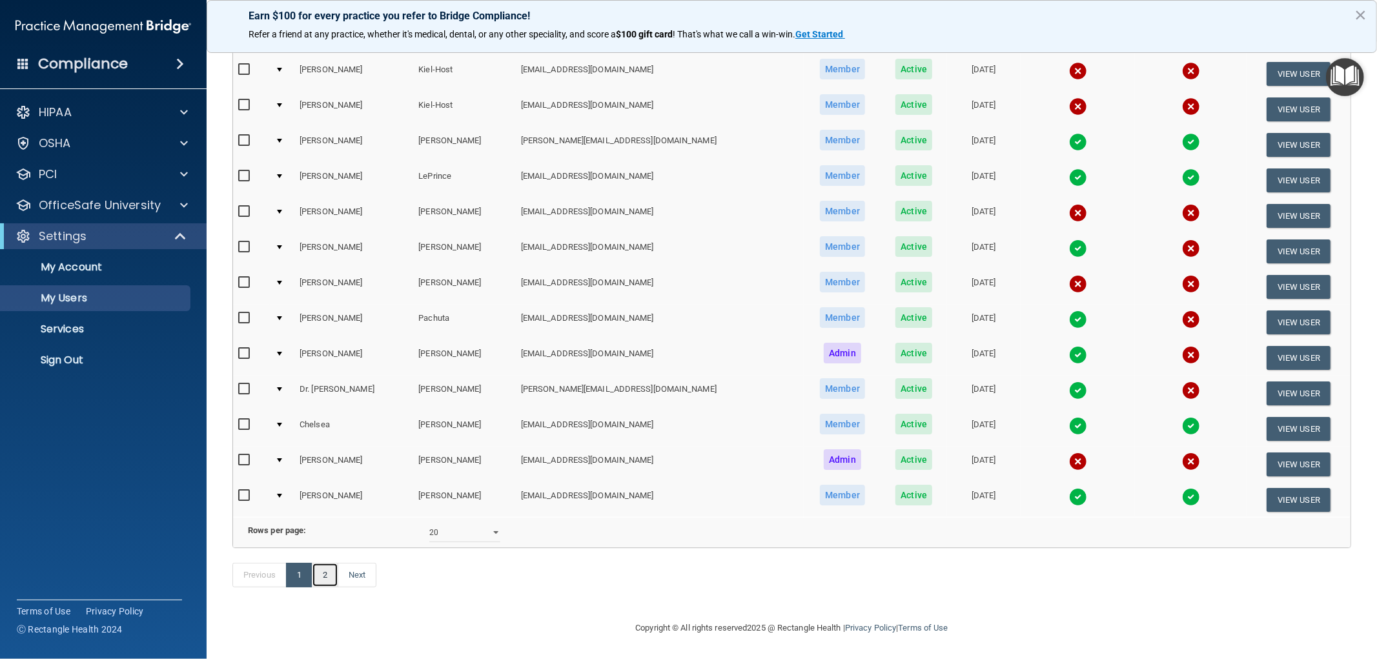
click at [325, 576] on link "2" at bounding box center [325, 575] width 26 height 25
select select "20"
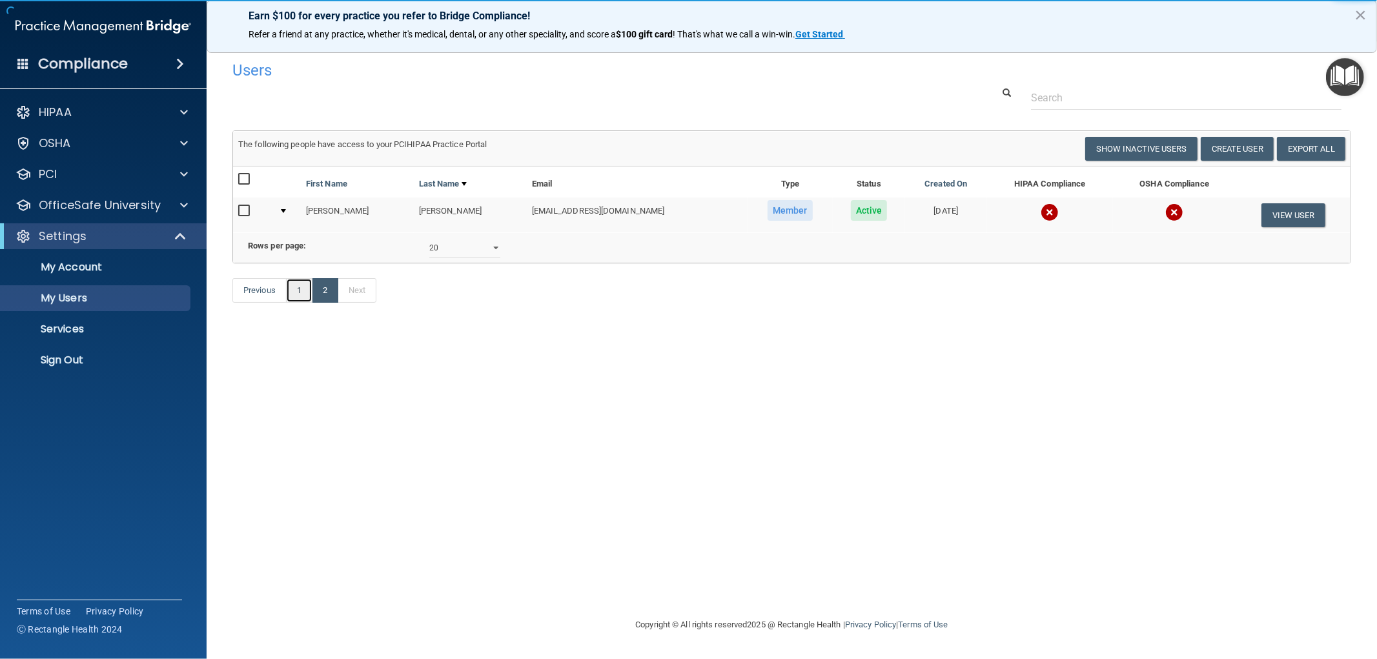
click at [297, 303] on link "1" at bounding box center [299, 290] width 26 height 25
select select "20"
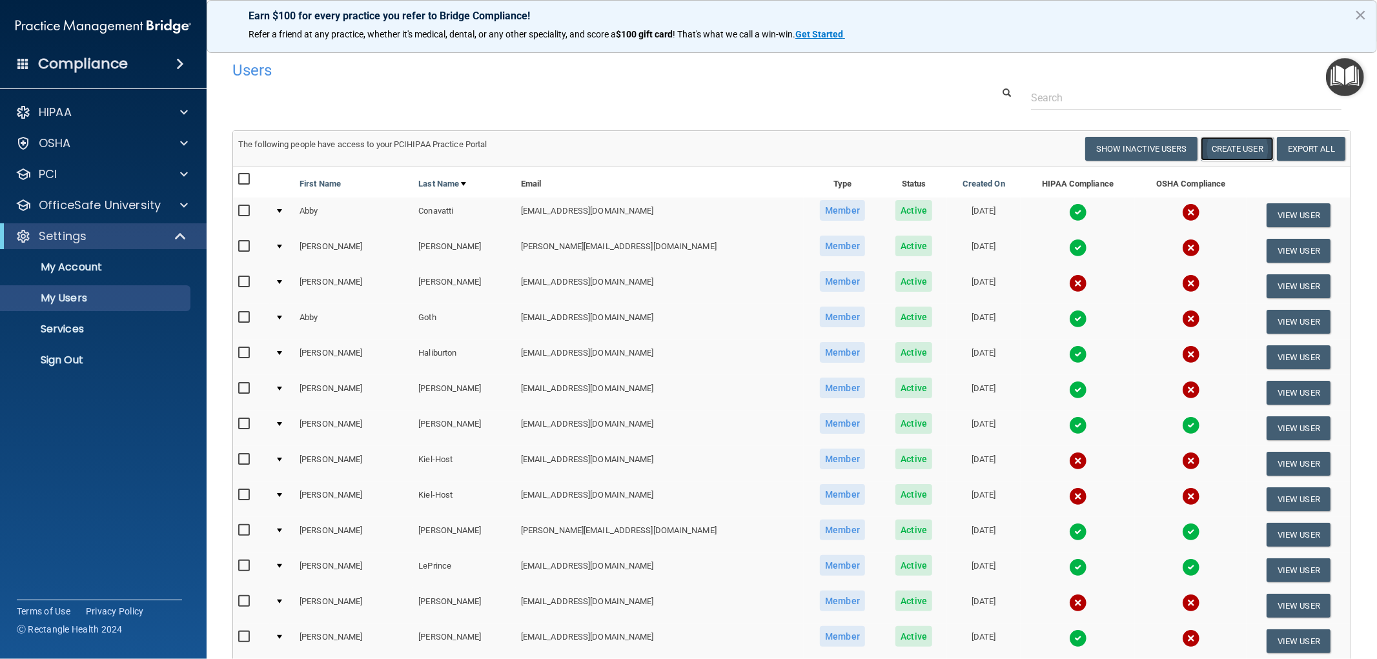
click at [1237, 147] on button "Create User" at bounding box center [1237, 149] width 73 height 24
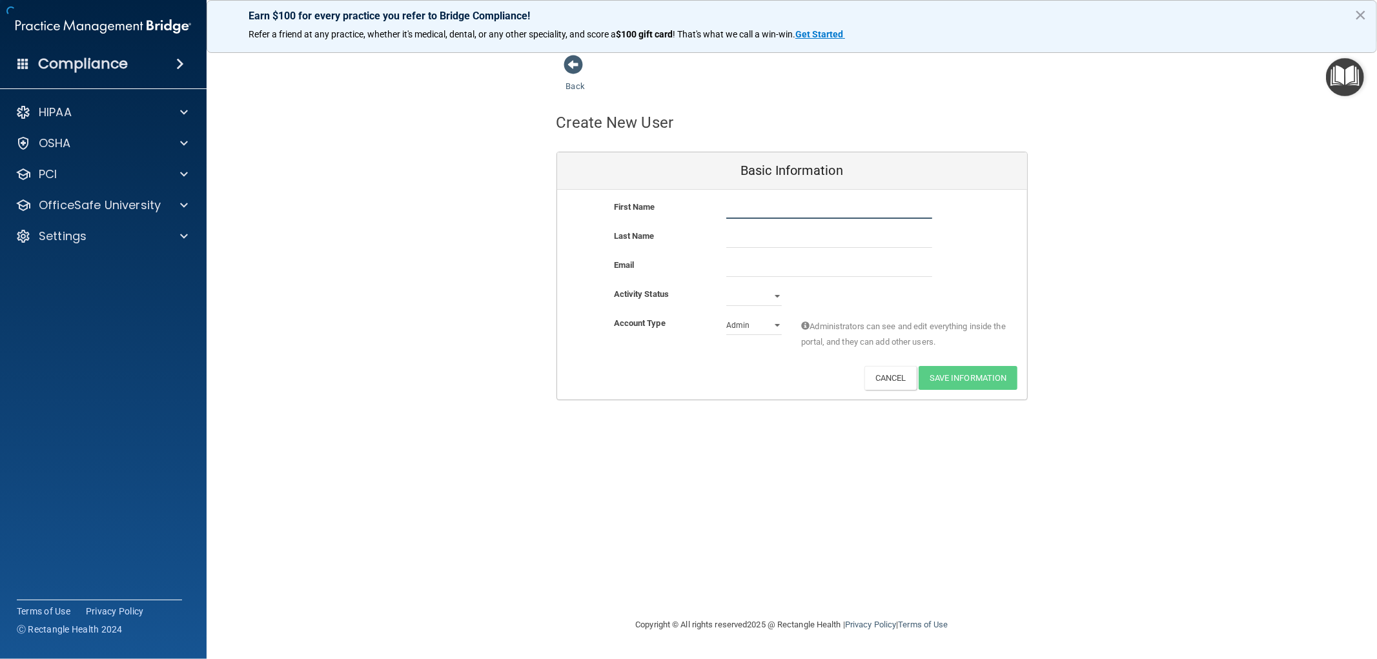
click at [782, 207] on input "text" at bounding box center [829, 208] width 206 height 19
type input "Linzi"
click at [759, 243] on input "text" at bounding box center [829, 237] width 206 height 19
type input "[PERSON_NAME]"
click at [764, 270] on input "email" at bounding box center [829, 267] width 206 height 19
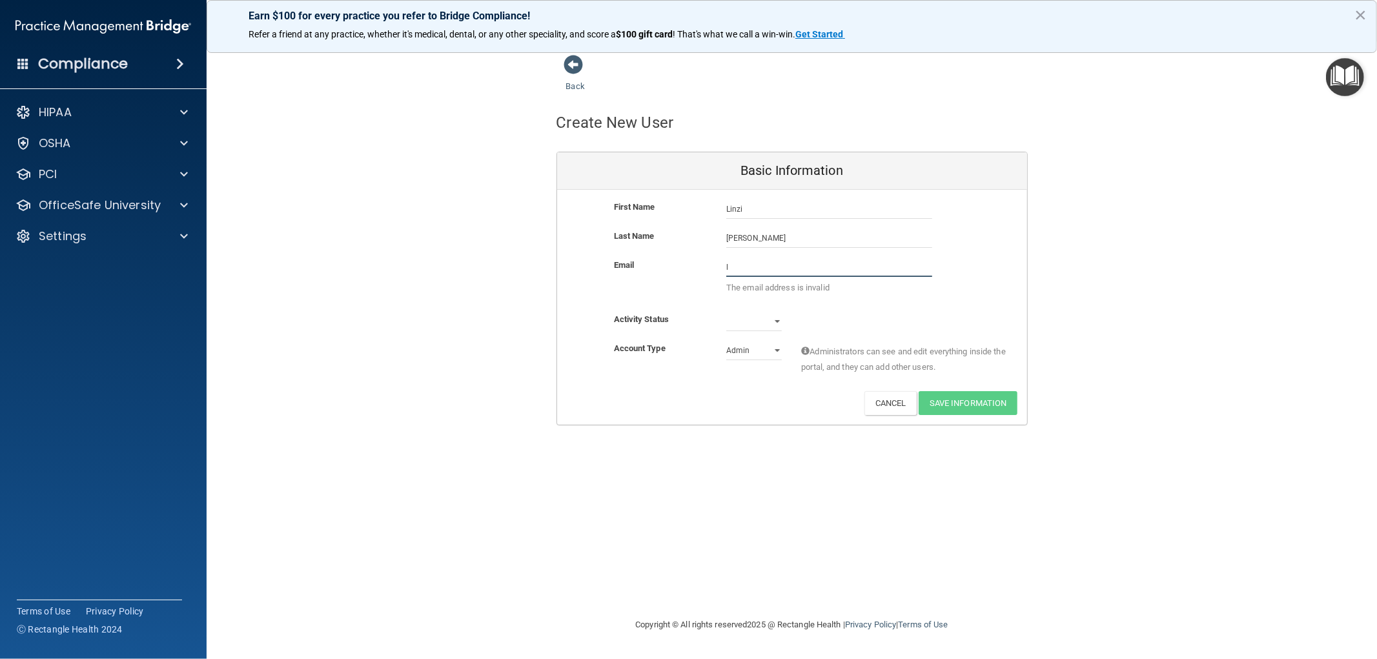
type input "[EMAIL_ADDRESS][DOMAIN_NAME]"
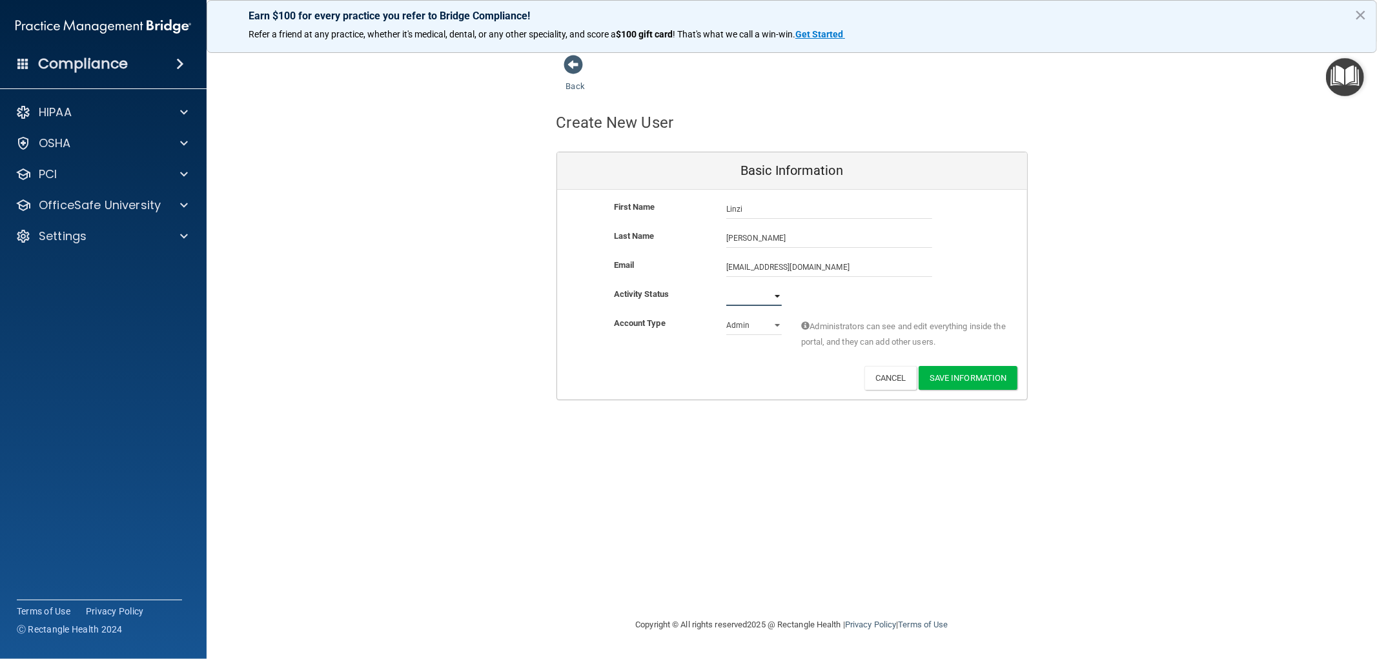
click at [775, 295] on select "Active Inactive" at bounding box center [754, 296] width 56 height 19
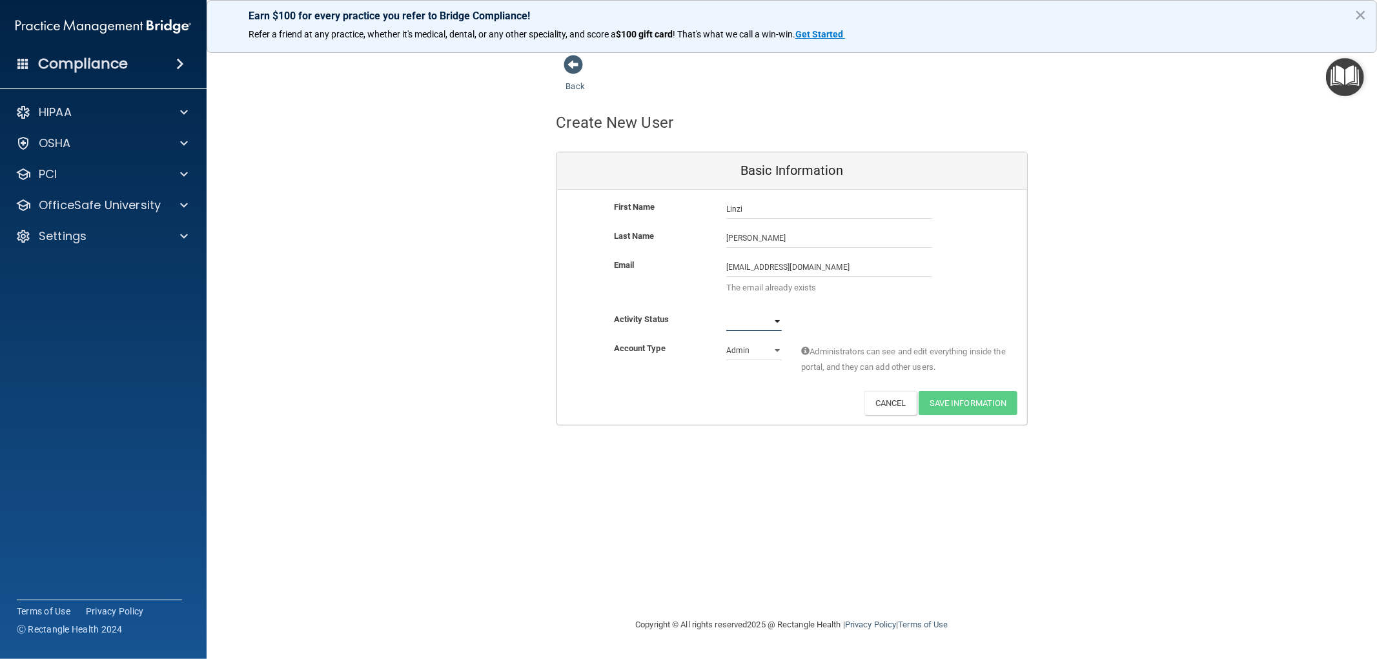
select select "active"
click at [726, 312] on select "Active Inactive" at bounding box center [754, 321] width 56 height 19
click at [766, 350] on select "Admin Member" at bounding box center [754, 350] width 56 height 19
select select "practice_member"
click at [726, 341] on select "Admin Member" at bounding box center [754, 350] width 56 height 19
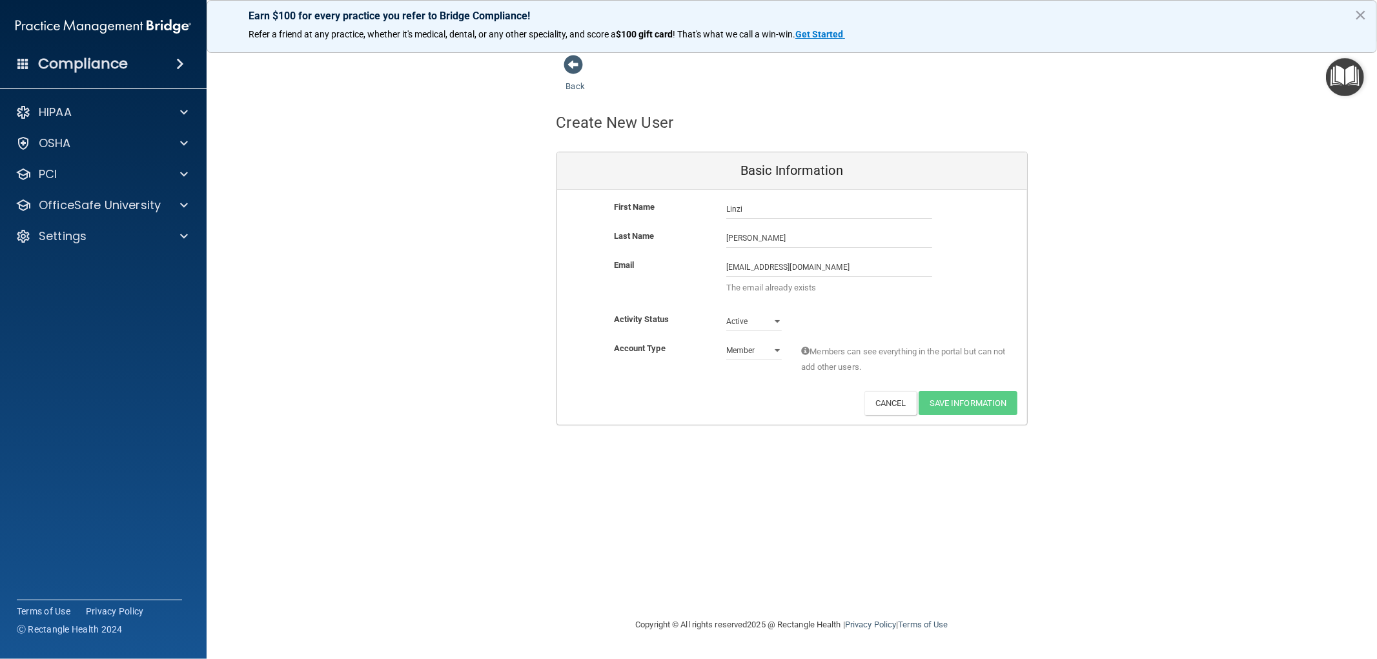
click at [1059, 480] on div "Back Create New User Basic Information First Name Linzi Friedrich Linzi Last Na…" at bounding box center [791, 329] width 1119 height 550
click at [93, 241] on div "Settings" at bounding box center [86, 235] width 160 height 15
click at [63, 299] on p "My Users" at bounding box center [96, 298] width 176 height 13
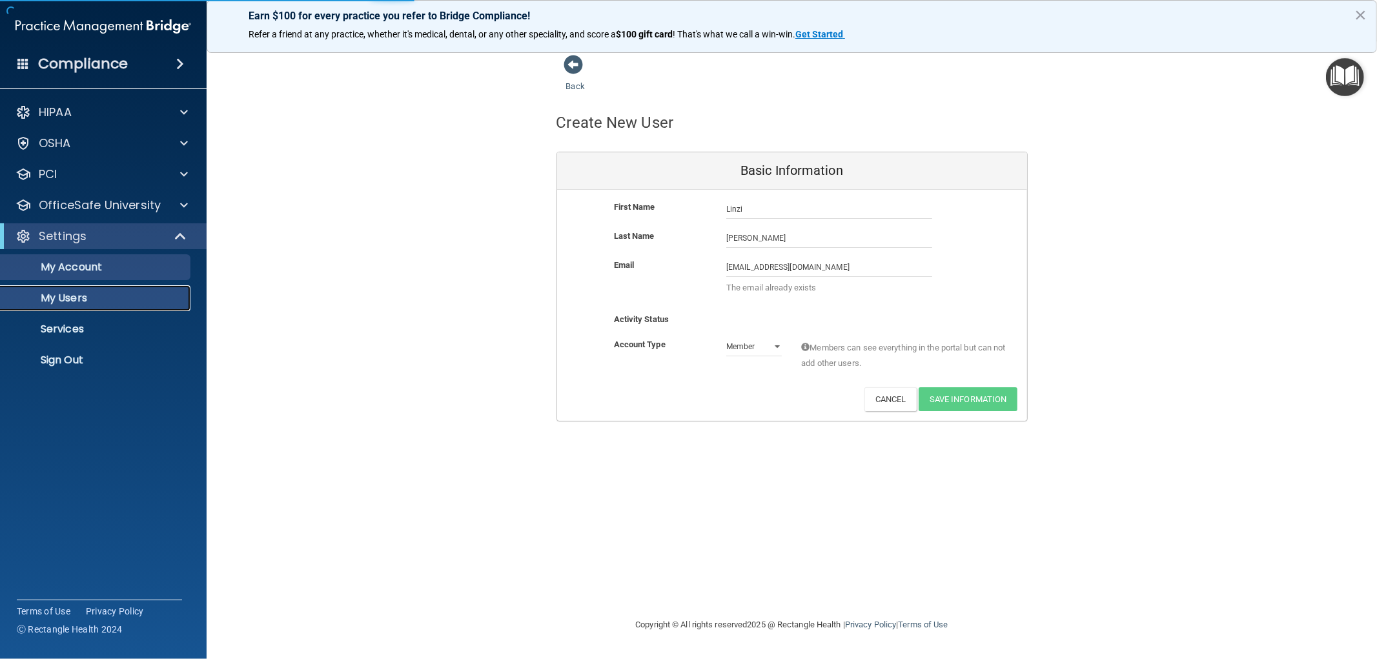
select select "20"
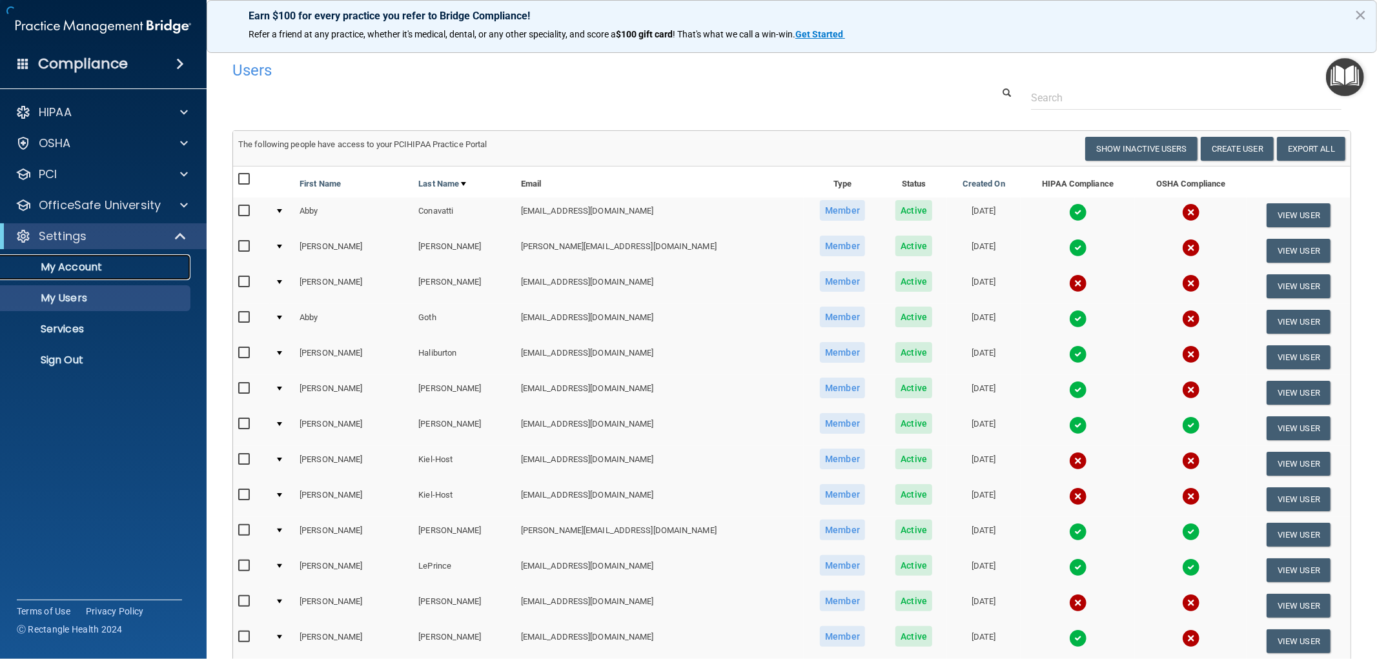
click at [73, 261] on p "My Account" at bounding box center [96, 267] width 176 height 13
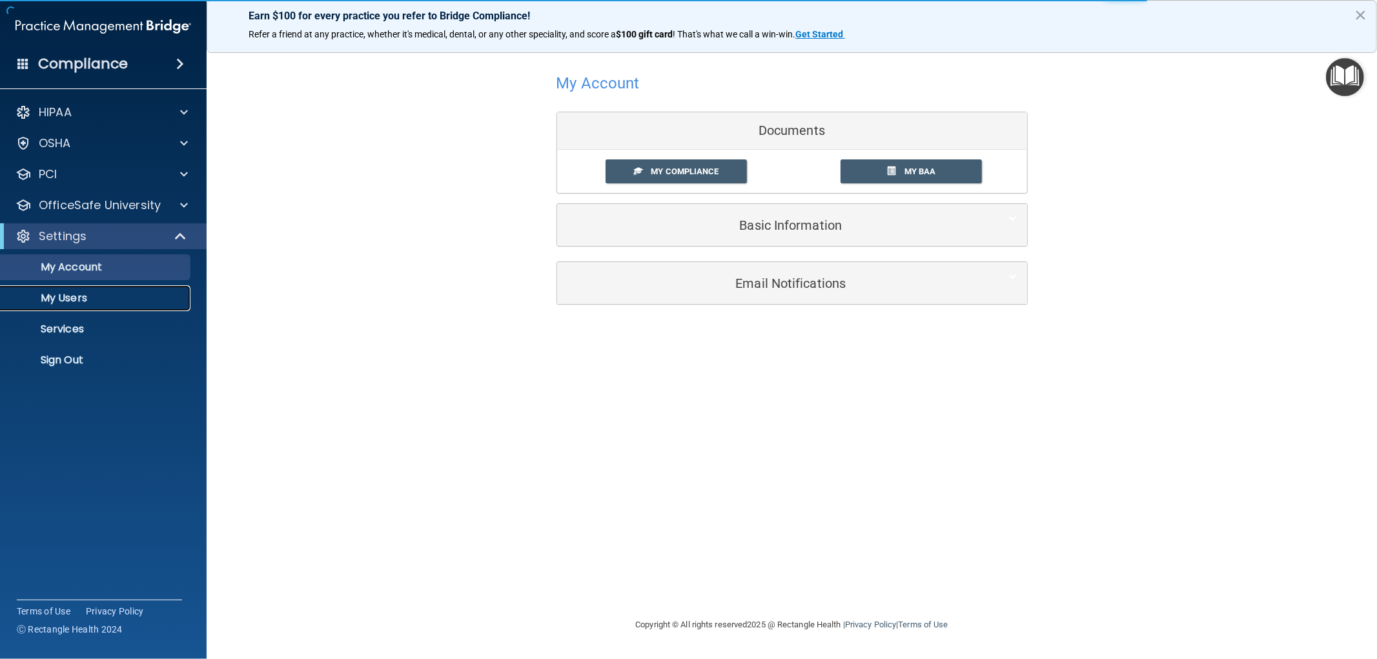
click at [68, 289] on link "My Users" at bounding box center [88, 298] width 203 height 26
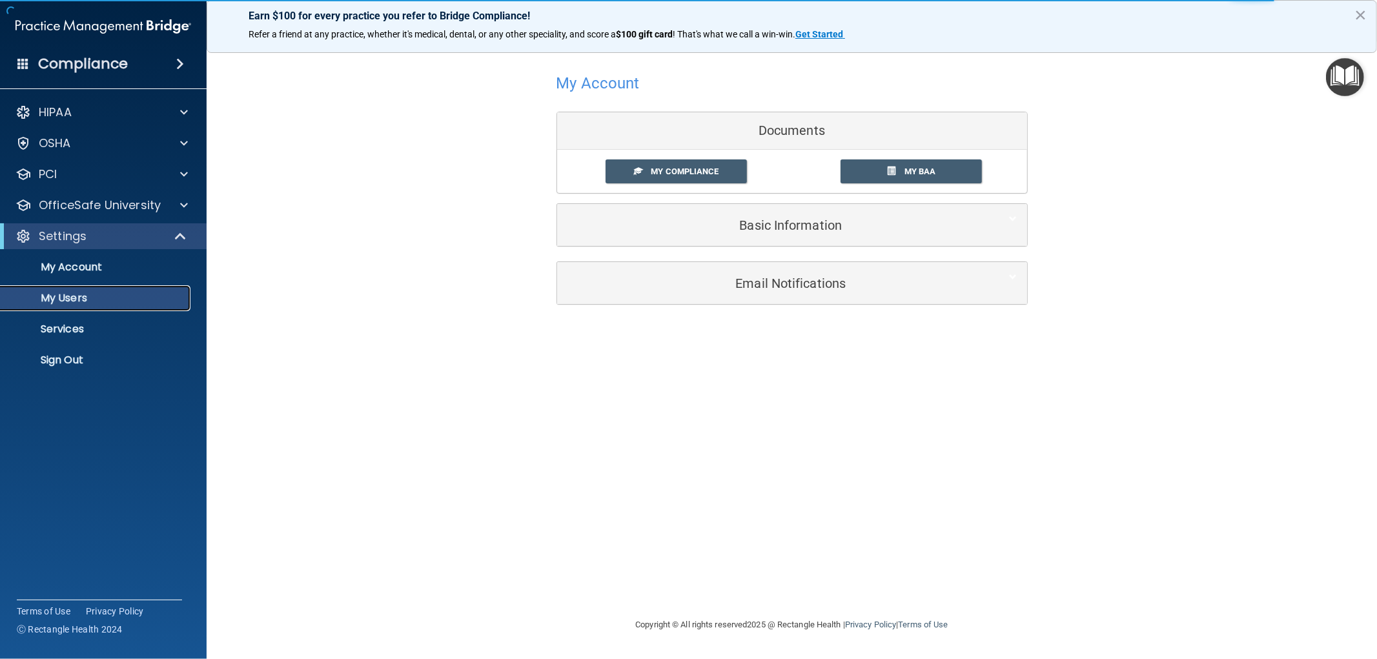
select select "20"
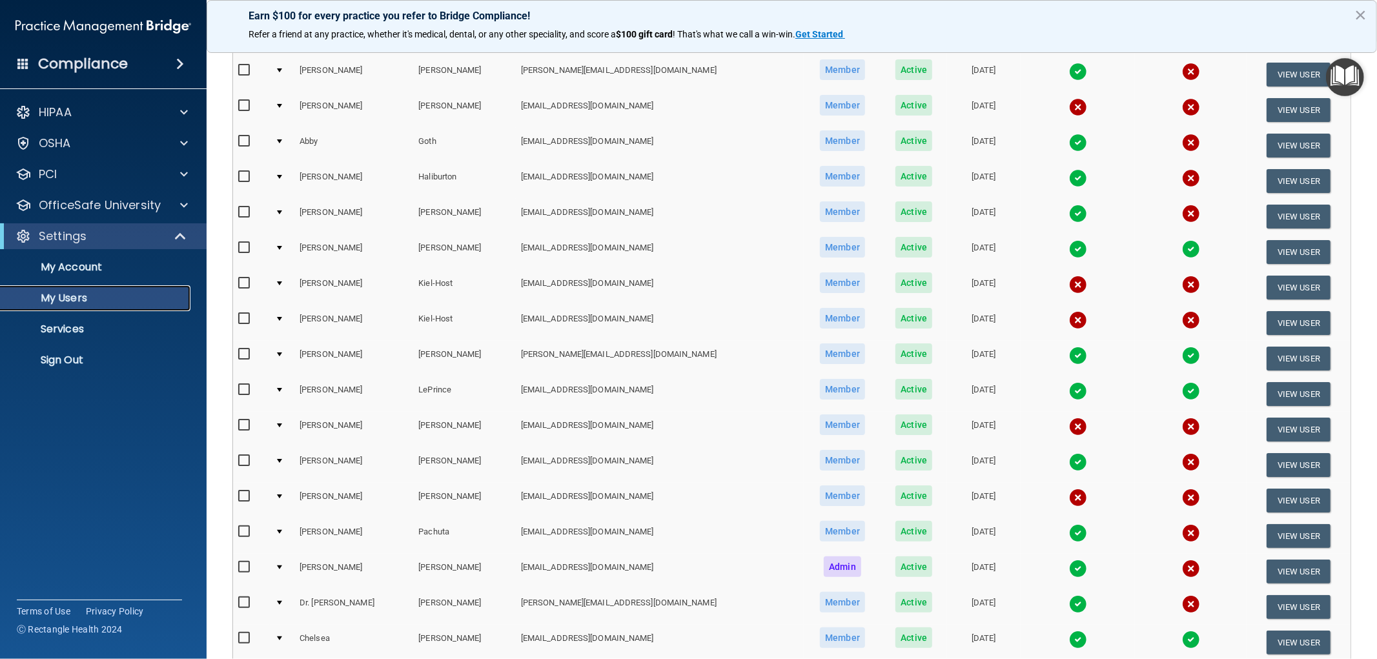
scroll to position [401, 0]
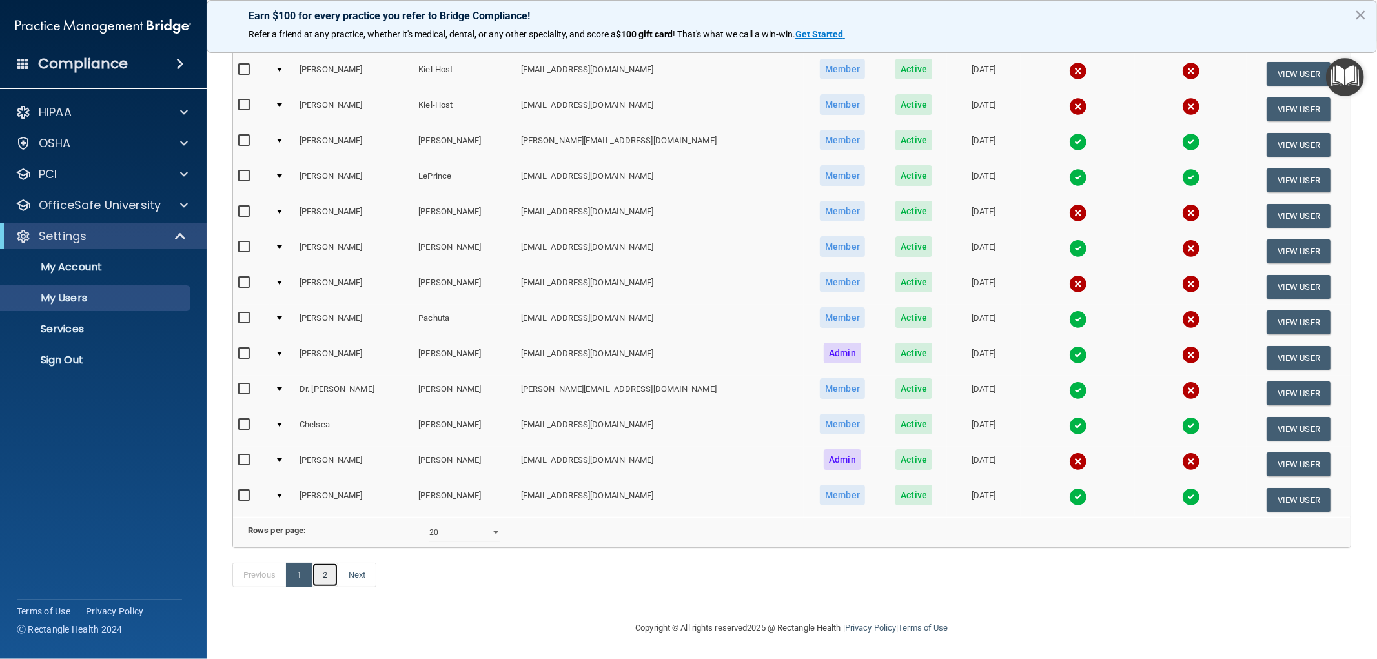
click at [323, 576] on link "2" at bounding box center [325, 575] width 26 height 25
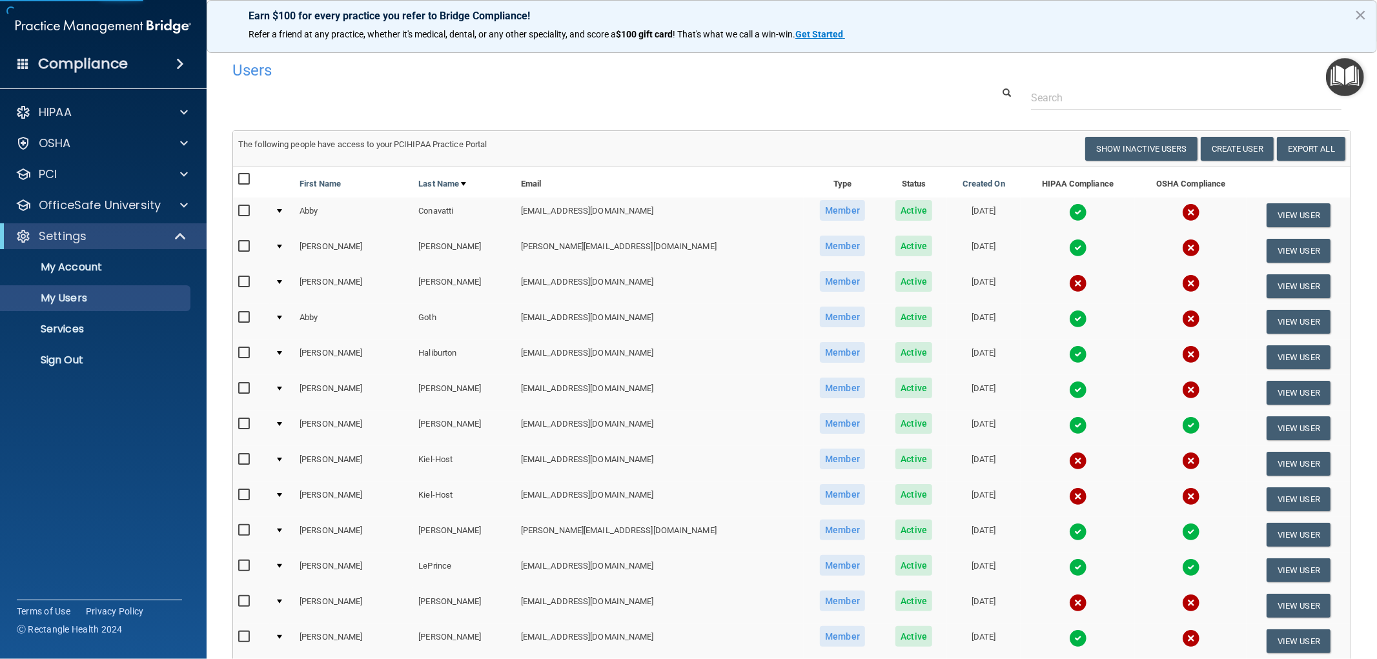
select select "20"
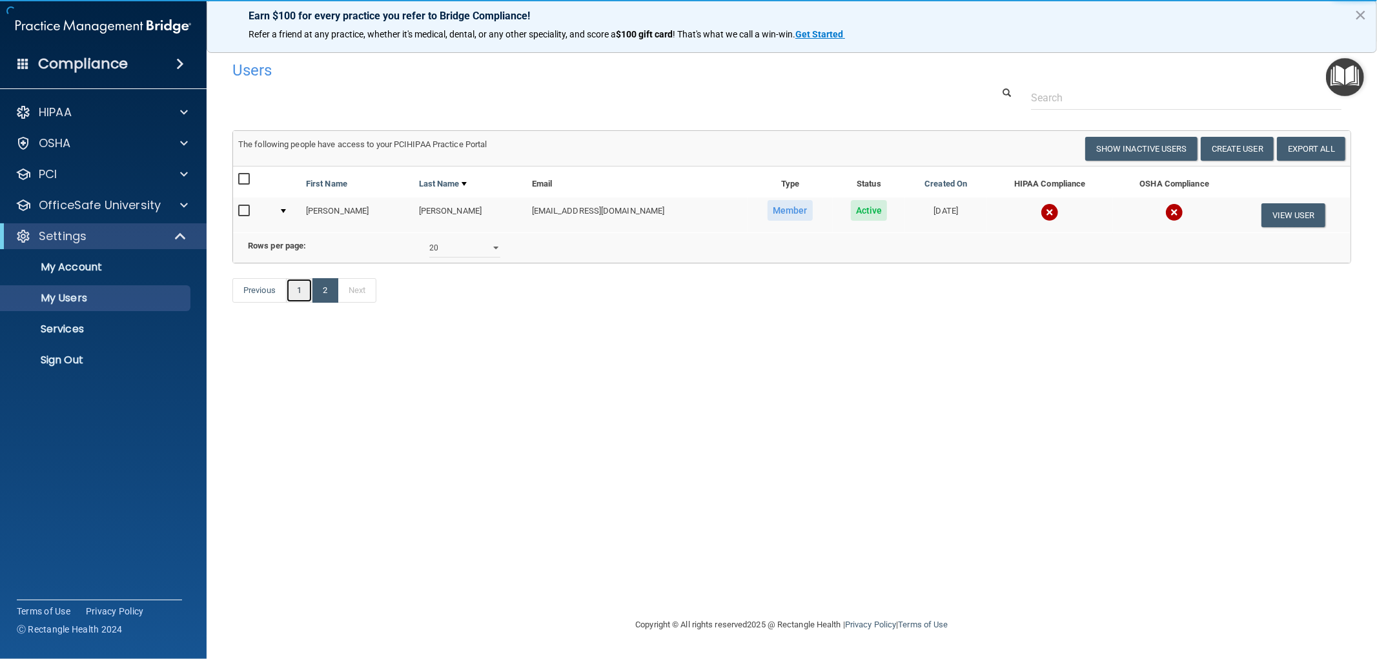
click at [294, 303] on link "1" at bounding box center [299, 290] width 26 height 25
select select "20"
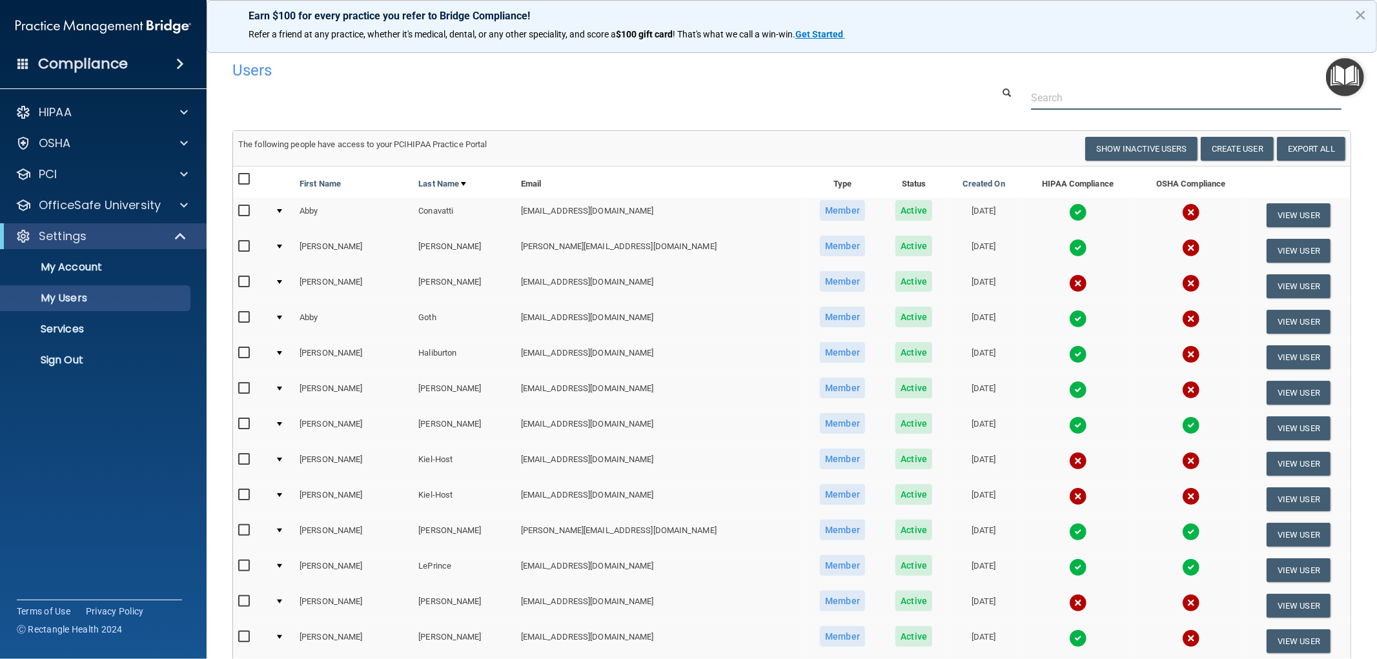
click at [1080, 101] on input "text" at bounding box center [1186, 98] width 310 height 24
type input "Linzi Friedrich"
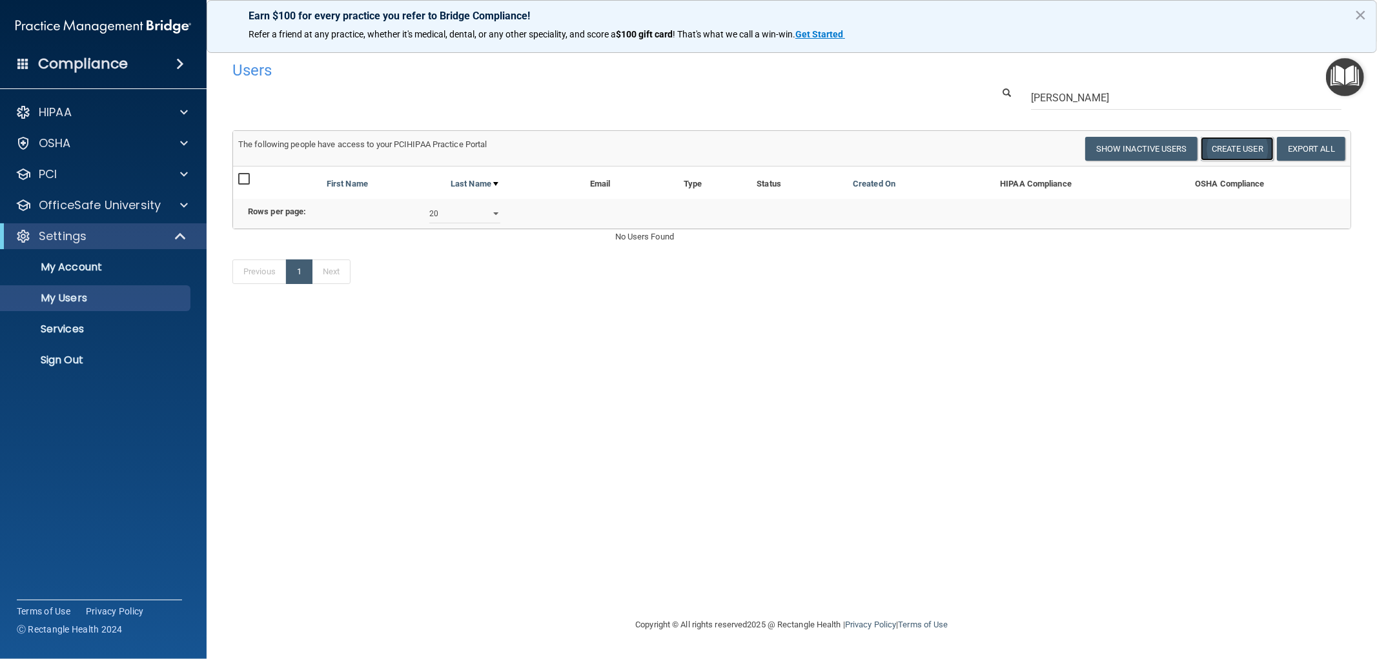
click at [1237, 155] on button "Create User" at bounding box center [1237, 149] width 73 height 24
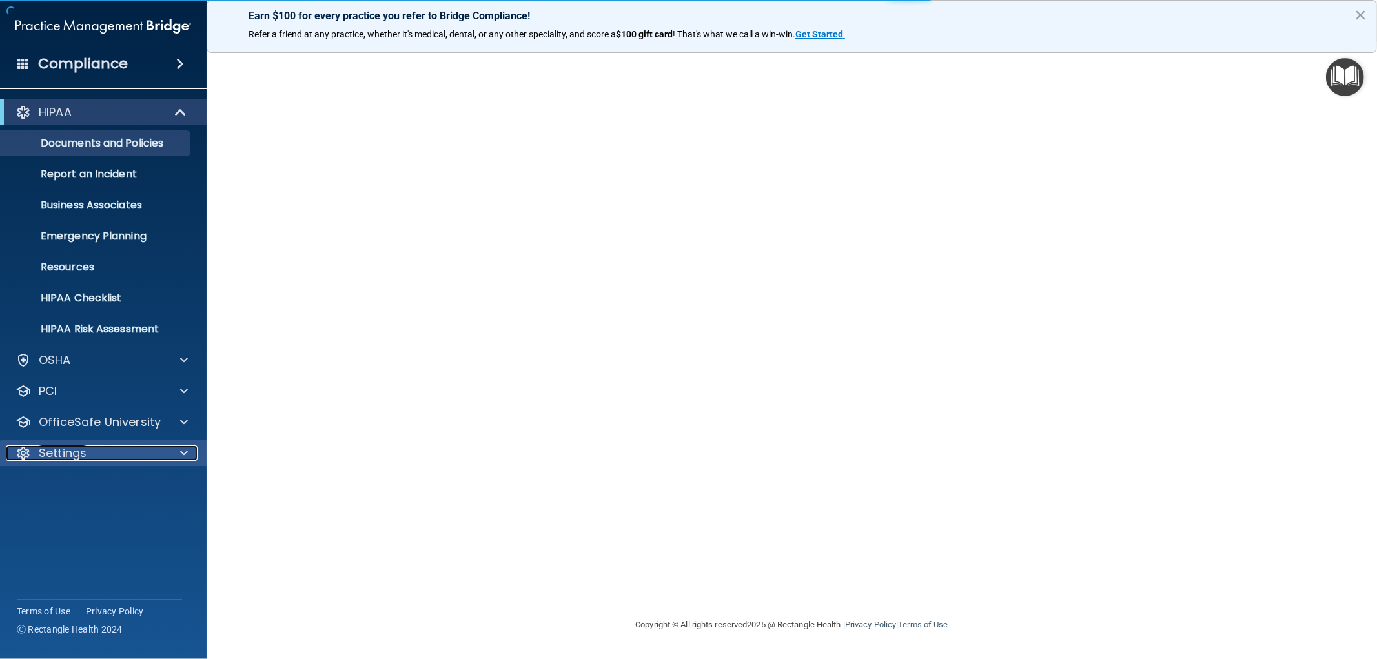
click at [95, 456] on div "Settings" at bounding box center [86, 452] width 160 height 15
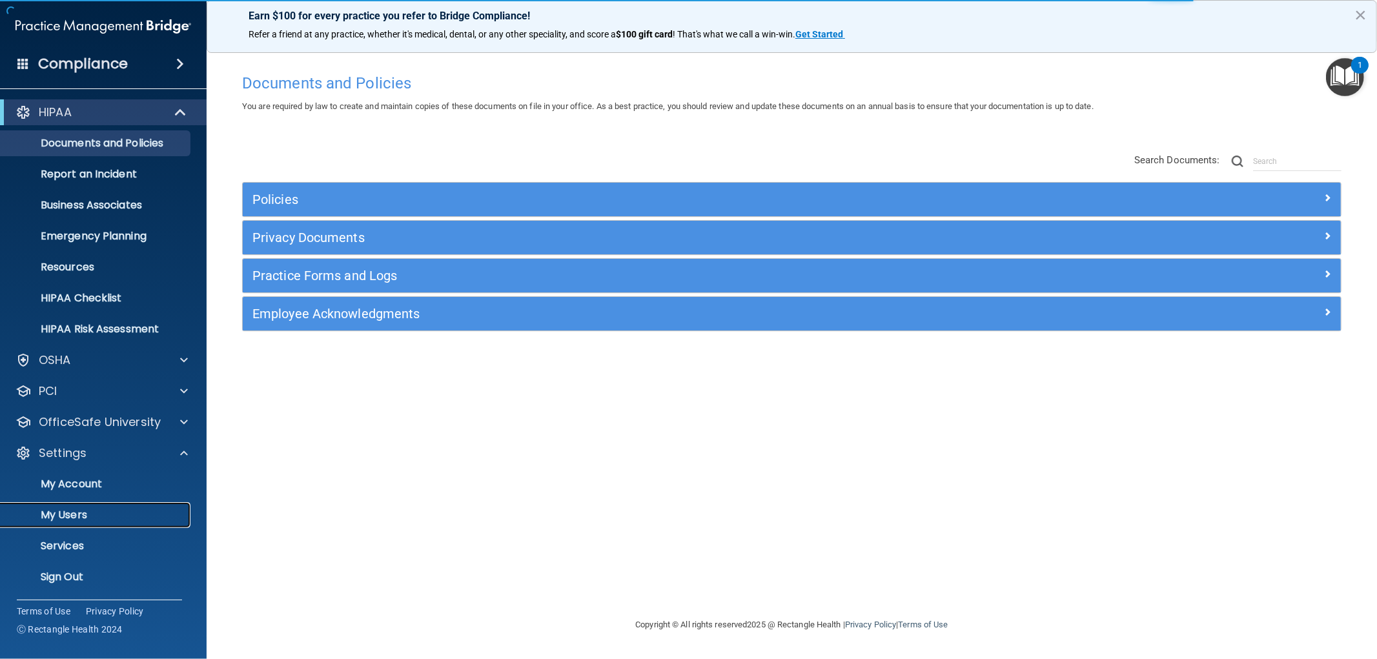
click at [78, 513] on p "My Users" at bounding box center [96, 515] width 176 height 13
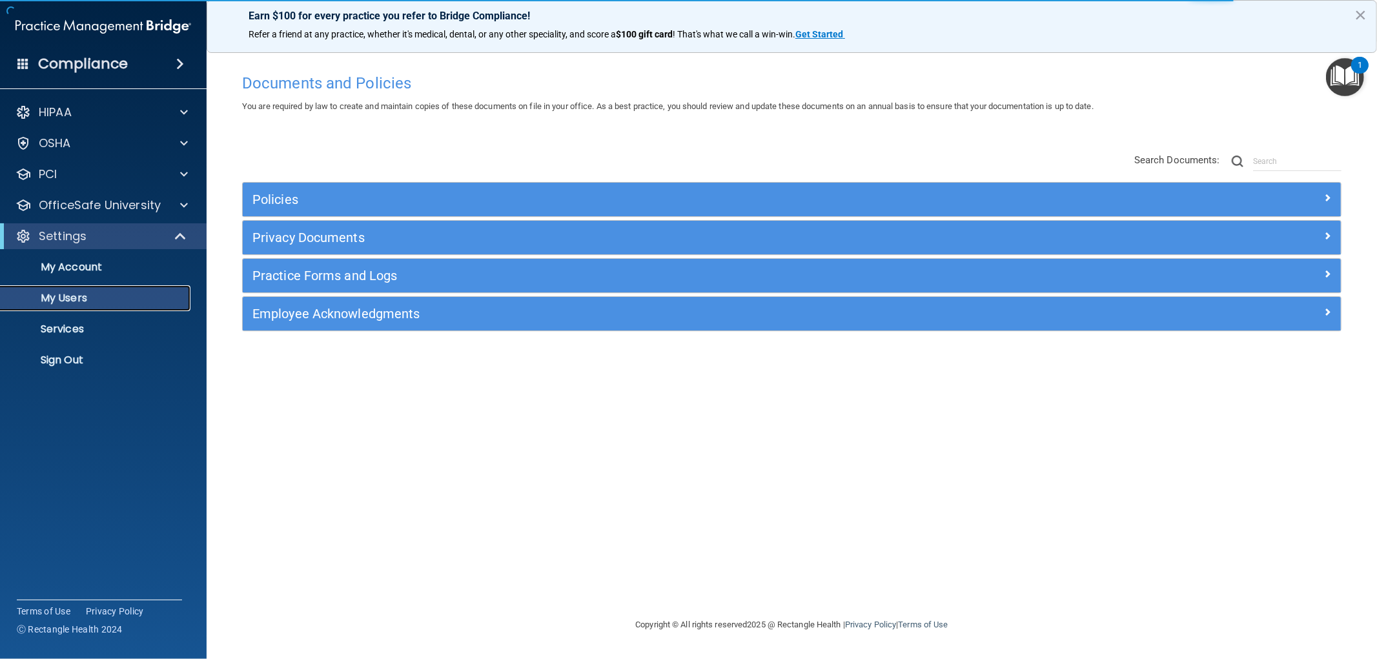
select select "20"
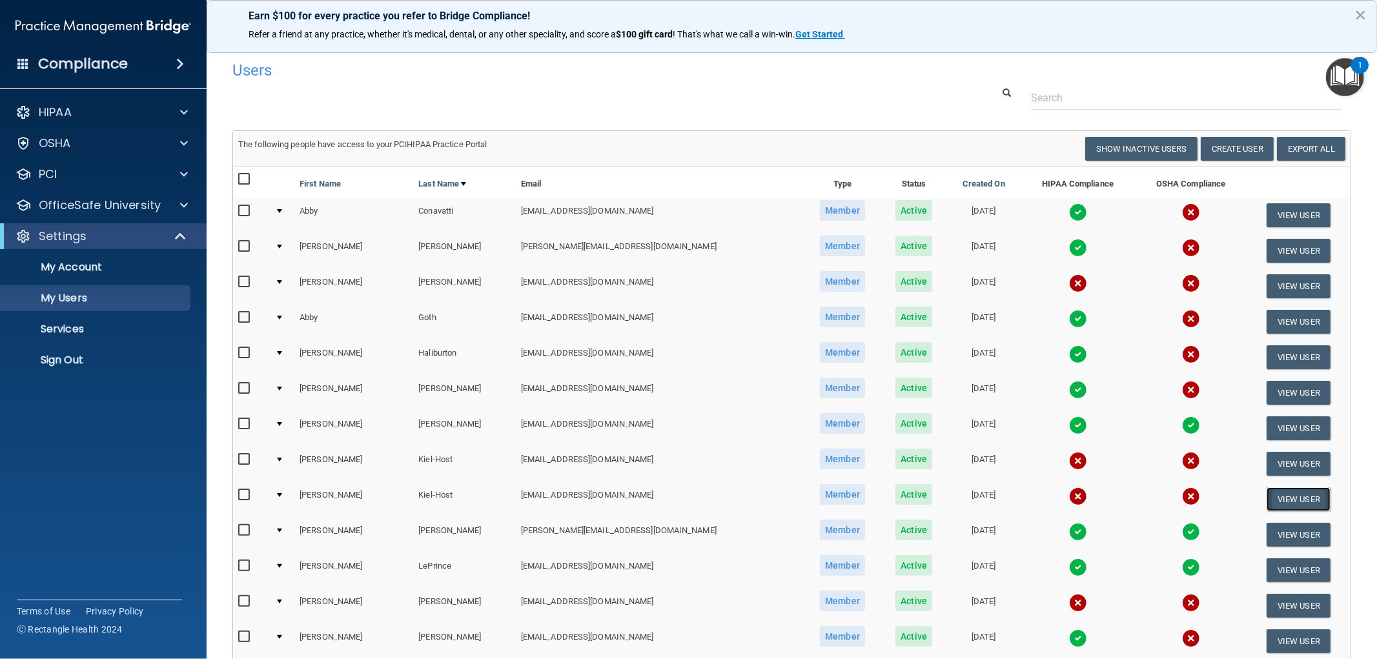
click at [1298, 497] on button "View User" at bounding box center [1298, 499] width 64 height 24
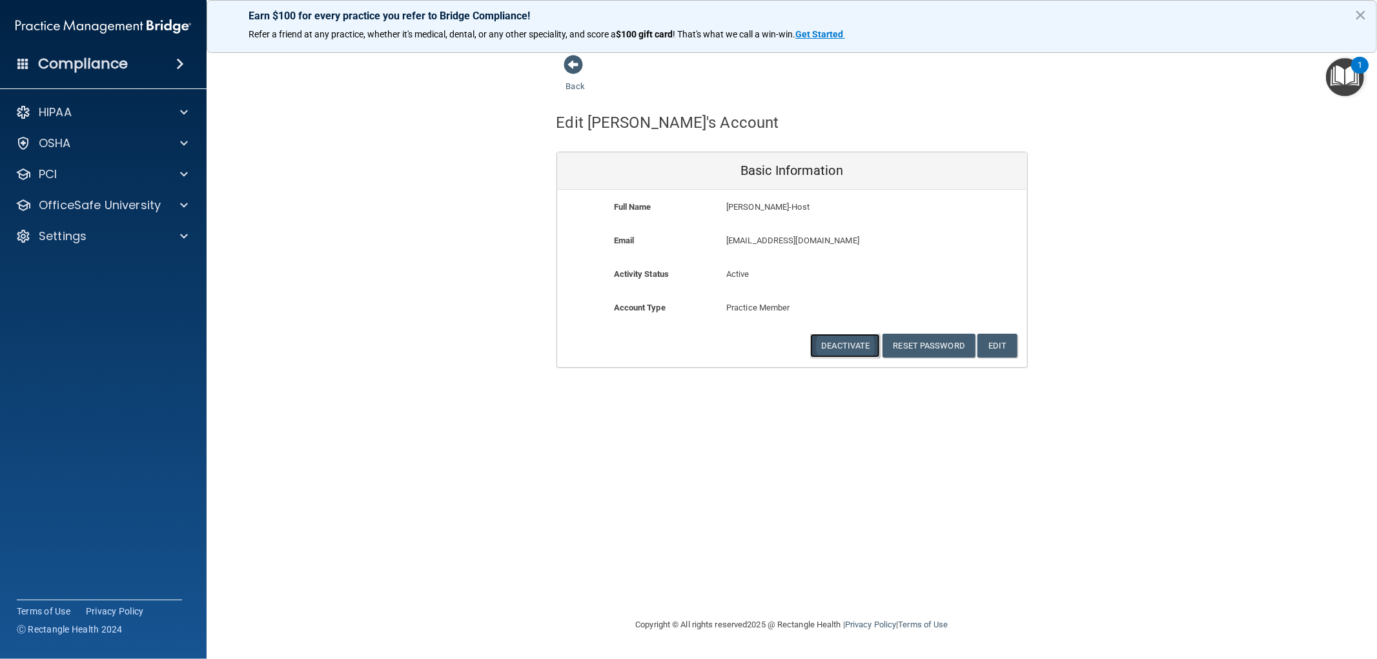
click at [843, 340] on button "Deactivate" at bounding box center [845, 346] width 70 height 24
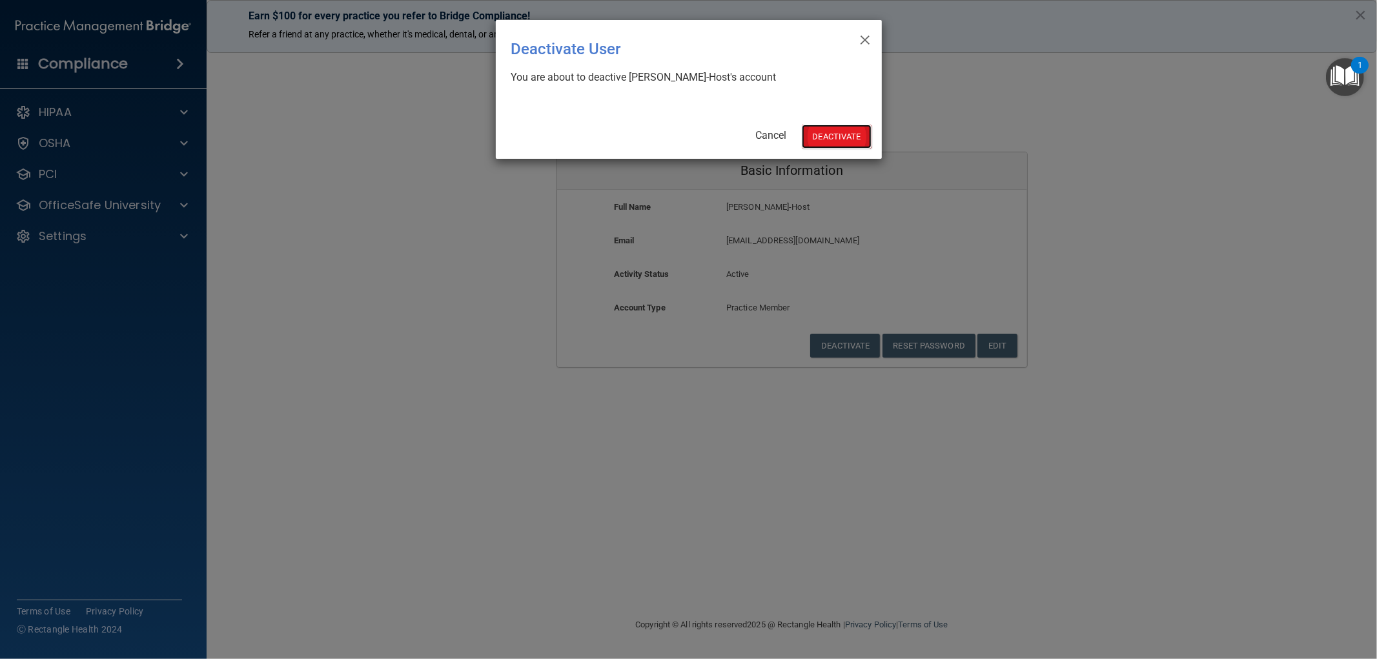
click at [840, 141] on button "Deactivate" at bounding box center [837, 137] width 70 height 24
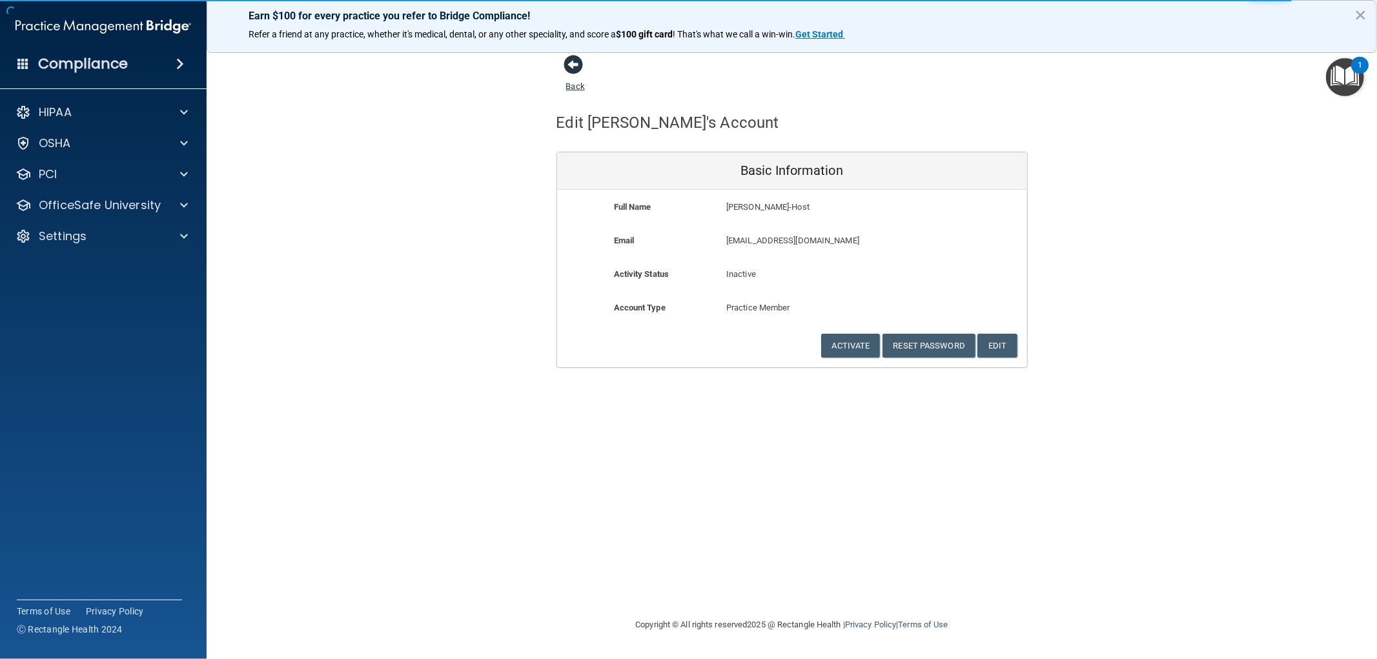
click at [579, 85] on link "Back" at bounding box center [575, 78] width 19 height 25
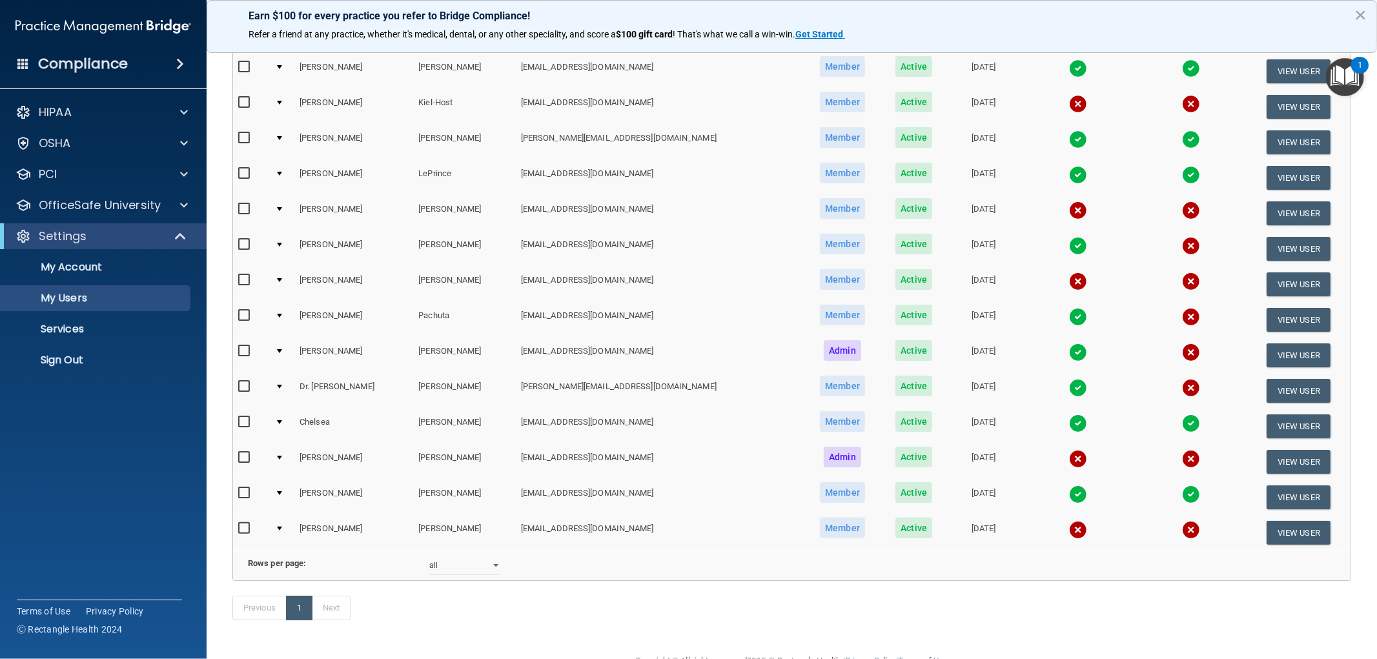
scroll to position [358, 0]
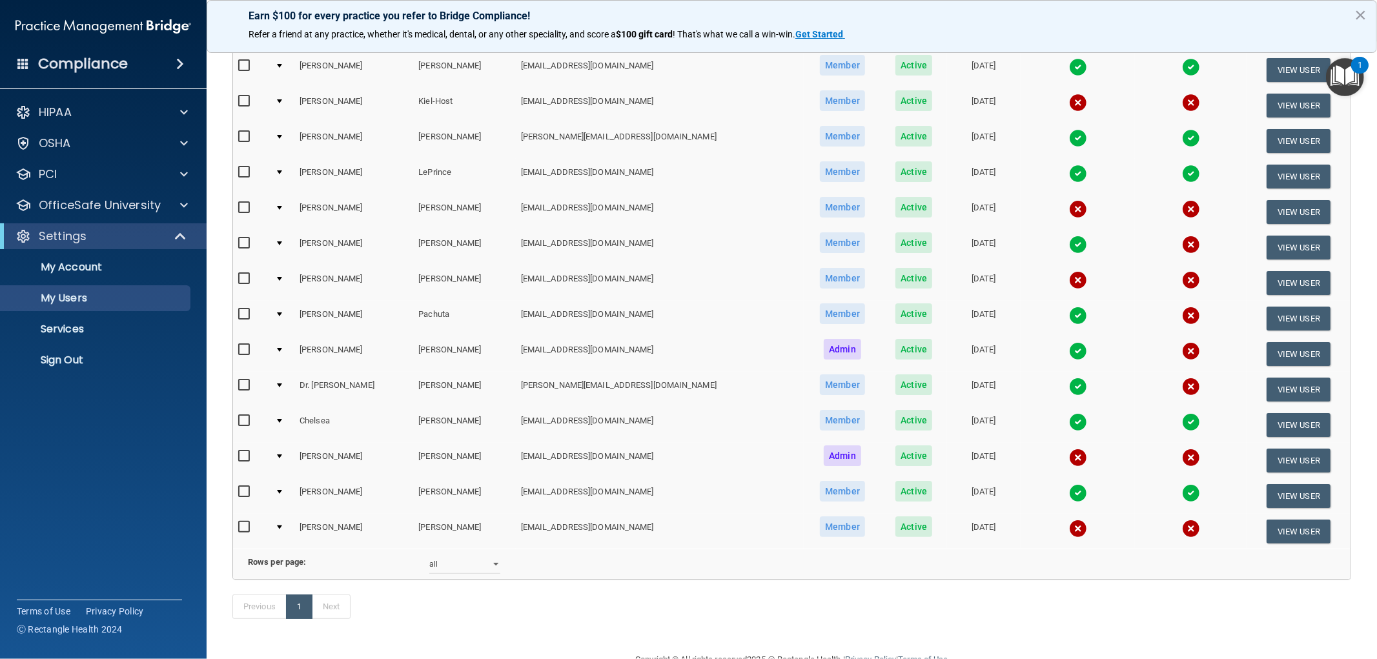
click at [1069, 520] on img at bounding box center [1078, 529] width 18 height 18
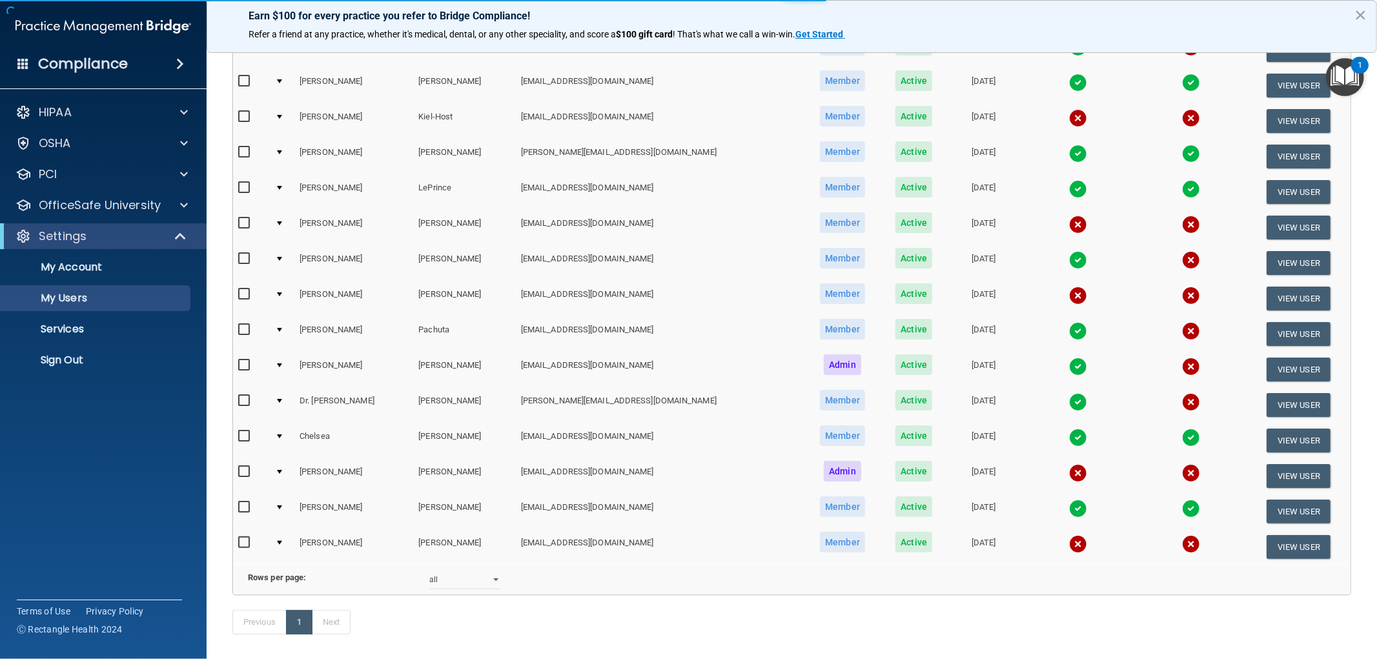
click at [1069, 536] on img at bounding box center [1078, 544] width 18 height 18
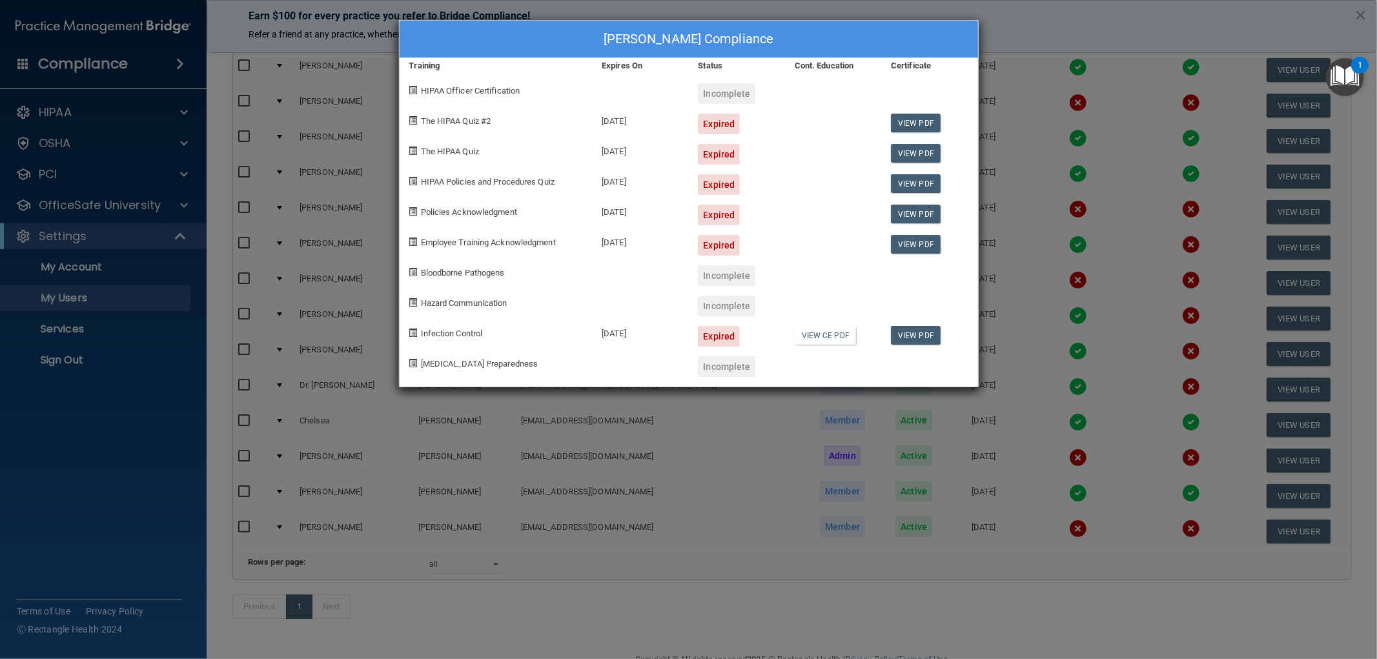
click at [1090, 12] on div "[PERSON_NAME] Compliance Training Expires On Status Cont. Education Certificate…" at bounding box center [688, 329] width 1377 height 659
click at [1104, 47] on div "[PERSON_NAME] Compliance Training Expires On Status Cont. Education Certificate…" at bounding box center [688, 329] width 1377 height 659
